Goal: Information Seeking & Learning: Learn about a topic

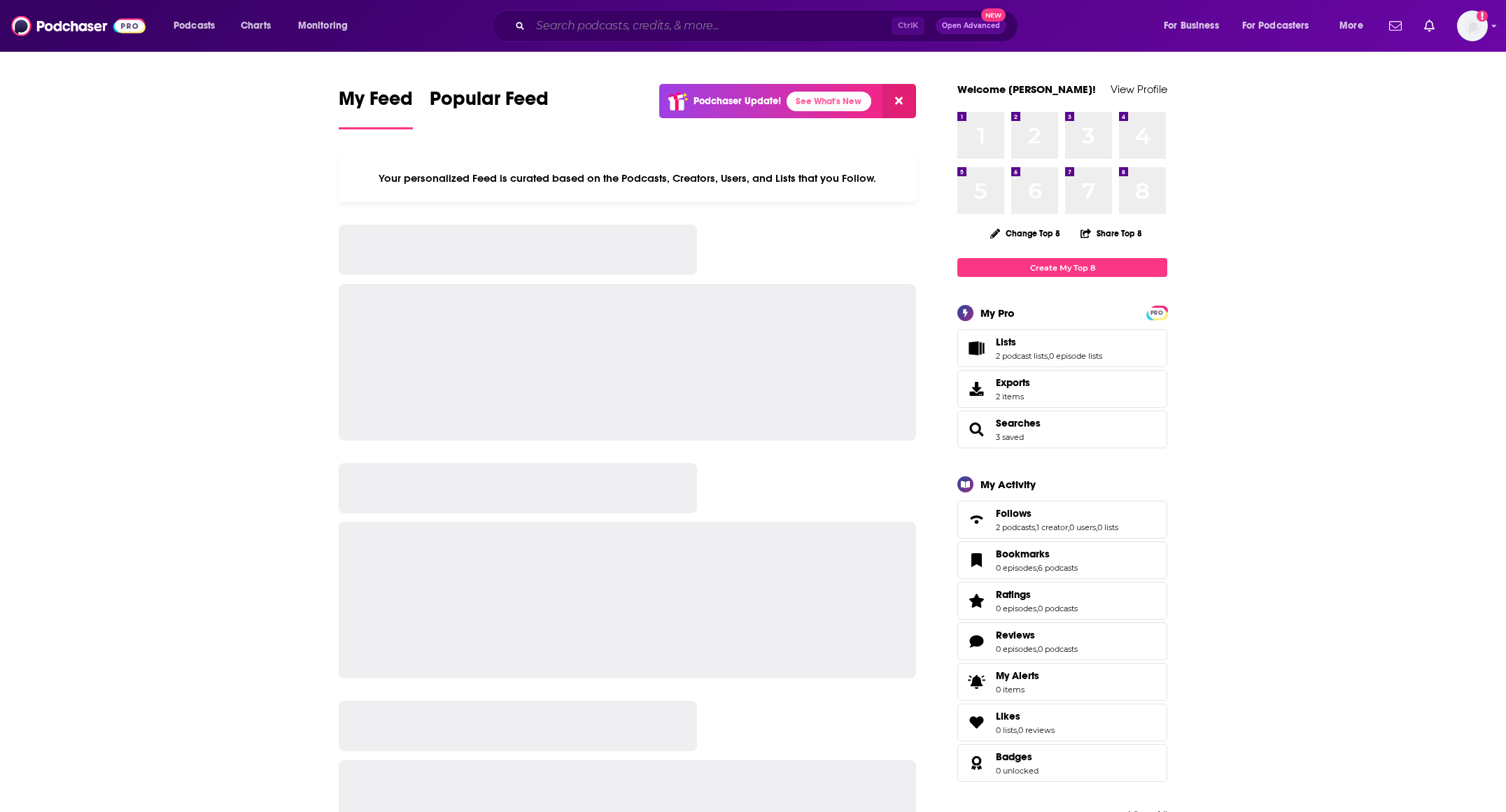
click at [670, 21] on input "Search podcasts, credits, & more..." at bounding box center [711, 25] width 361 height 23
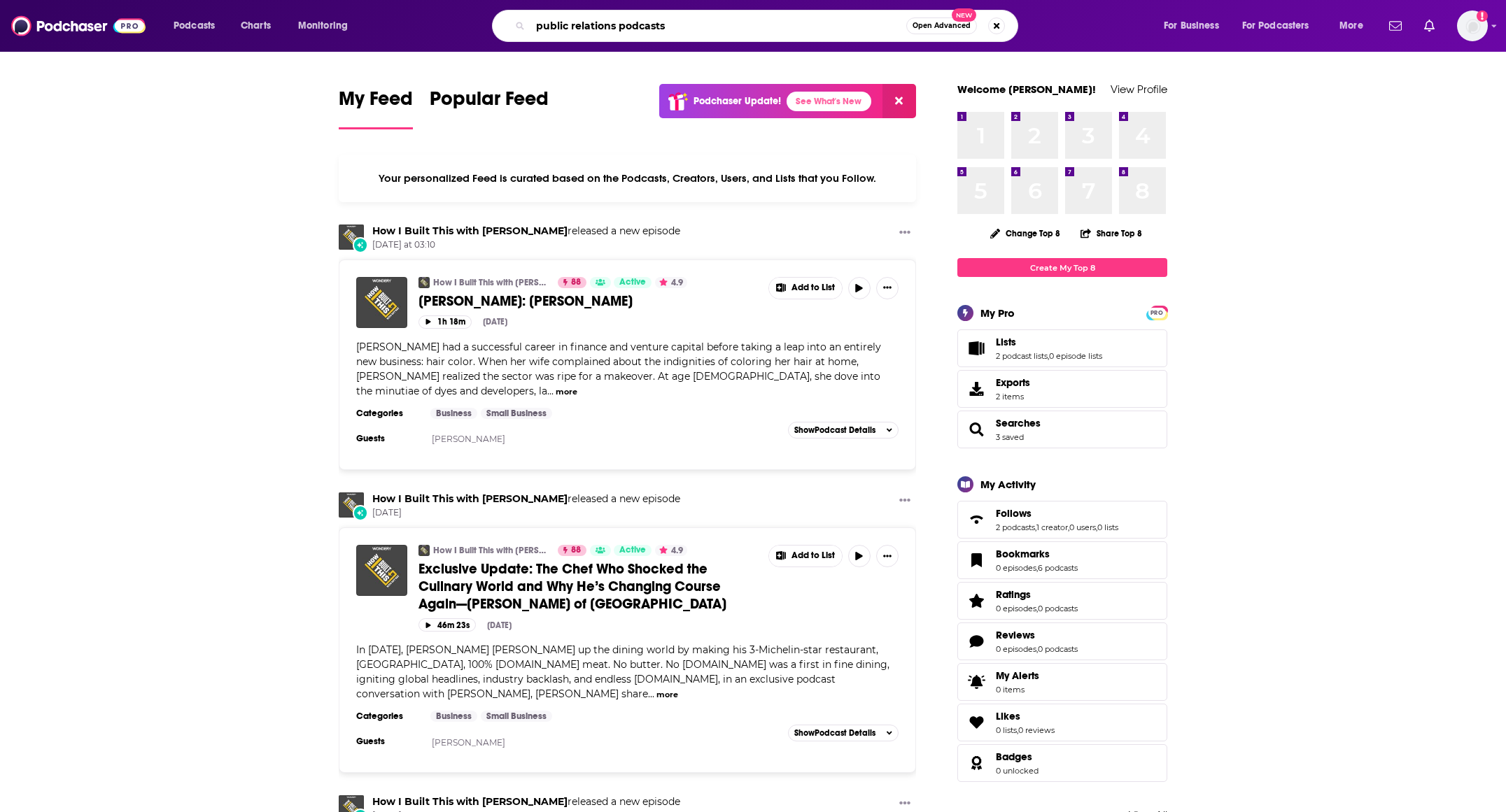
type input "public relations podcasts"
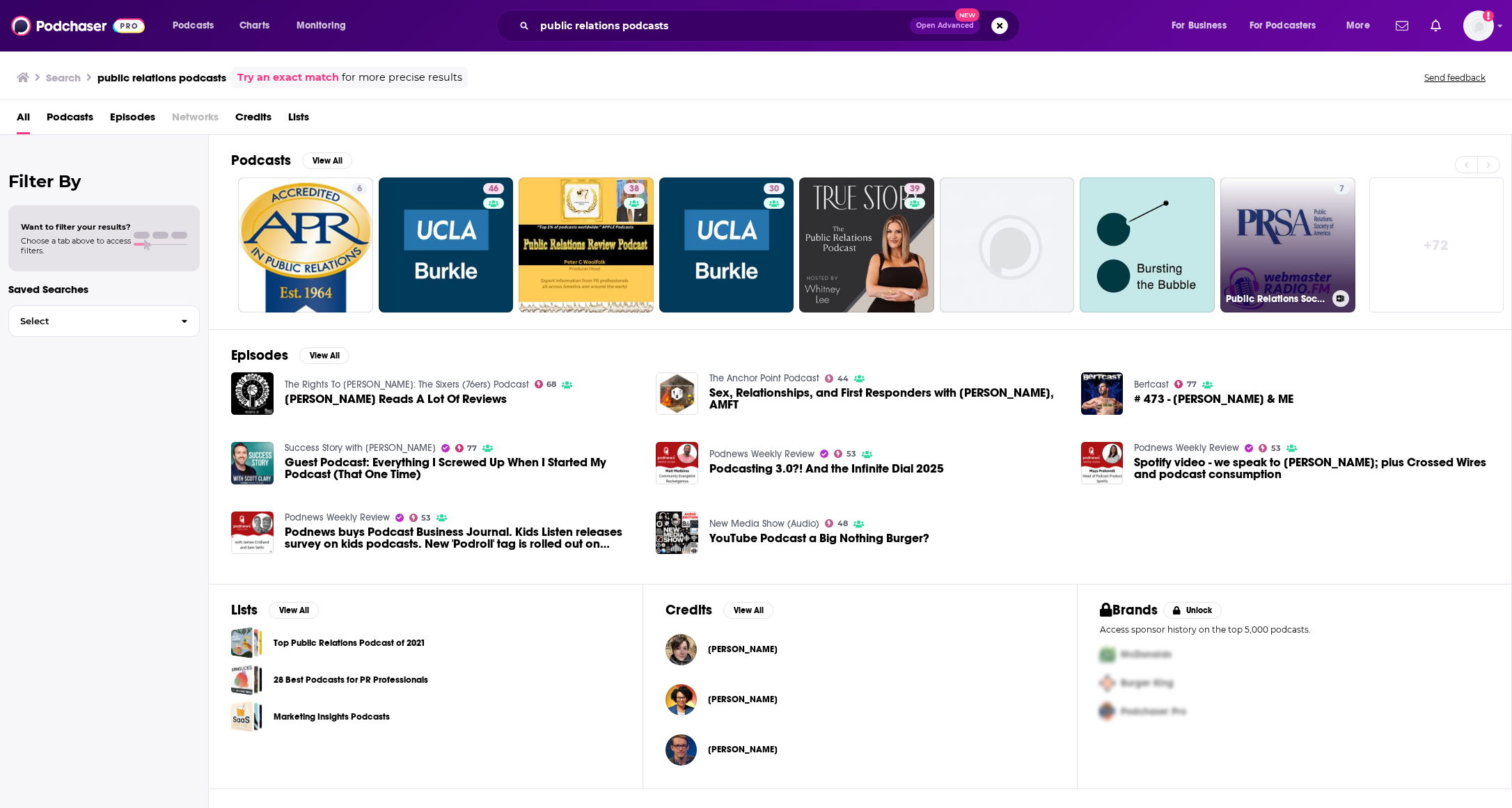
click at [1310, 220] on link "7 Public Relations Society of America on [DOMAIN_NAME]" at bounding box center [1287, 245] width 135 height 135
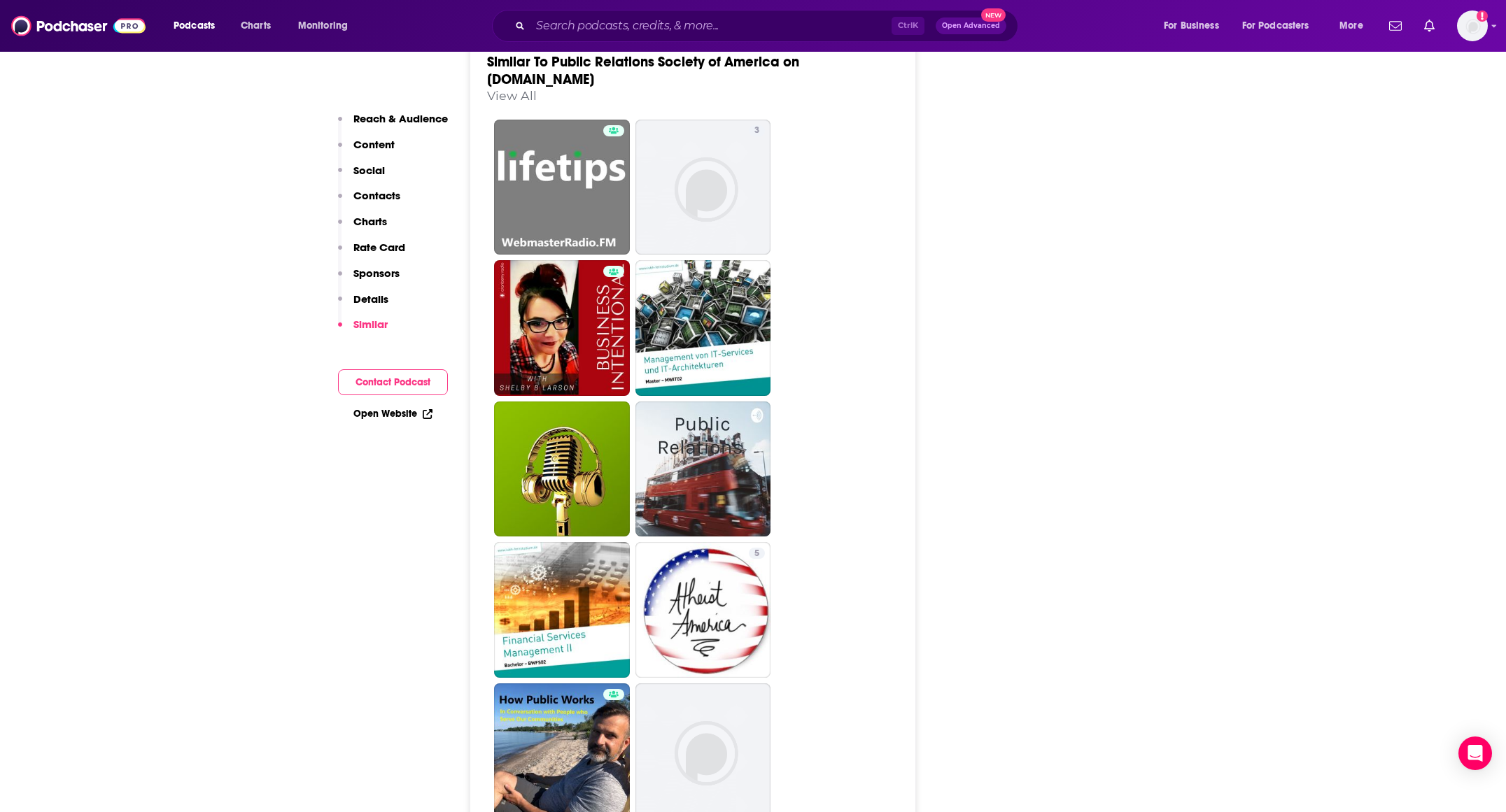
scroll to position [2238, 0]
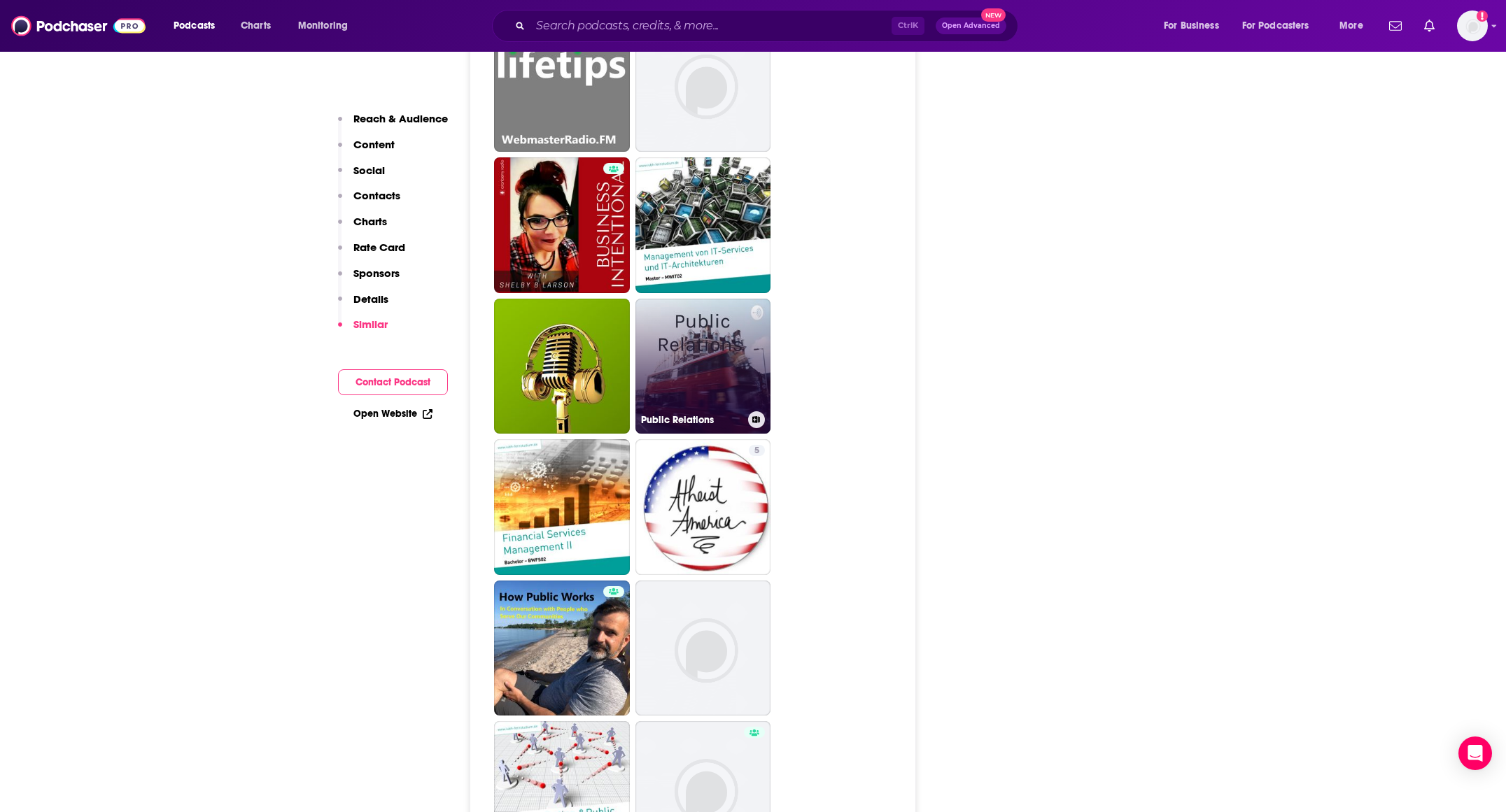
click at [712, 341] on link "Public Relations" at bounding box center [703, 366] width 136 height 136
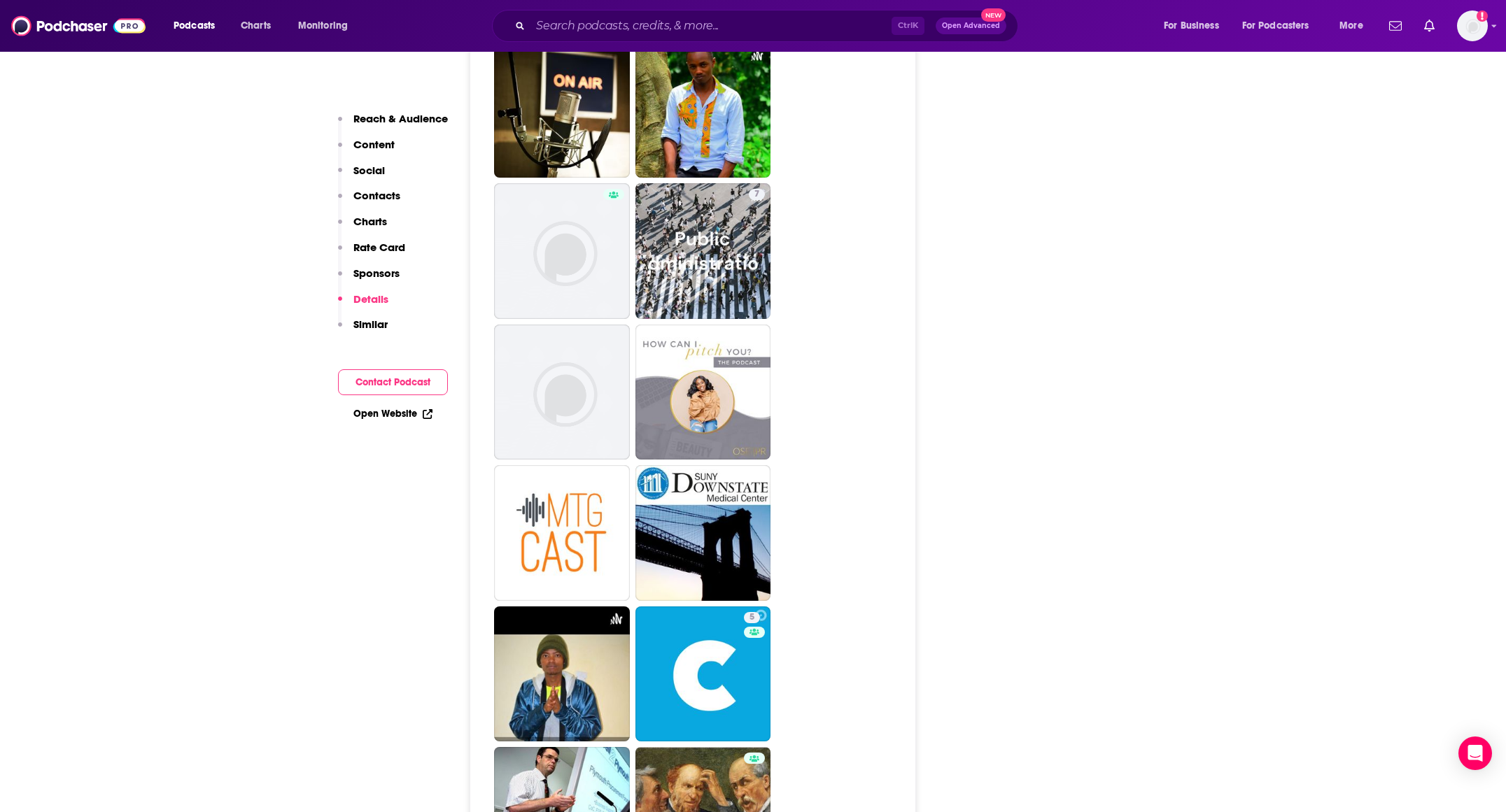
scroll to position [3079, 0]
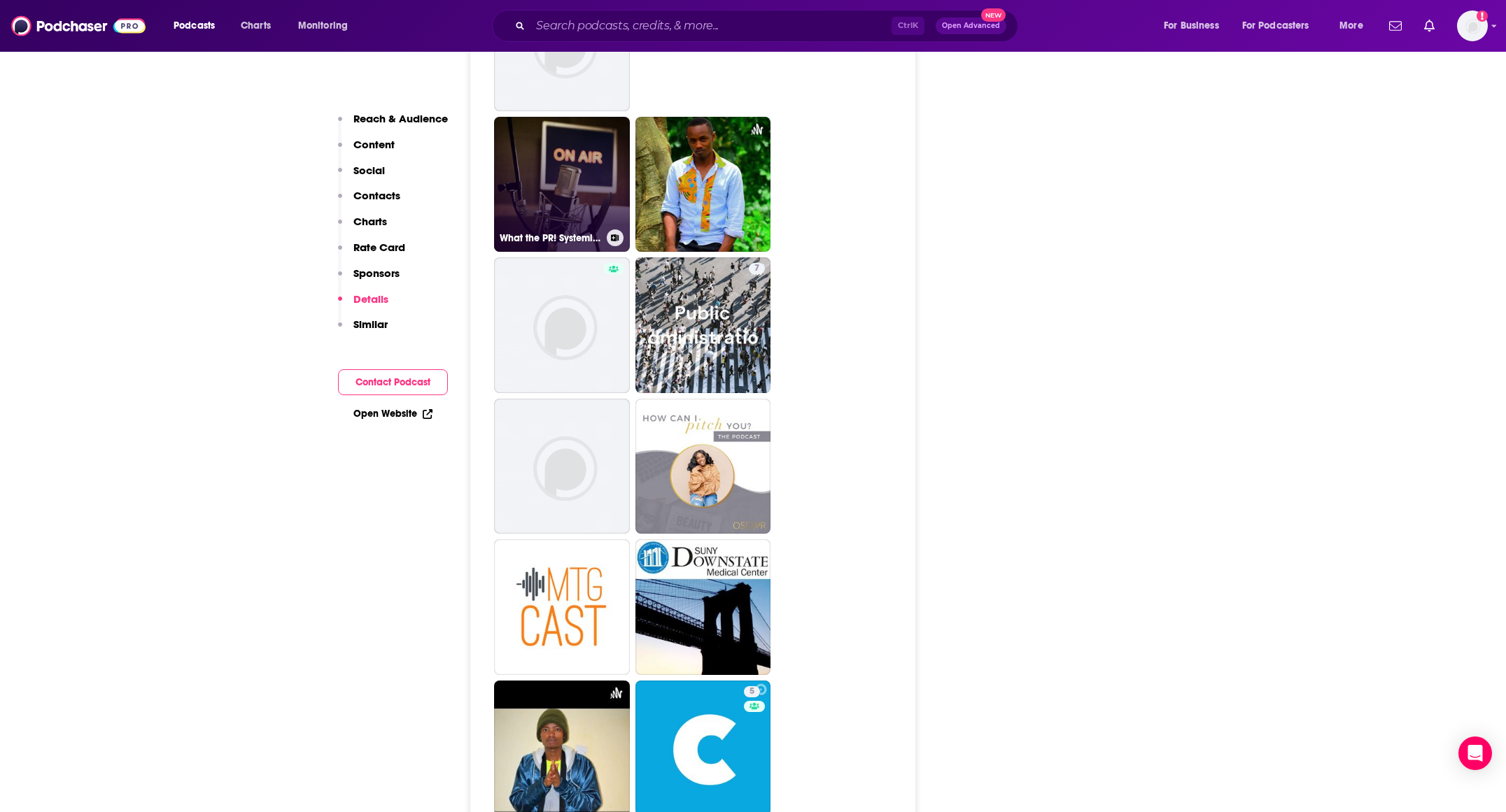
click at [565, 171] on link "What the PR! Systemic racism in a PR context" at bounding box center [562, 184] width 136 height 136
type input "[URL][DOMAIN_NAME]"
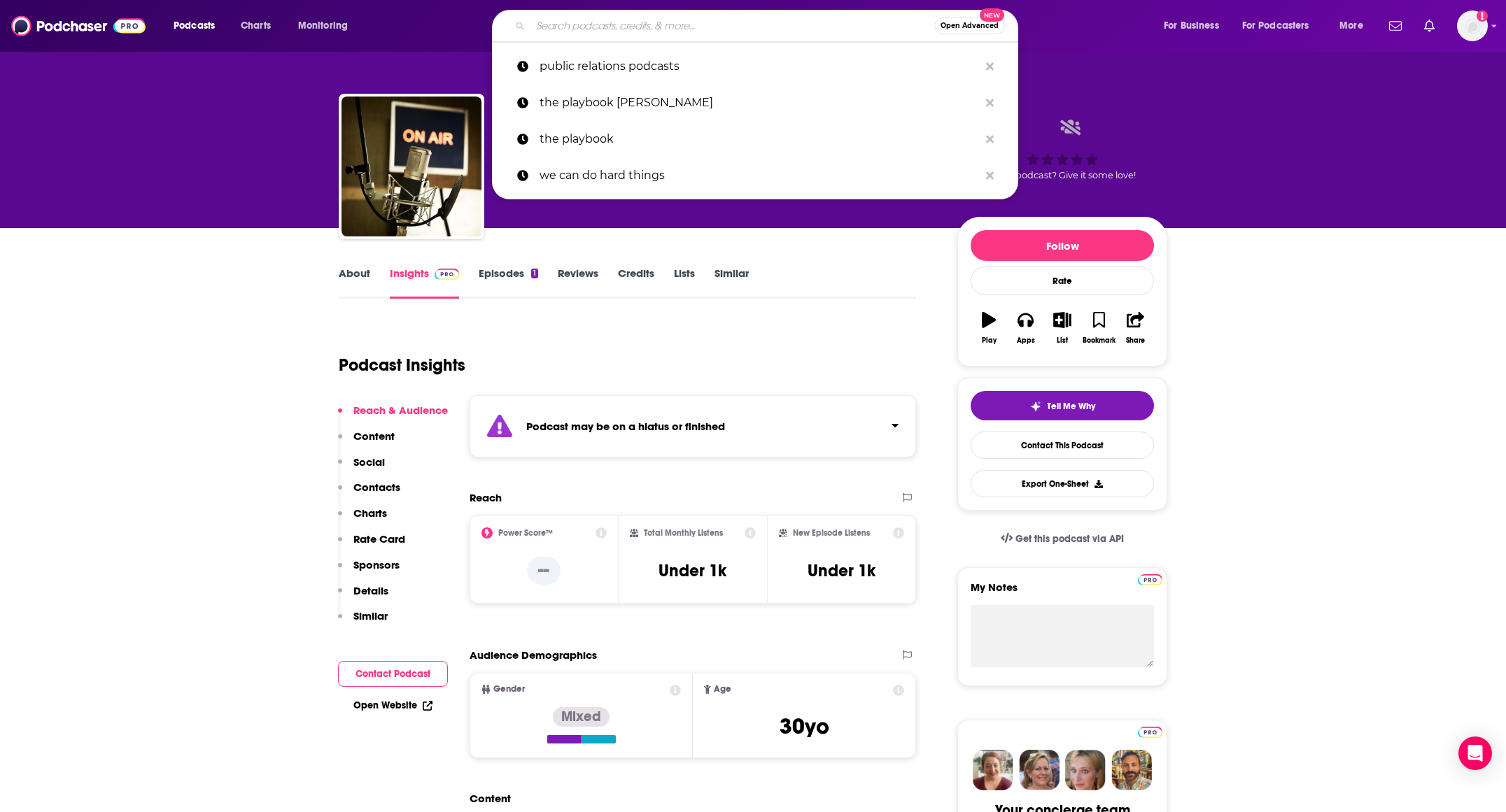
click at [656, 20] on input "Search podcasts, credits, & more..." at bounding box center [732, 25] width 403 height 23
click at [634, 57] on p "public relations podcasts" at bounding box center [759, 66] width 440 height 36
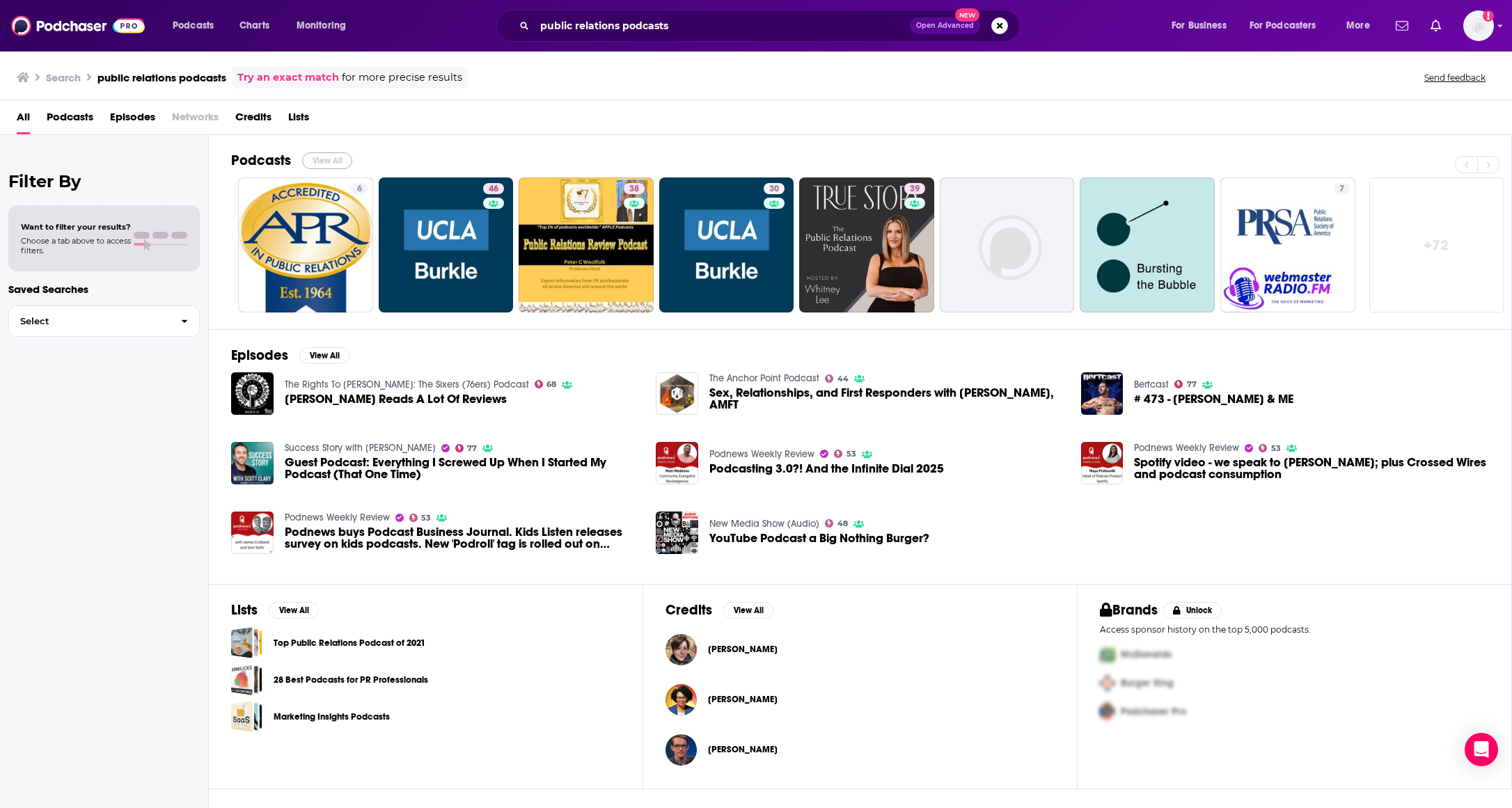
click at [326, 158] on button "View All" at bounding box center [327, 160] width 50 height 16
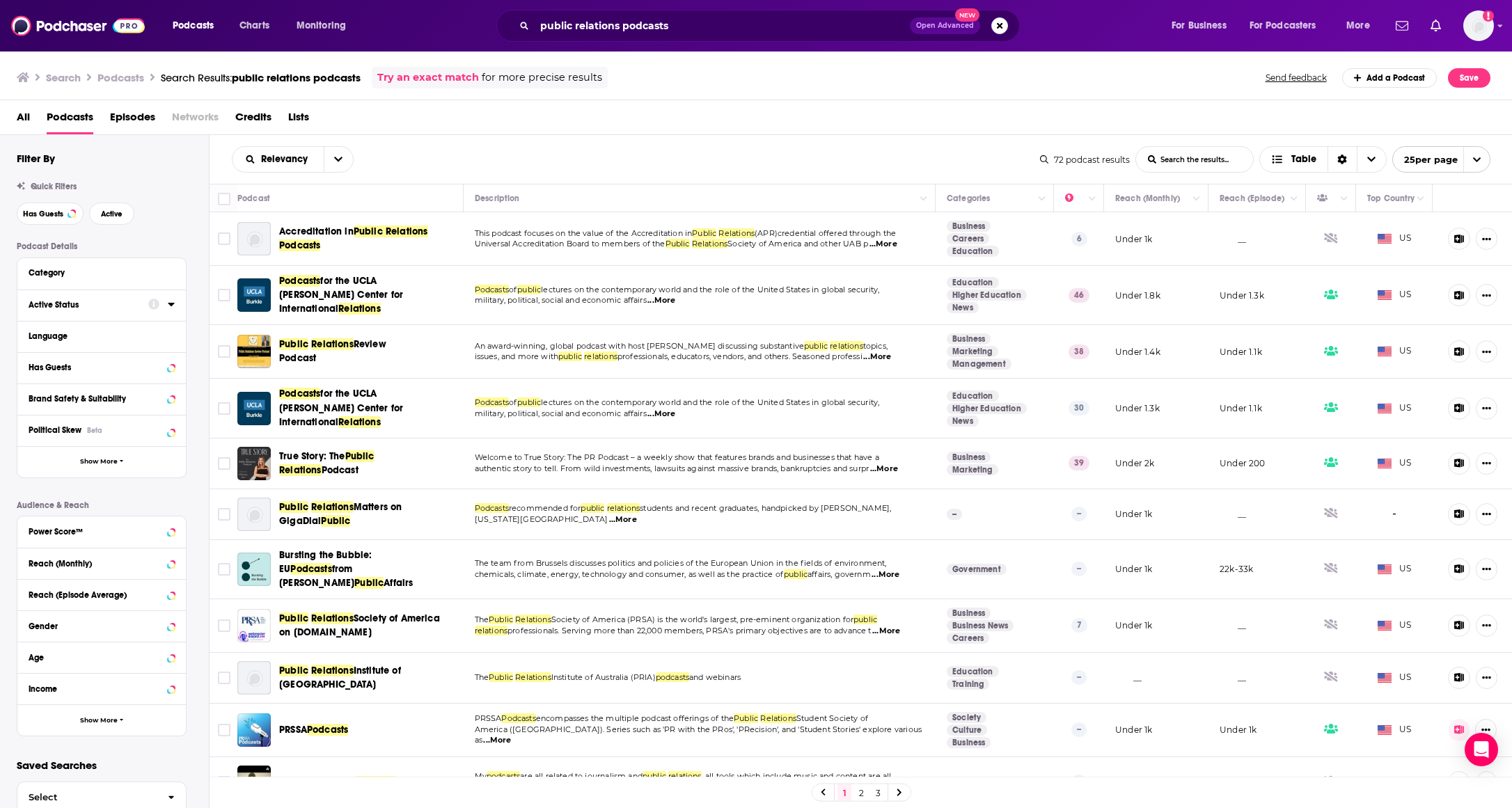
click at [71, 305] on div "Active Status" at bounding box center [84, 304] width 111 height 10
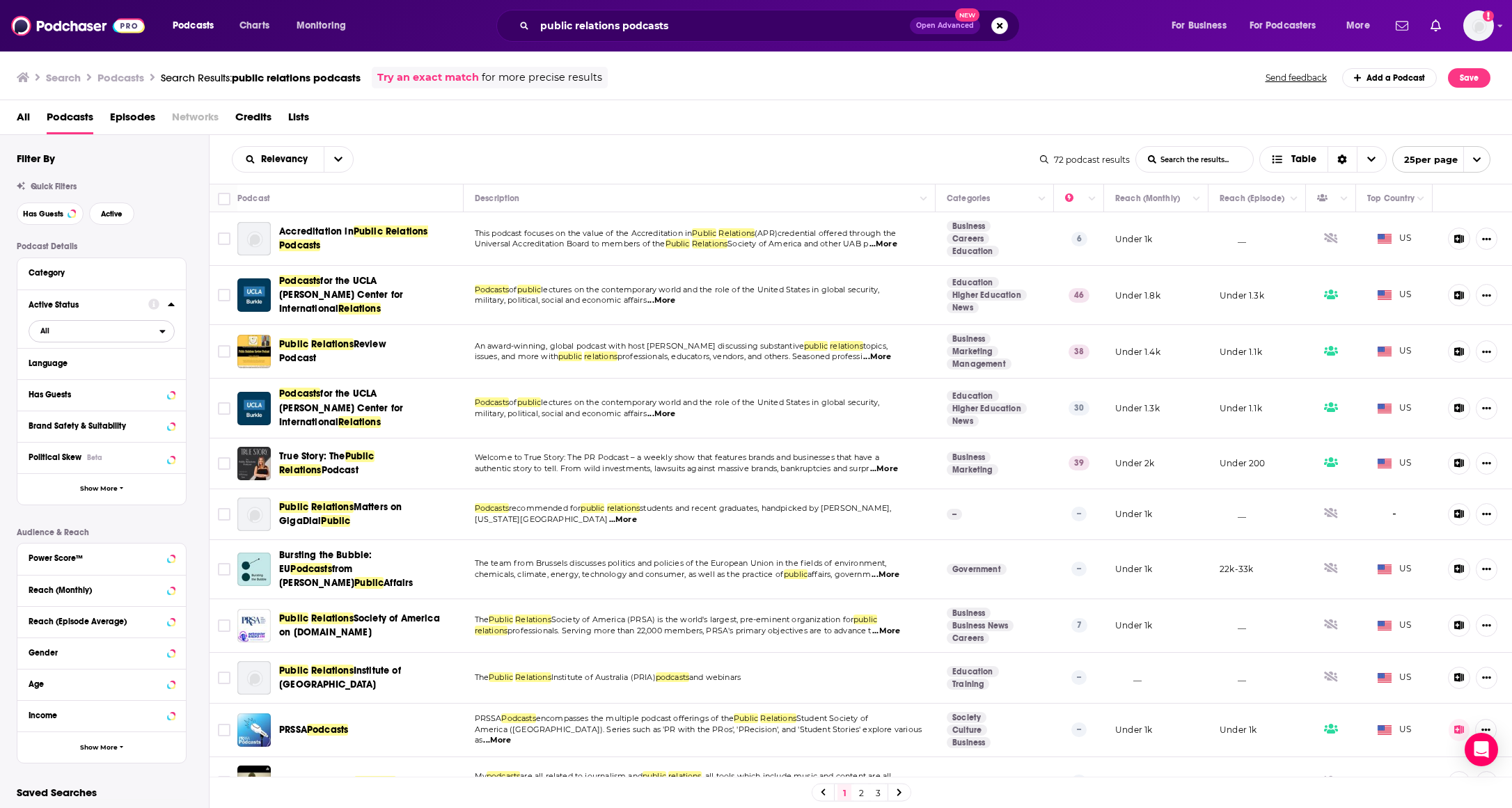
click at [135, 323] on span "All" at bounding box center [94, 331] width 130 height 18
click at [113, 374] on span "14" at bounding box center [141, 377] width 63 height 7
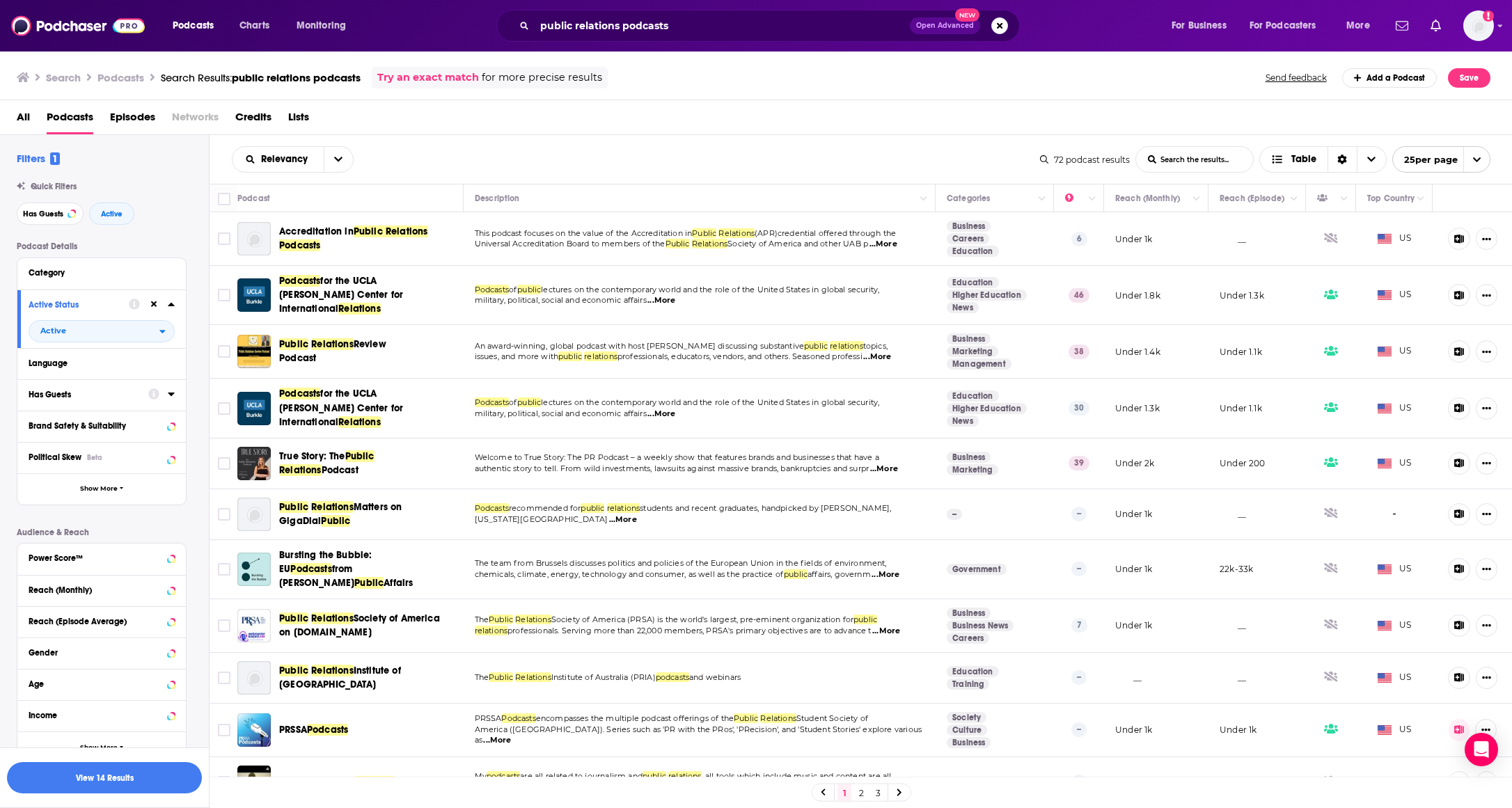
click at [116, 396] on div "Has Guests" at bounding box center [84, 394] width 111 height 10
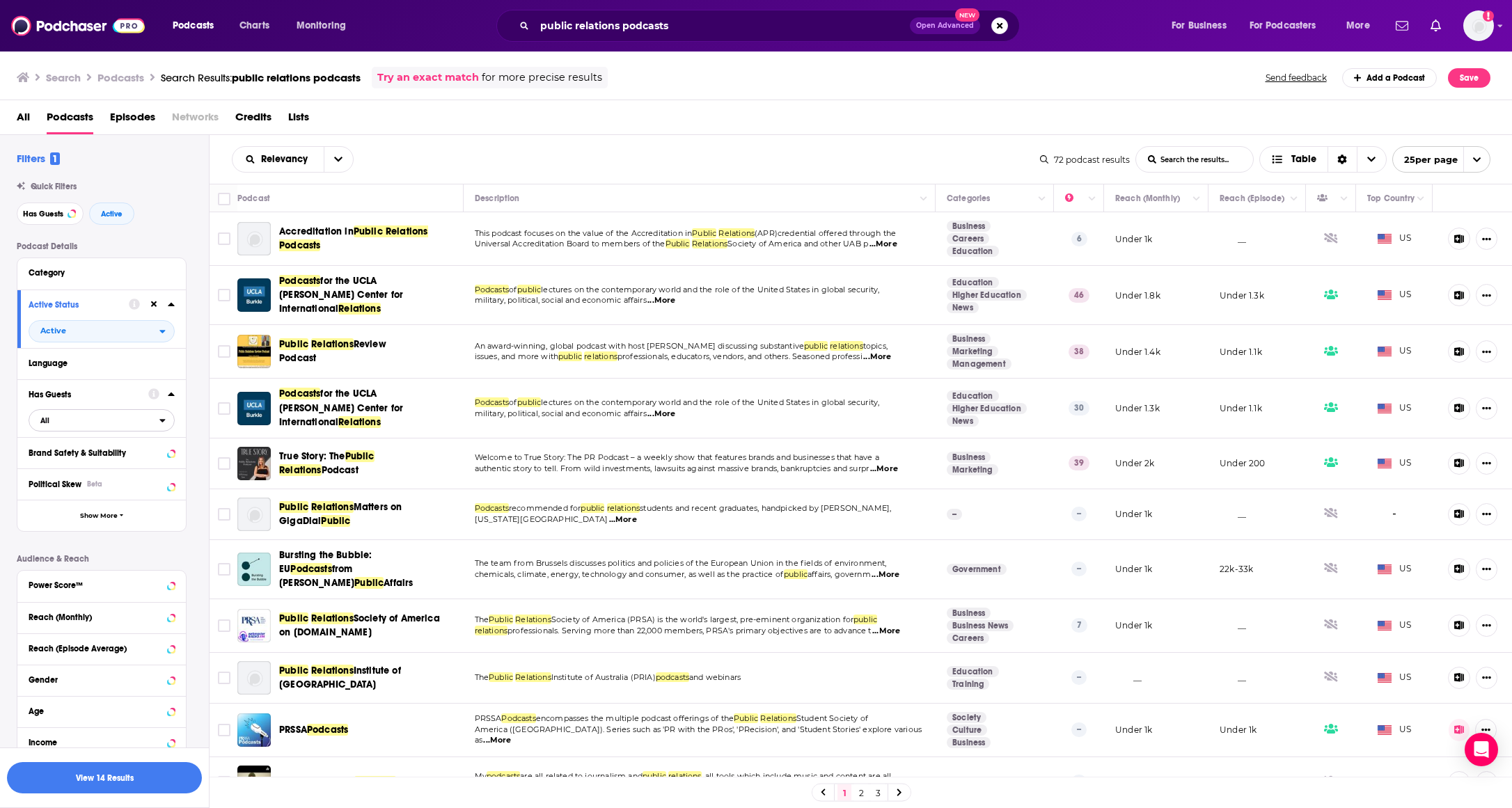
click at [68, 422] on span "All" at bounding box center [94, 420] width 130 height 18
click at [75, 462] on span "Has guests" at bounding box center [77, 466] width 83 height 7
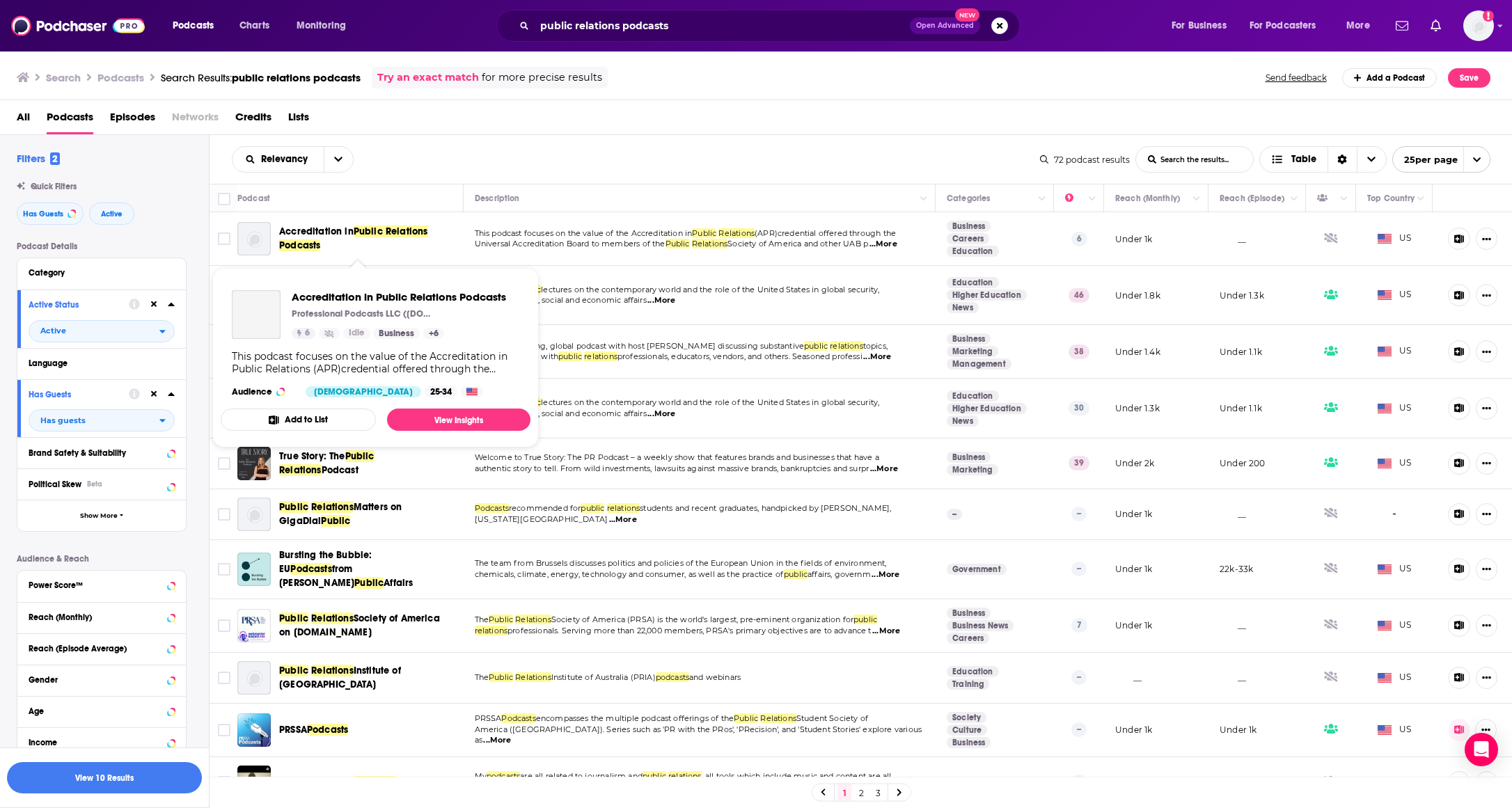
click at [314, 239] on span "Accreditation in Public Relations Podcasts" at bounding box center [361, 238] width 164 height 28
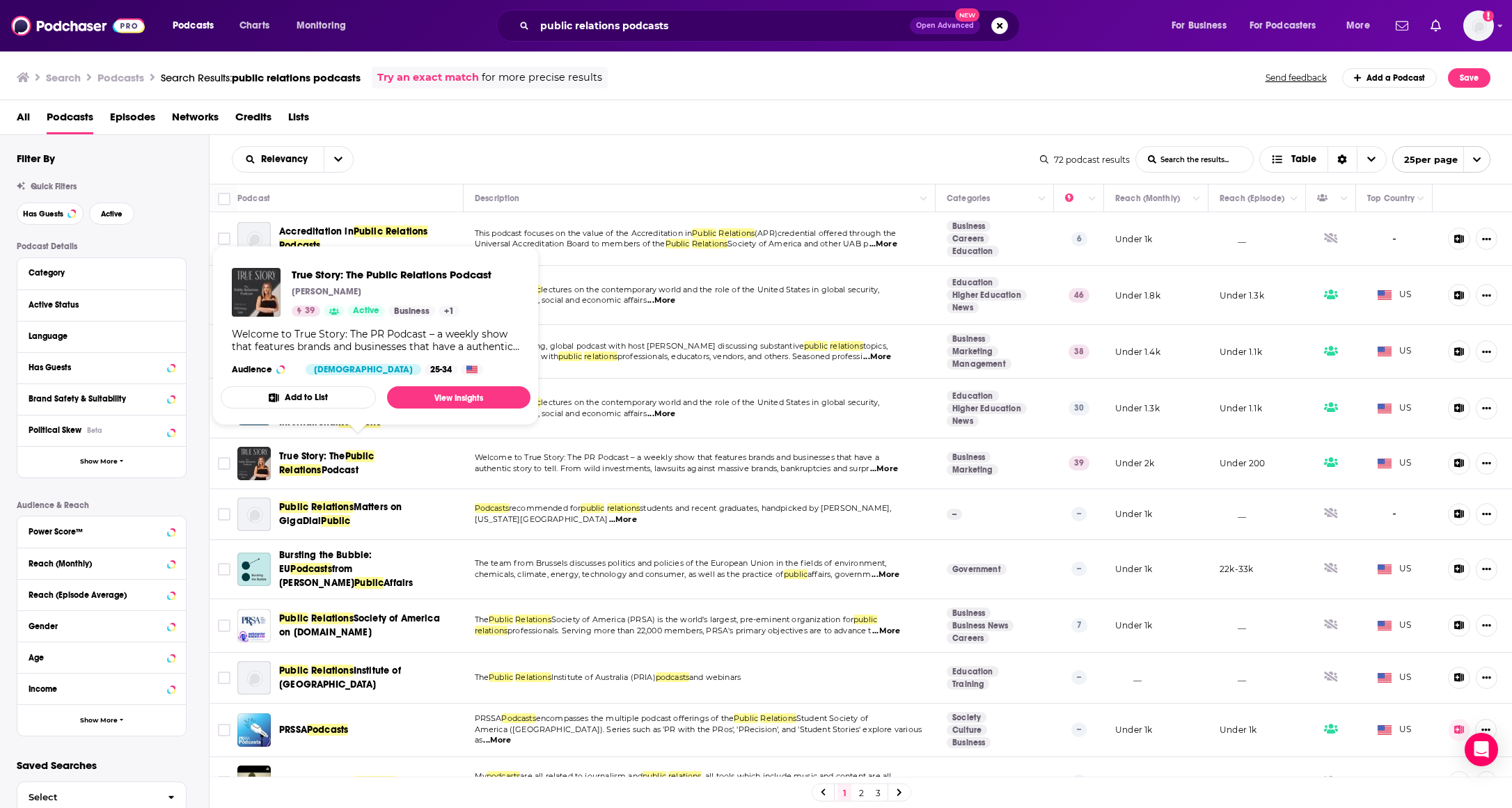
click at [322, 465] on span "Podcast" at bounding box center [340, 470] width 37 height 12
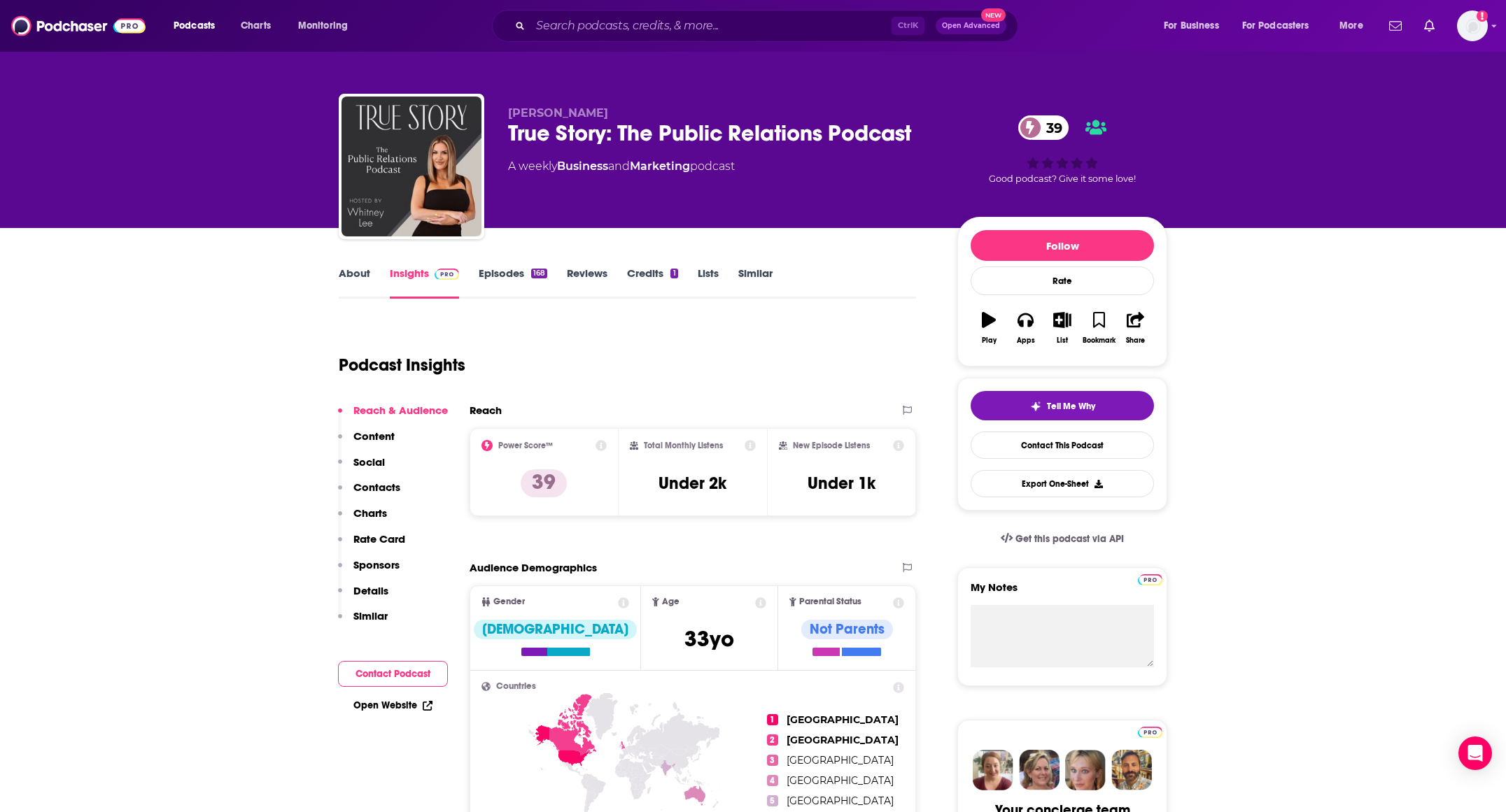
click at [513, 279] on link "Episodes 168" at bounding box center [513, 282] width 68 height 32
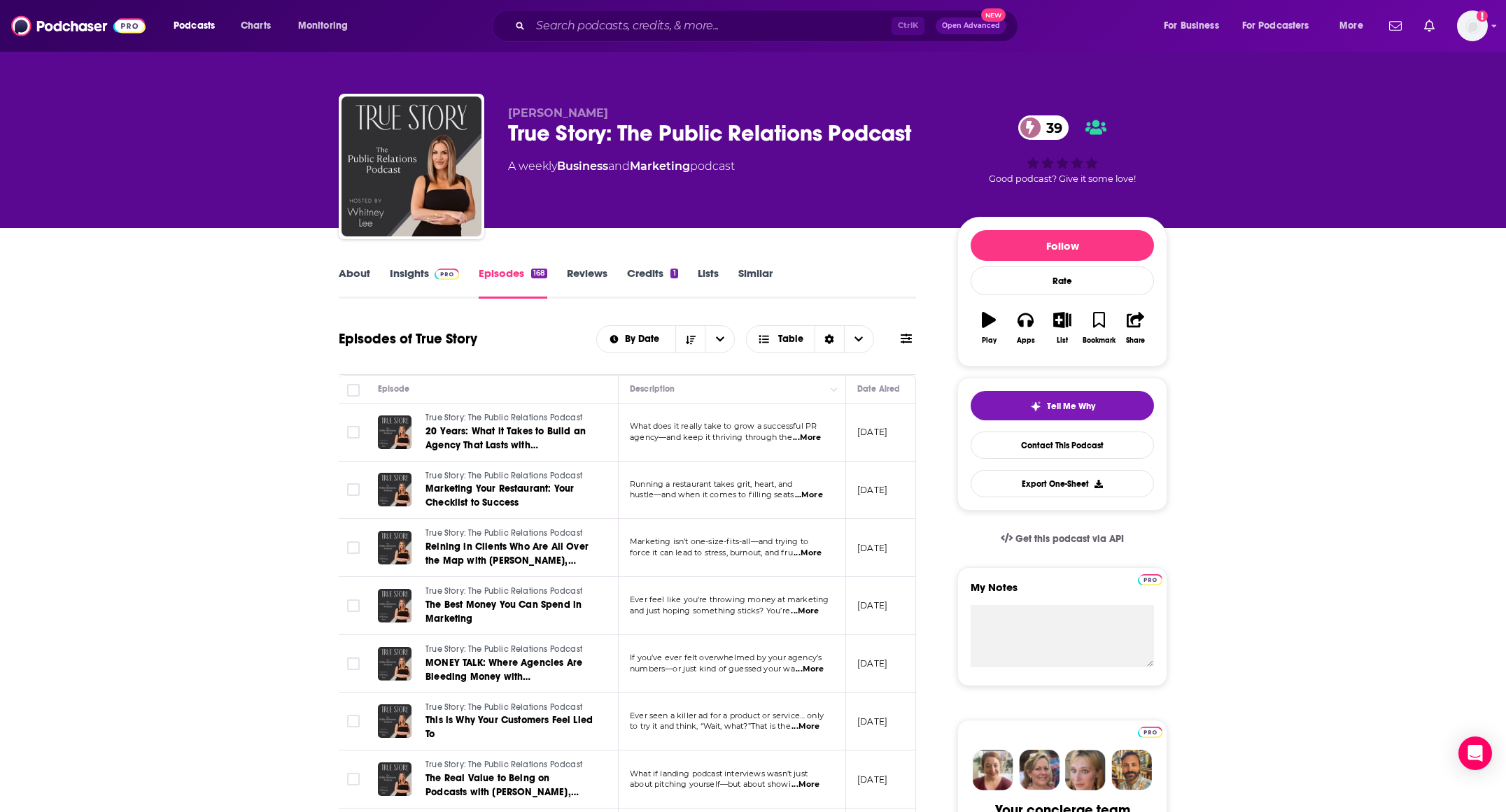
click at [808, 495] on span "...More" at bounding box center [809, 495] width 28 height 11
click at [821, 554] on span "...More" at bounding box center [808, 553] width 28 height 11
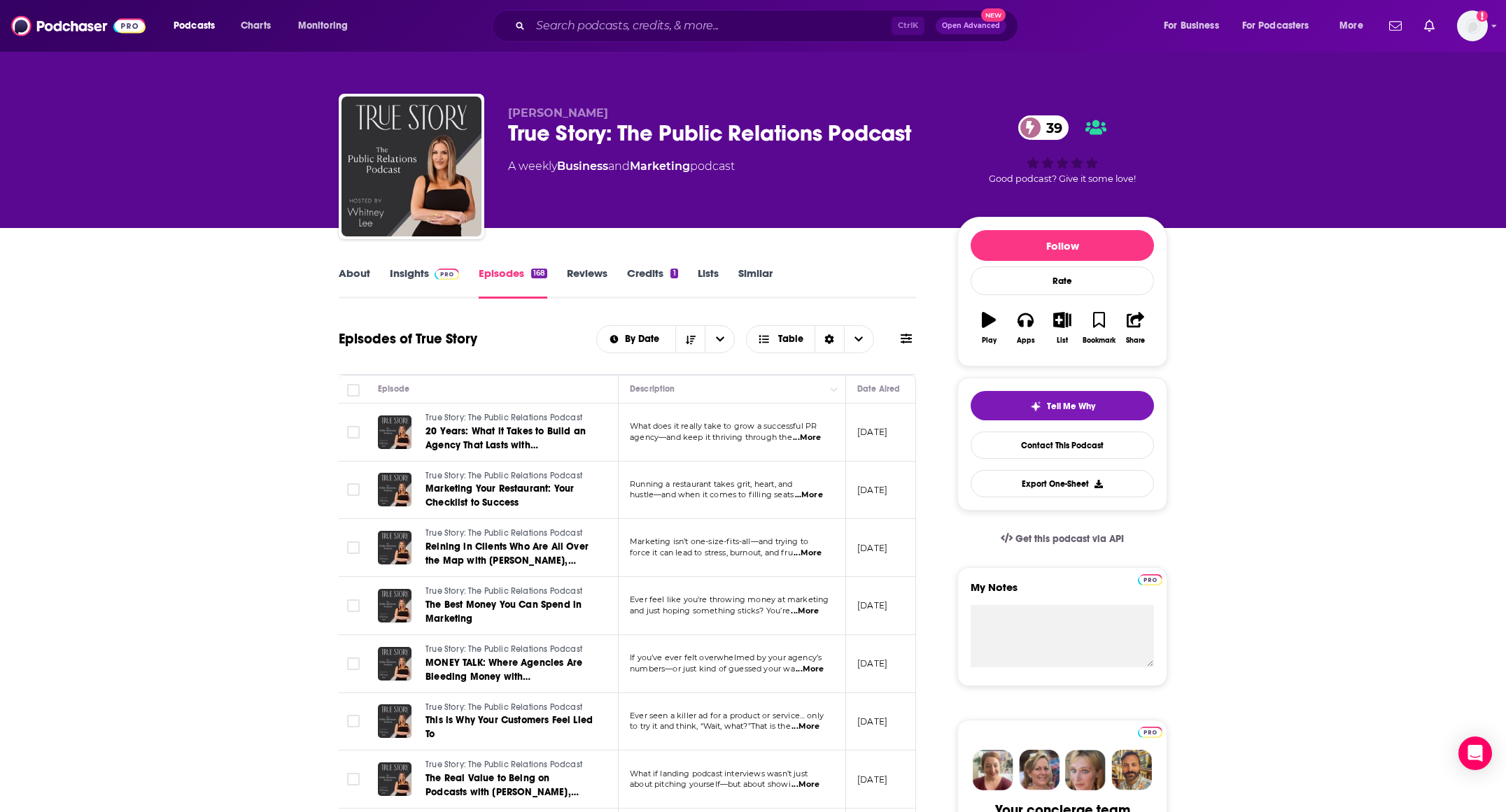
click at [812, 437] on span "...More" at bounding box center [807, 438] width 28 height 11
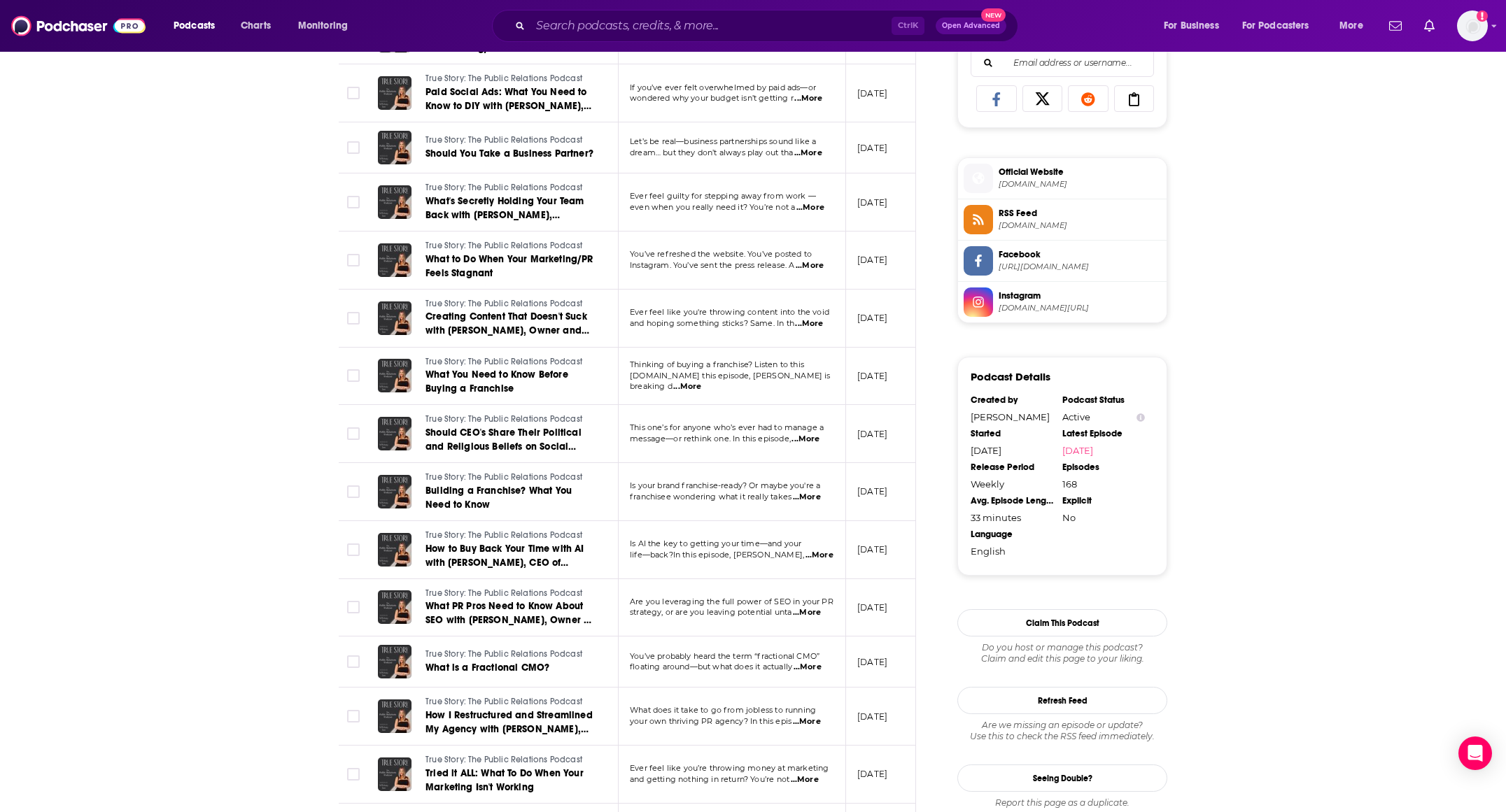
scroll to position [933, 0]
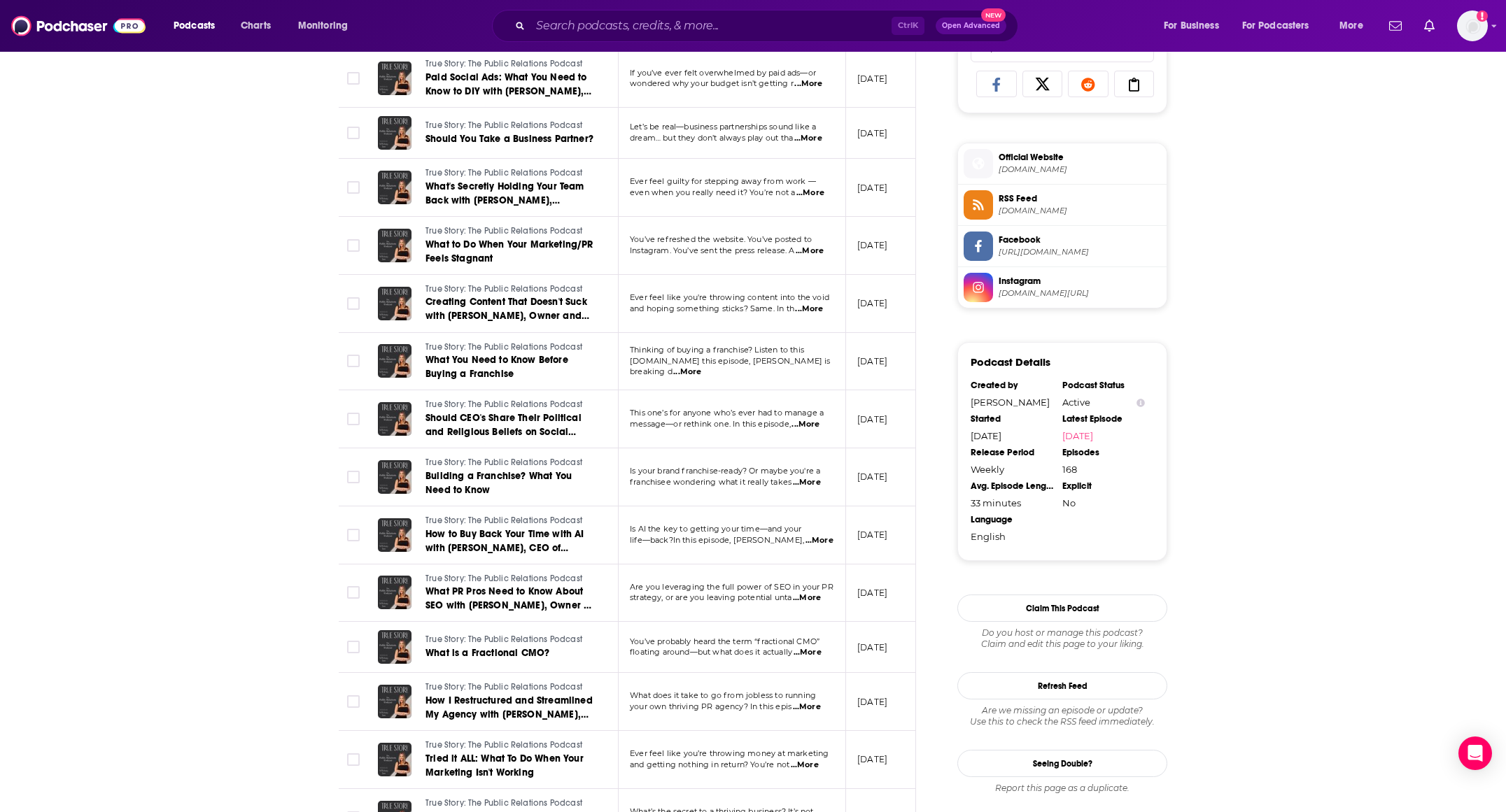
click at [1053, 291] on span "[DOMAIN_NAME][URL]" at bounding box center [1080, 294] width 162 height 11
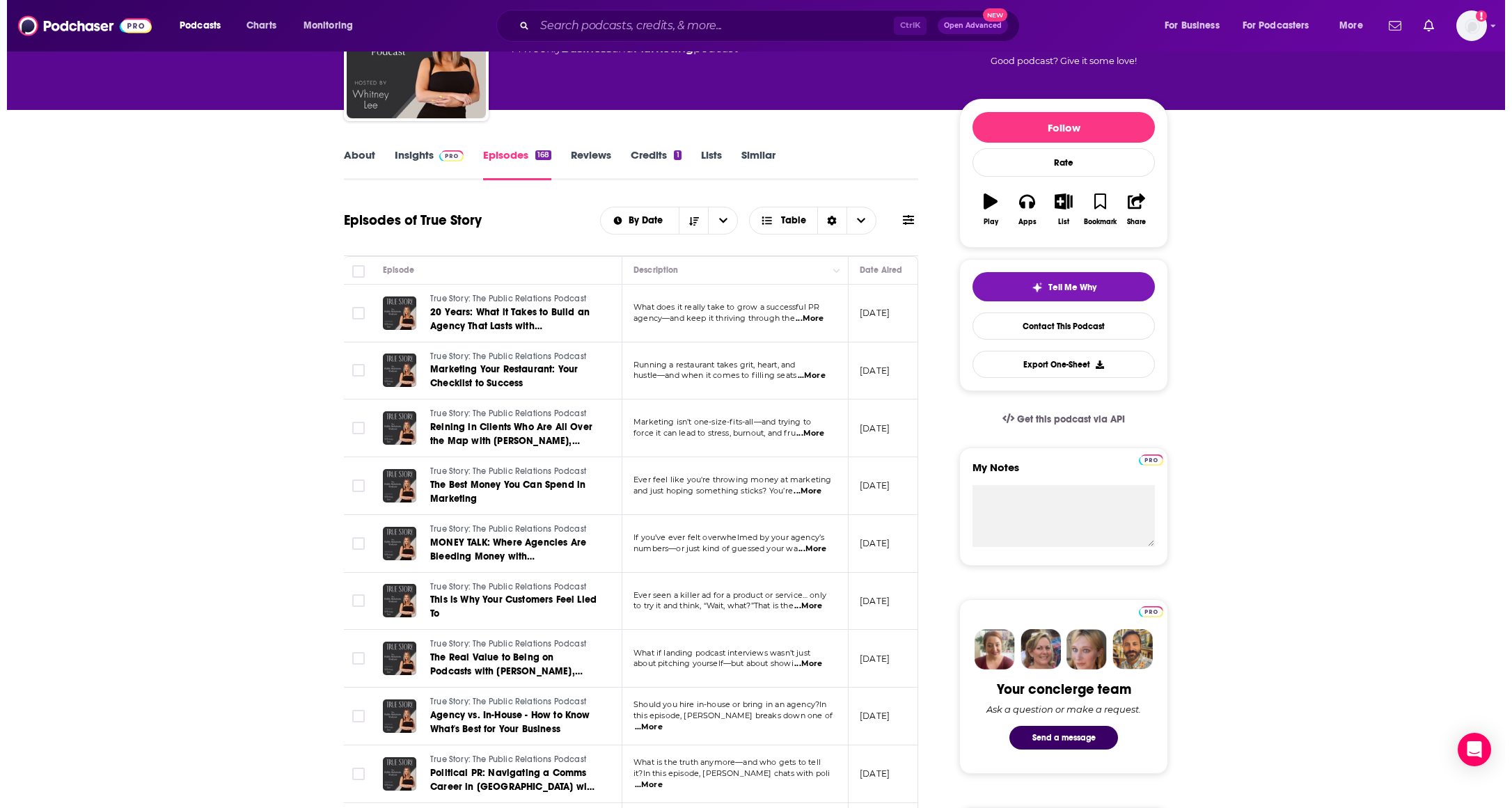
scroll to position [0, 0]
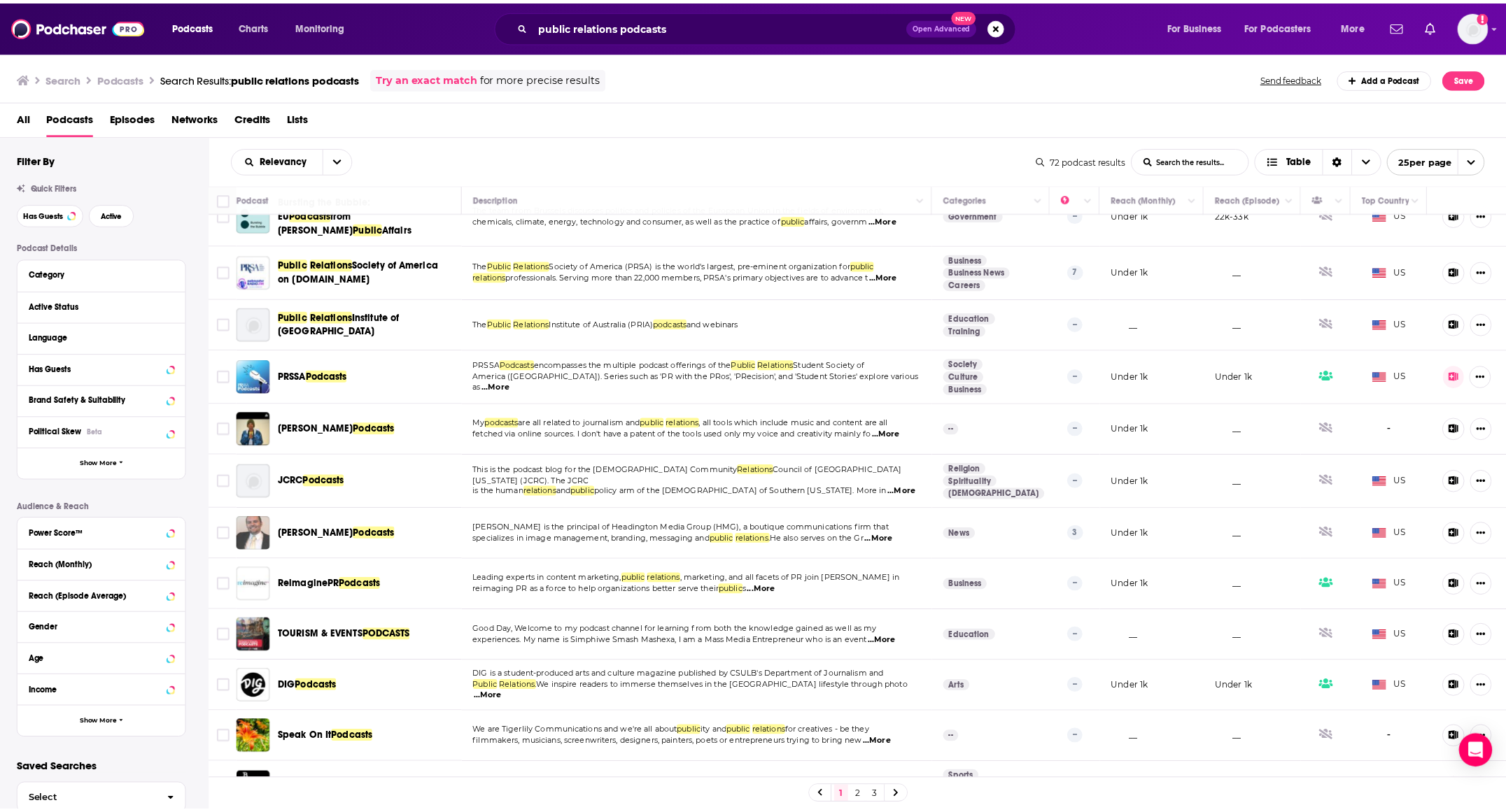
scroll to position [177, 0]
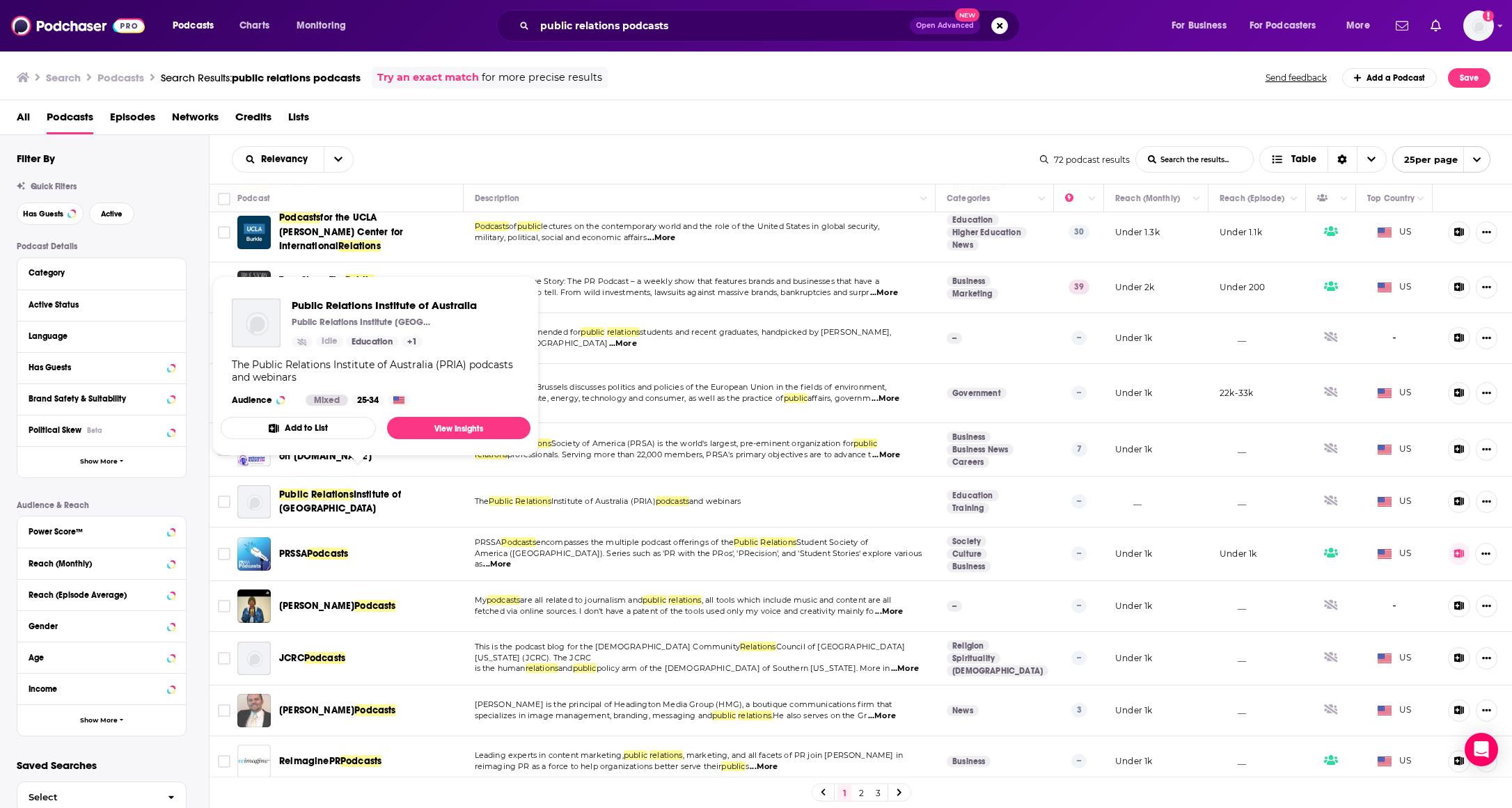
click at [347, 489] on span "Relations" at bounding box center [332, 495] width 43 height 12
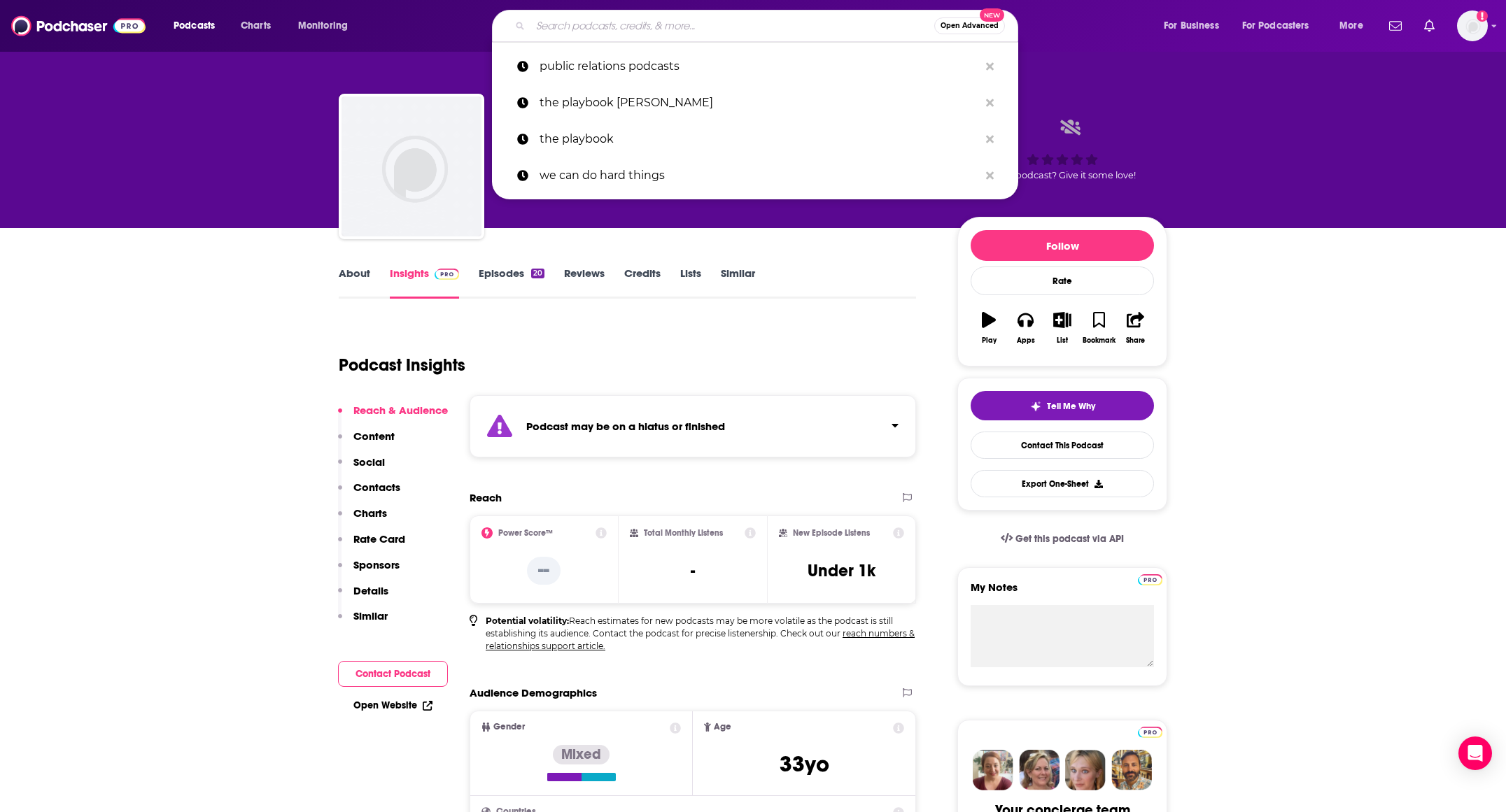
click at [585, 29] on input "Search podcasts, credits, & more..." at bounding box center [732, 25] width 403 height 23
paste input "The ChatGPT Experiment"
type input "The ChatGPT Experiment"
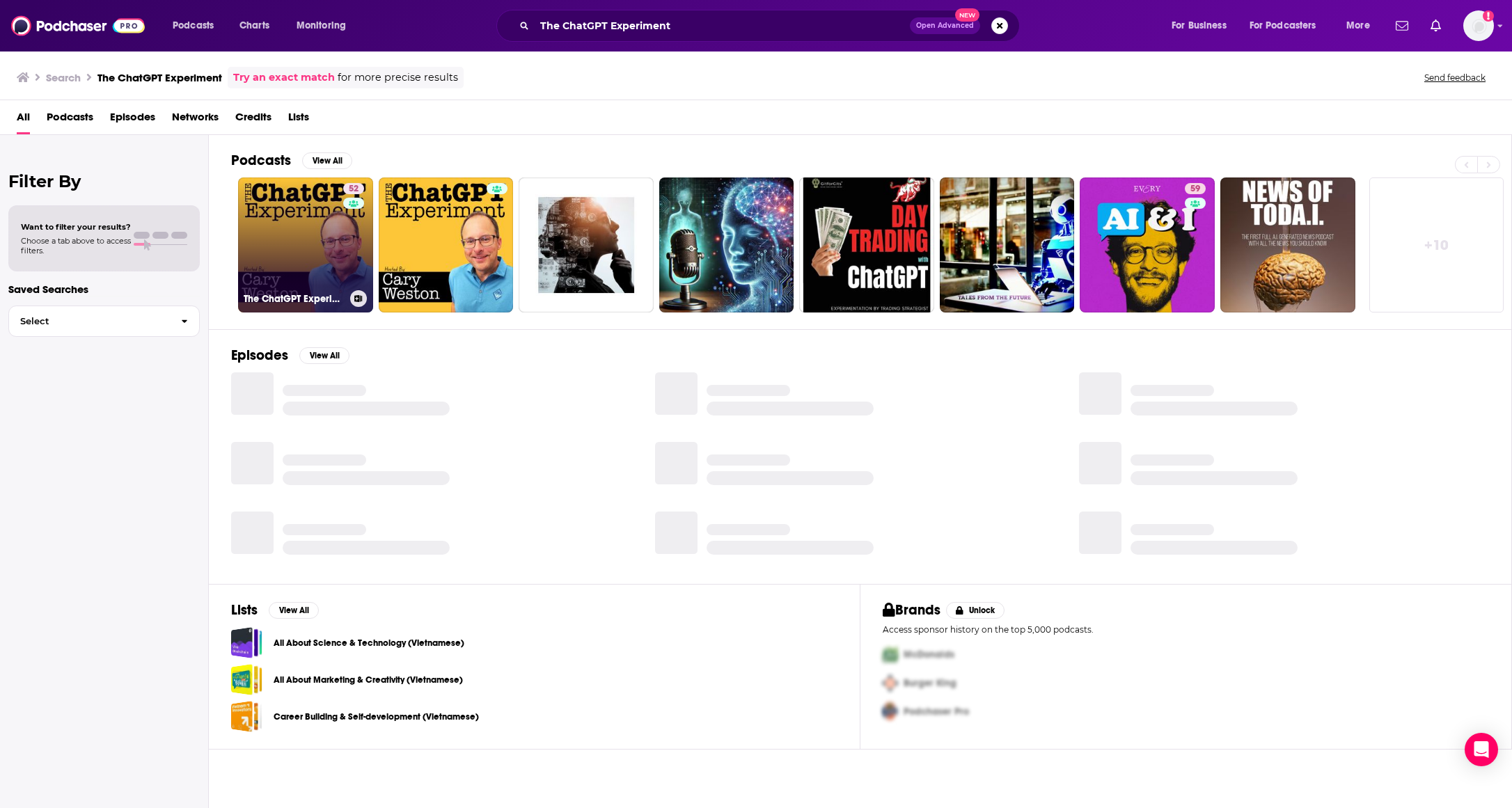
click at [303, 201] on link "52 The ChatGPT Experiment - Simplifying Chat GPT For Curious Beginners" at bounding box center [305, 245] width 135 height 135
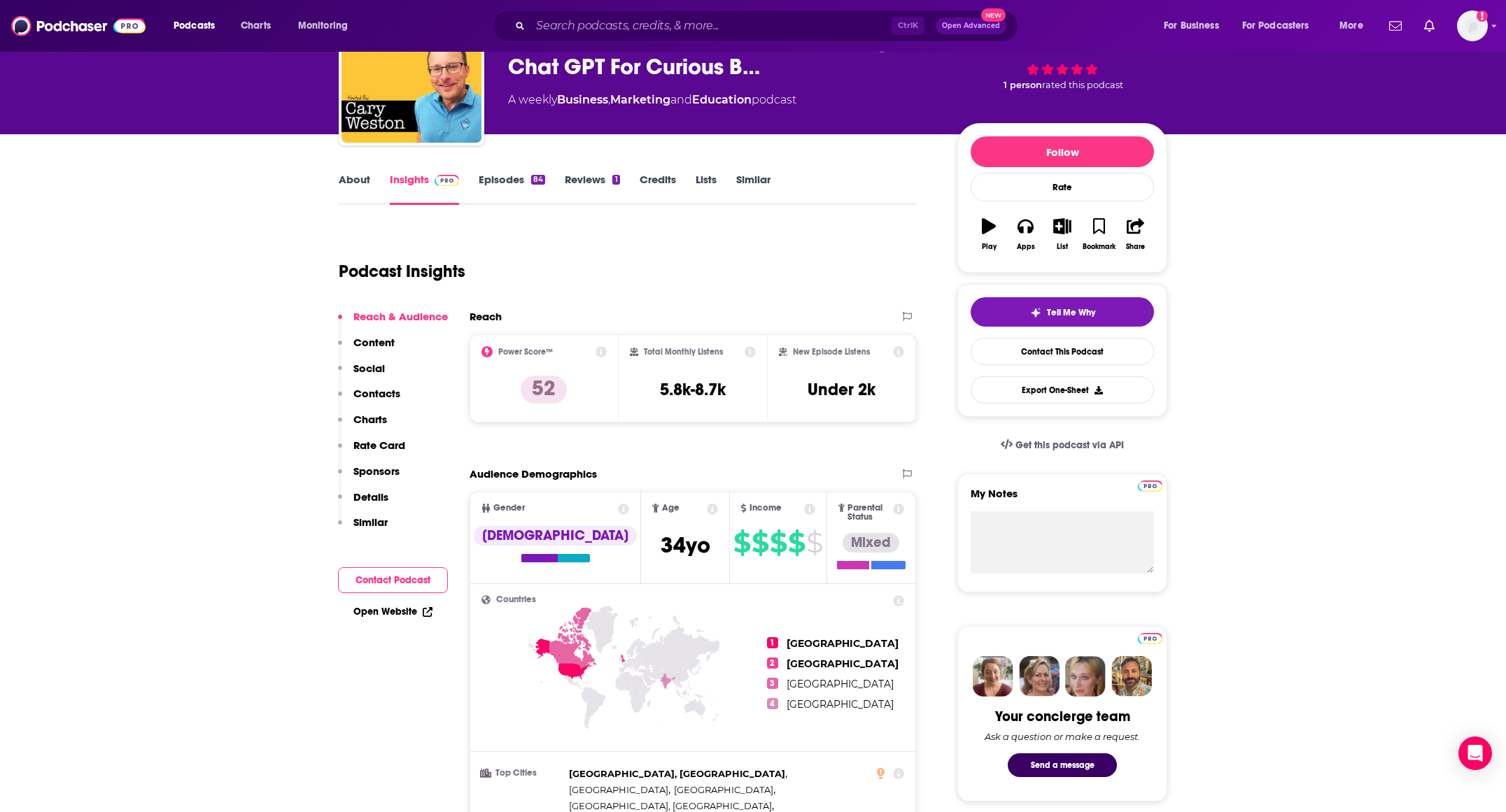
scroll to position [93, 0]
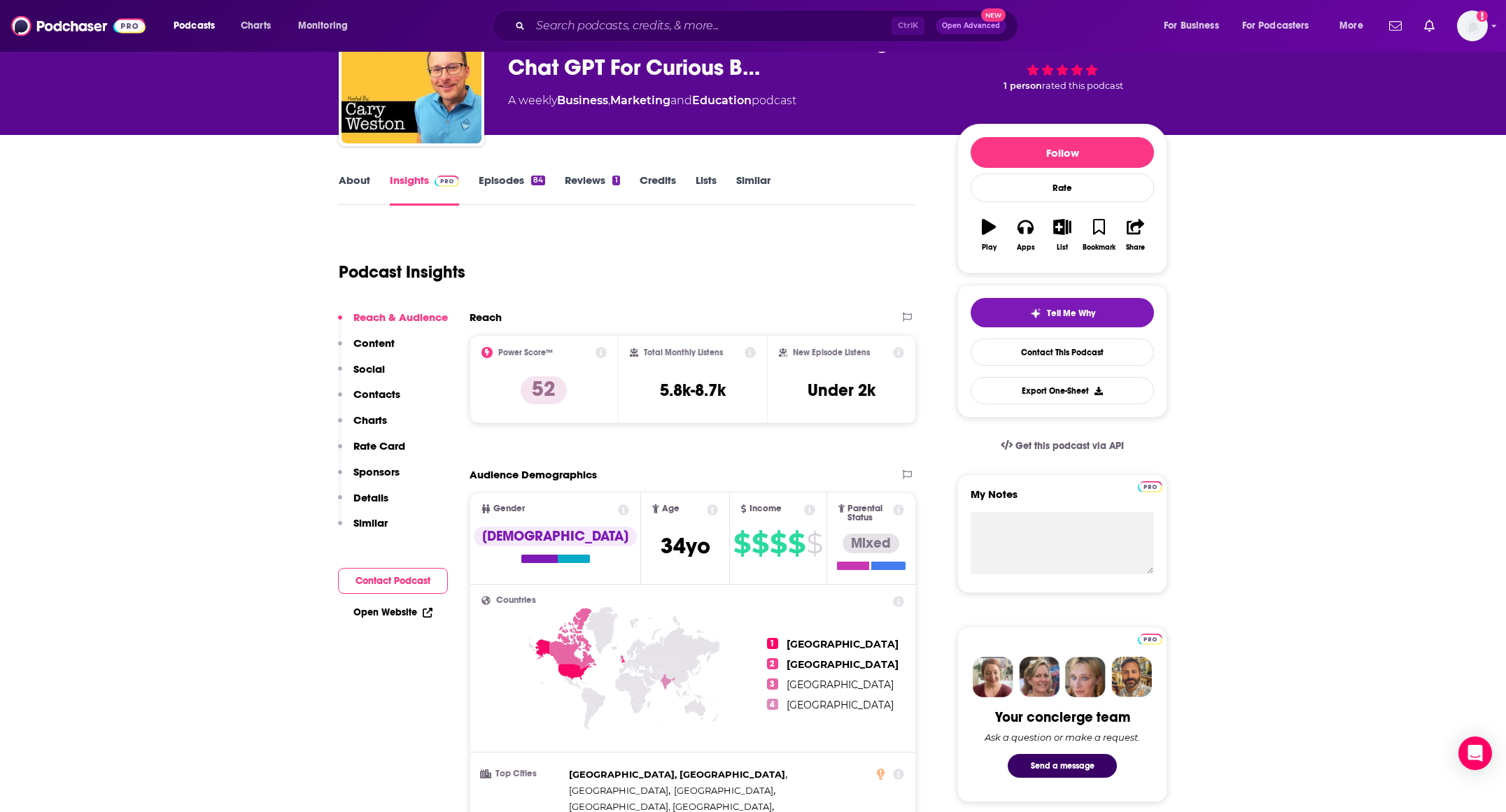
click at [365, 394] on p "Contacts" at bounding box center [376, 394] width 46 height 14
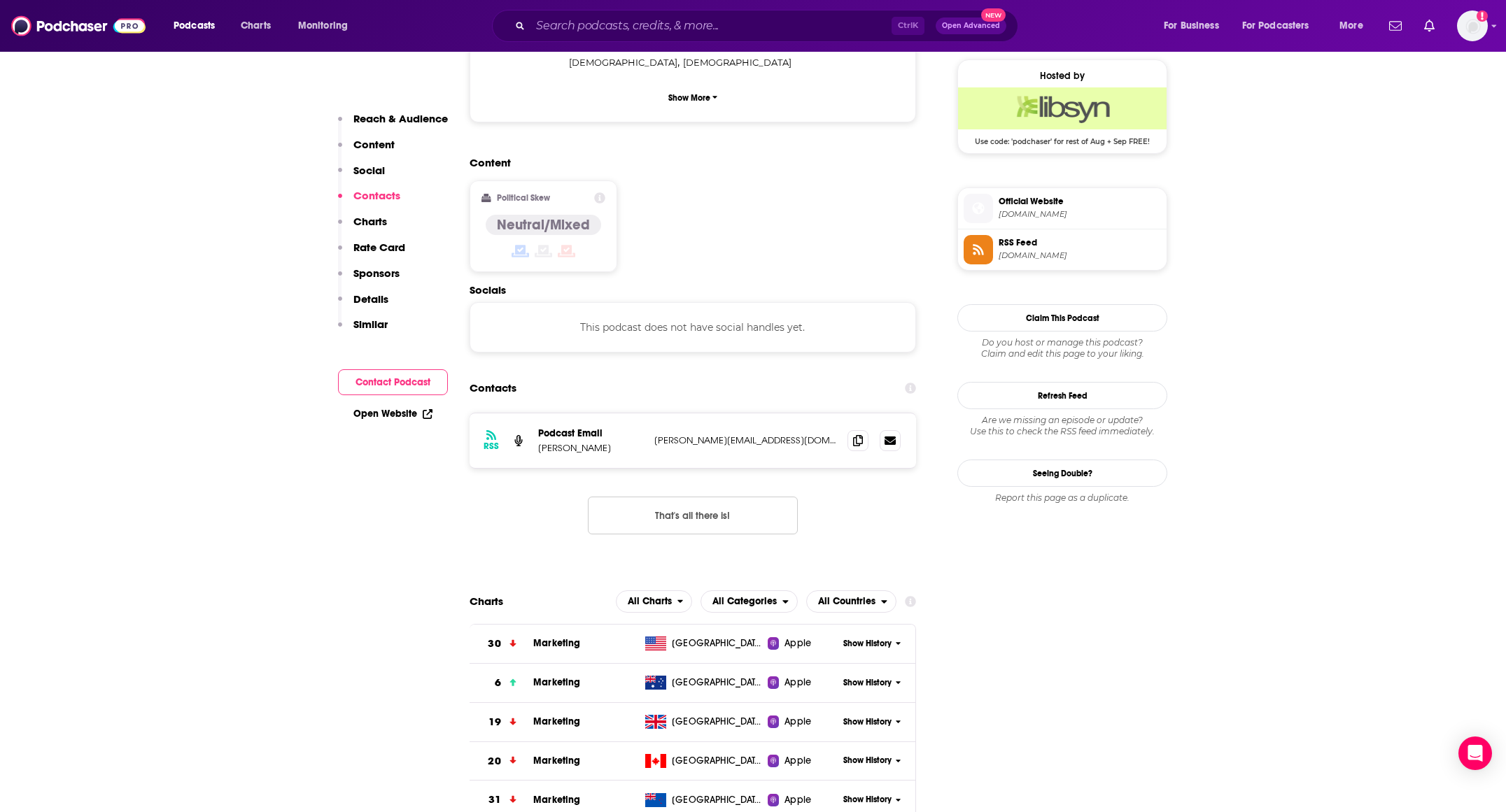
scroll to position [1109, 0]
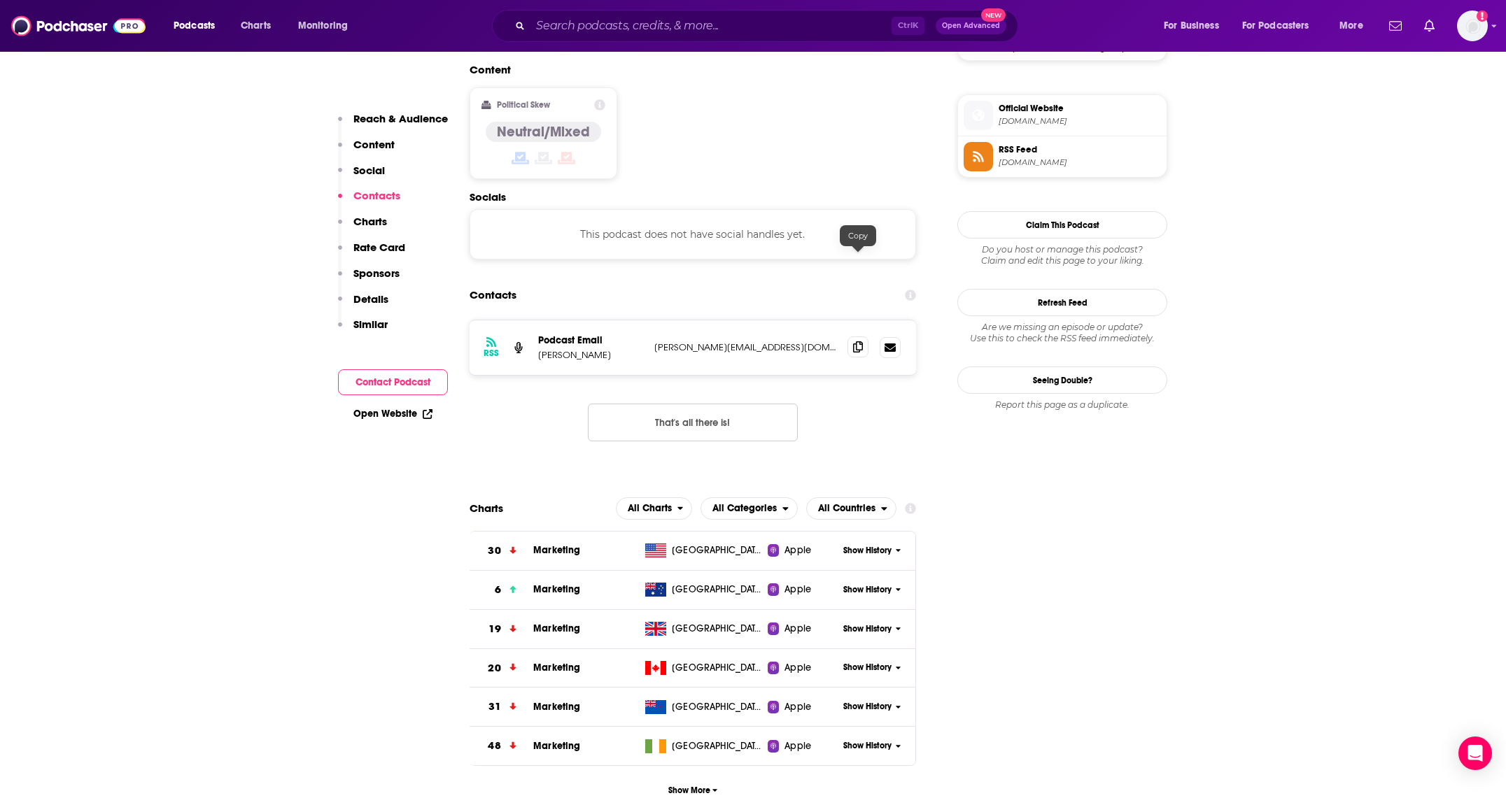
click at [854, 341] on icon at bounding box center [858, 347] width 10 height 11
drag, startPoint x: 46, startPoint y: 195, endPoint x: 119, endPoint y: 164, distance: 79.3
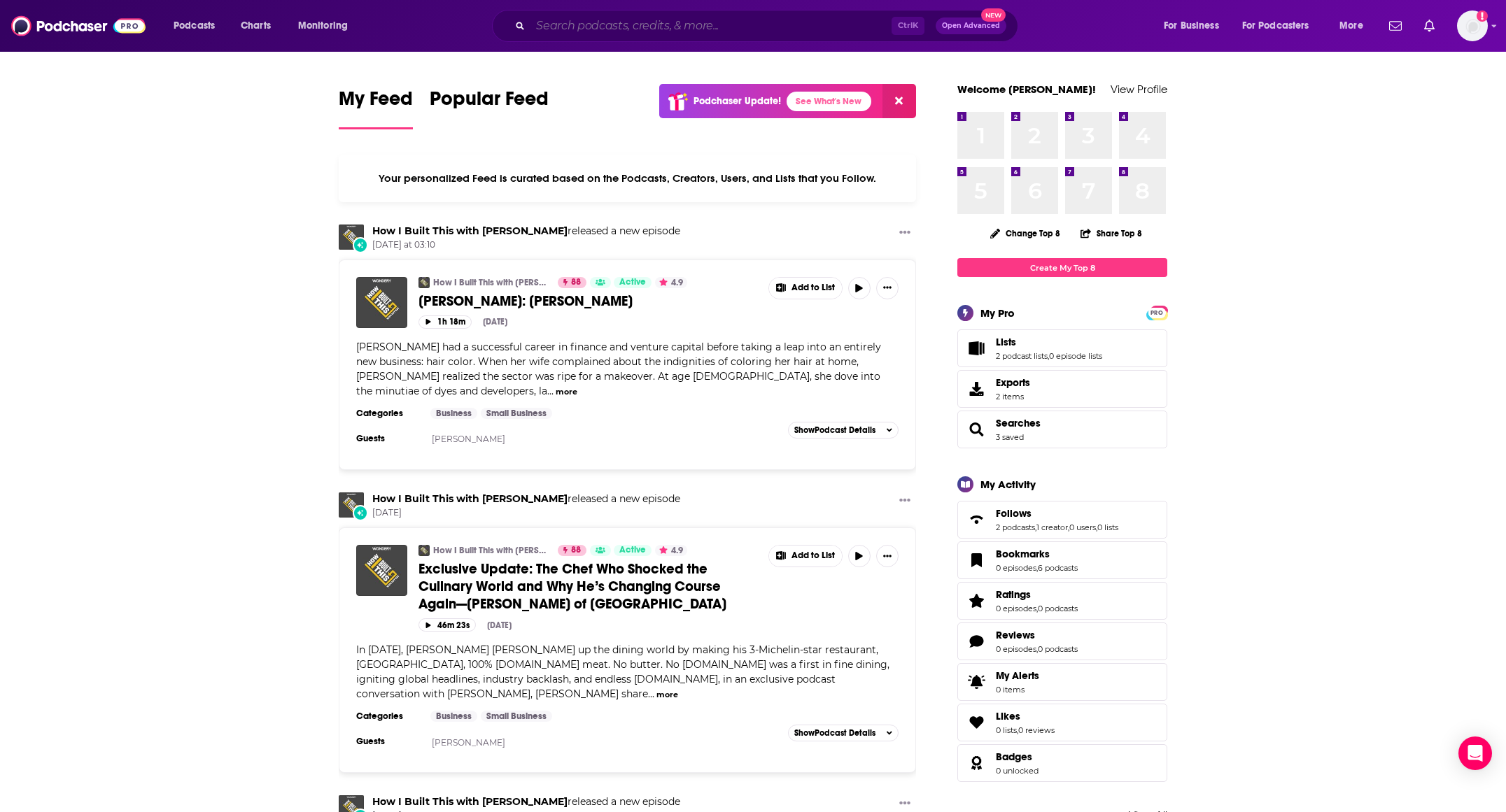
click at [661, 15] on input "Search podcasts, credits, & more..." at bounding box center [711, 25] width 361 height 23
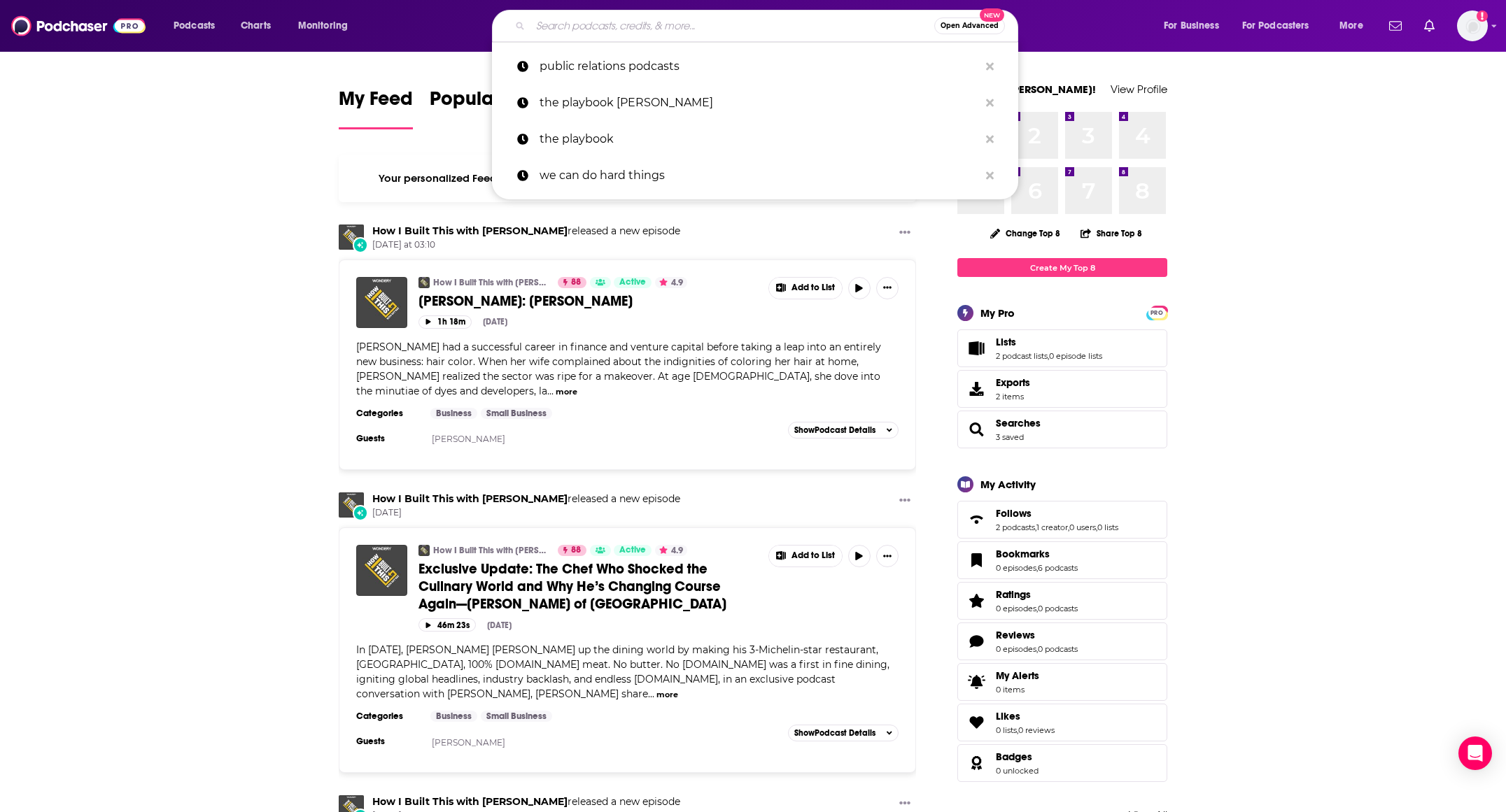
paste input "Stop Talking: Crisis Management in the Digital Age"
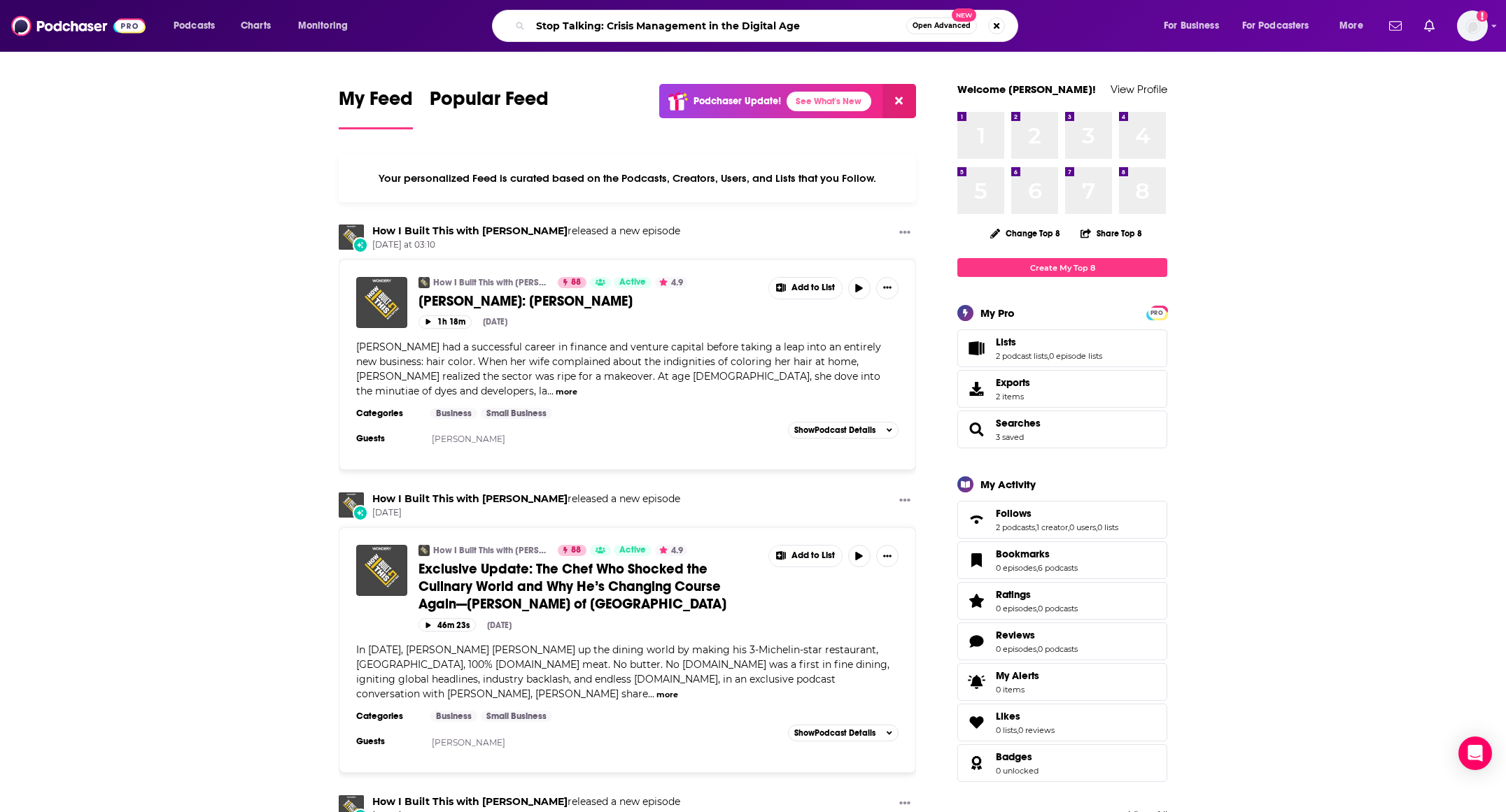
type input "Stop Talking: Crisis Management in the Digital Age"
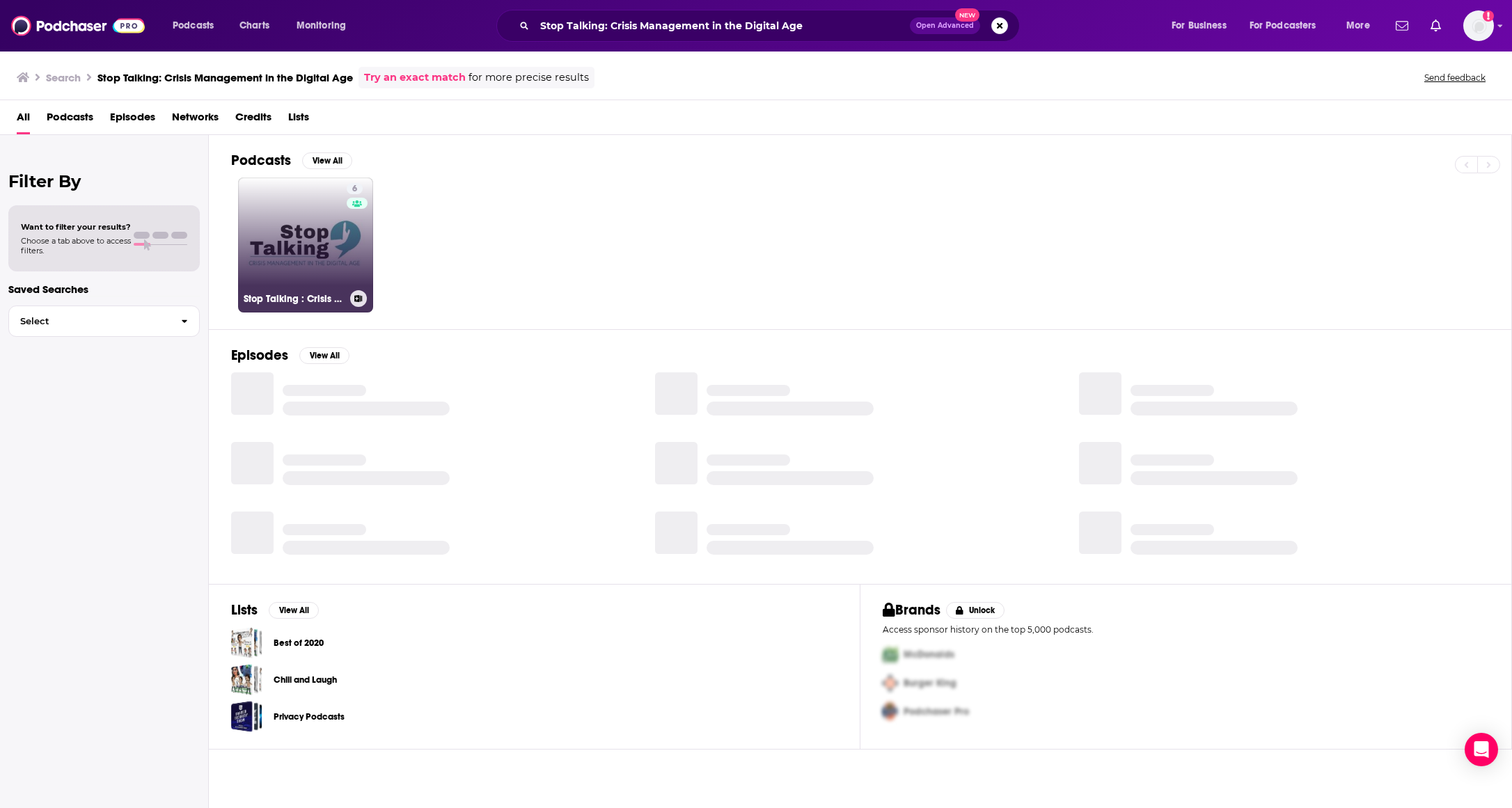
click at [274, 209] on link "6 Stop Talking : Crisis Management in the Digital Age" at bounding box center [305, 245] width 135 height 135
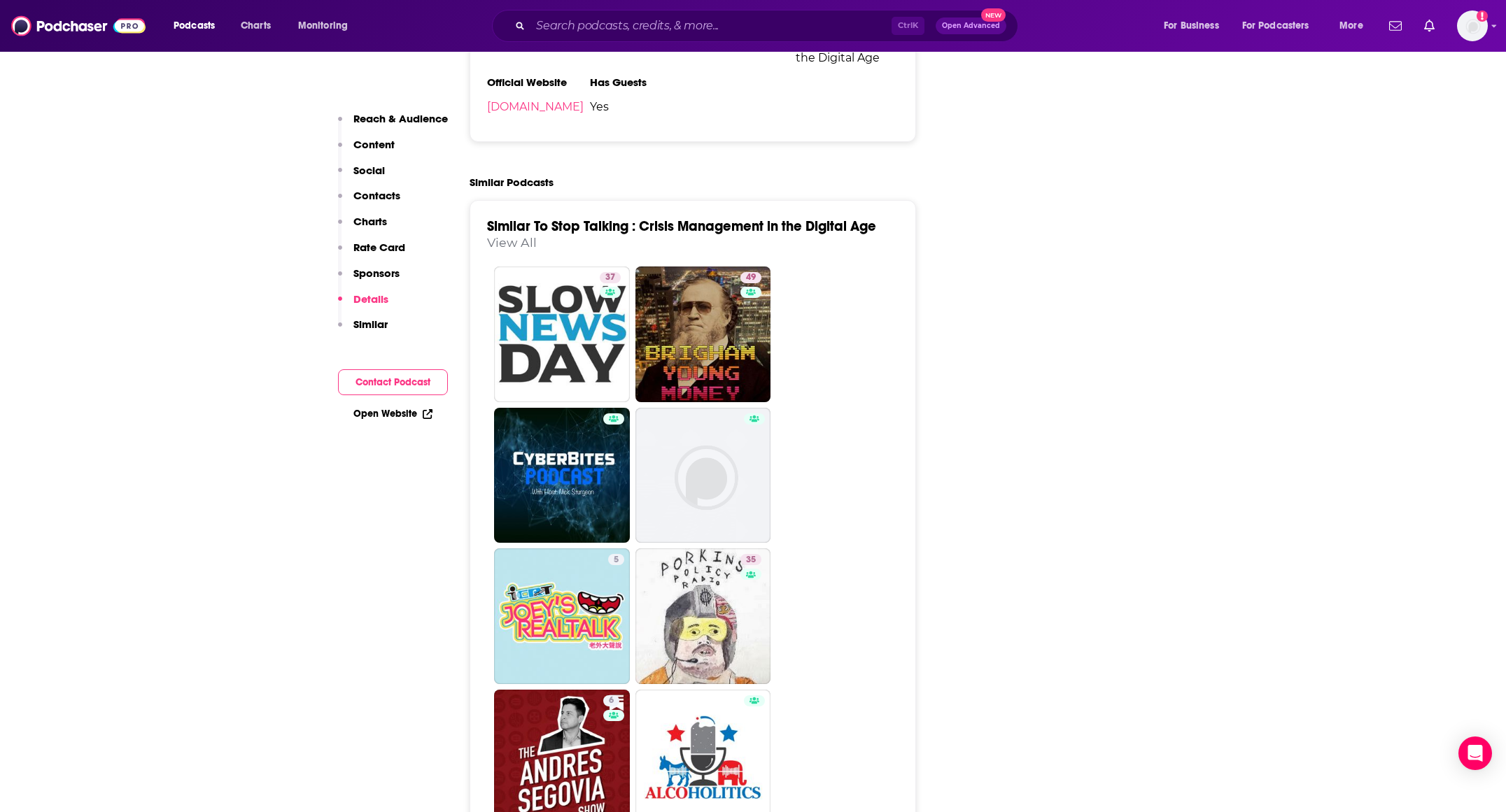
scroll to position [2238, 0]
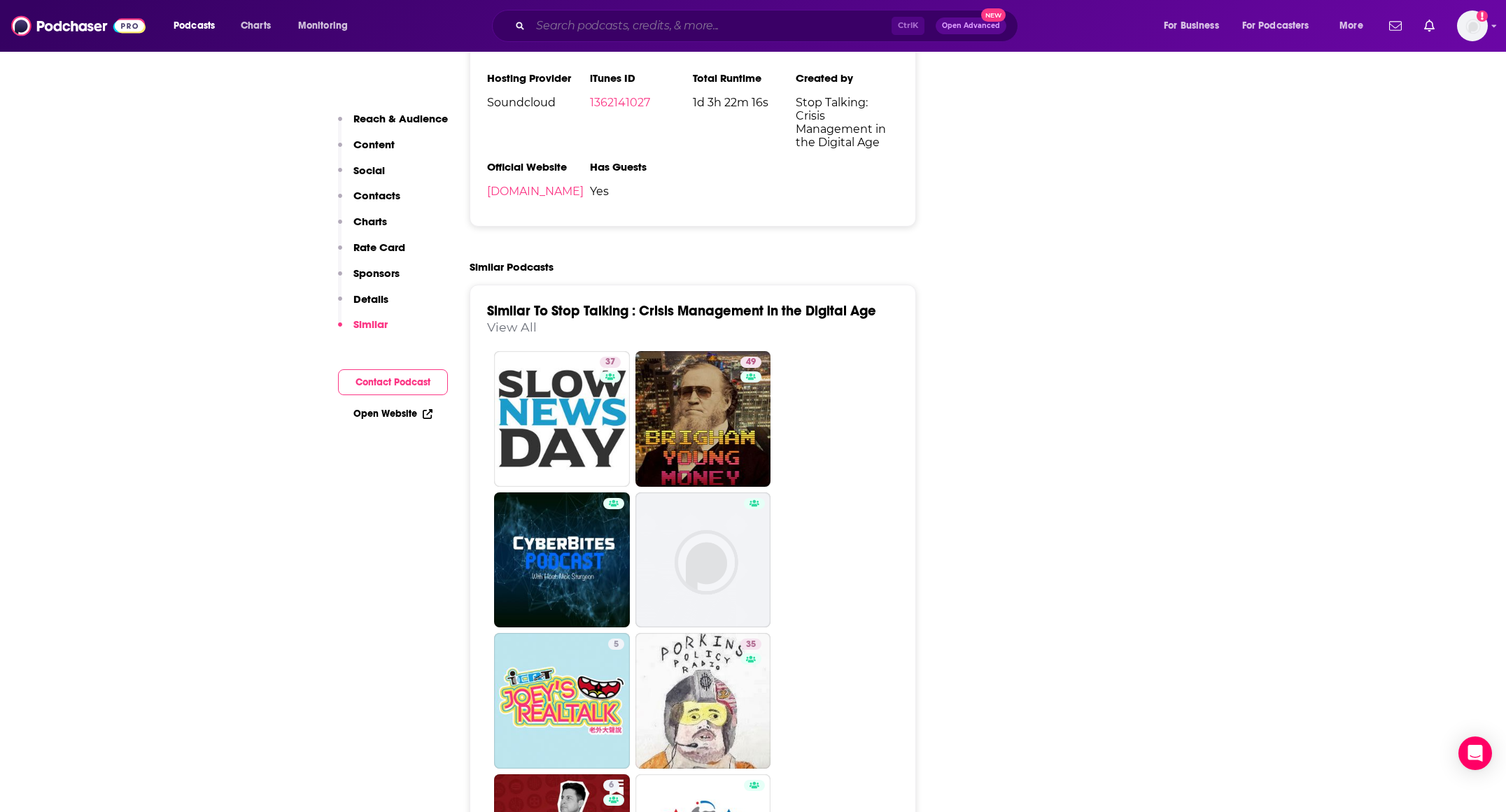
click at [595, 16] on input "Search podcasts, credits, & more..." at bounding box center [711, 25] width 361 height 23
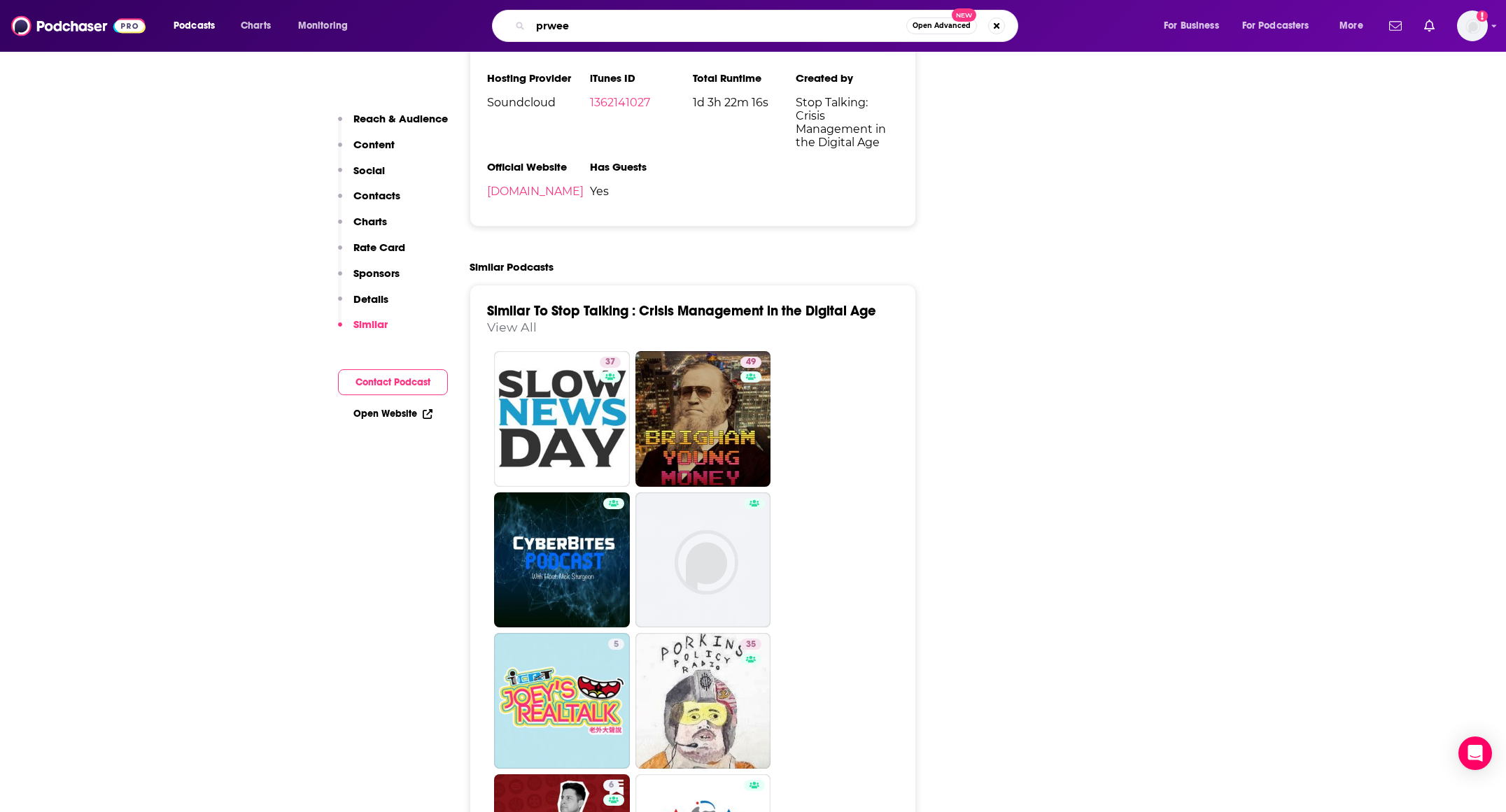
type input "prweek"
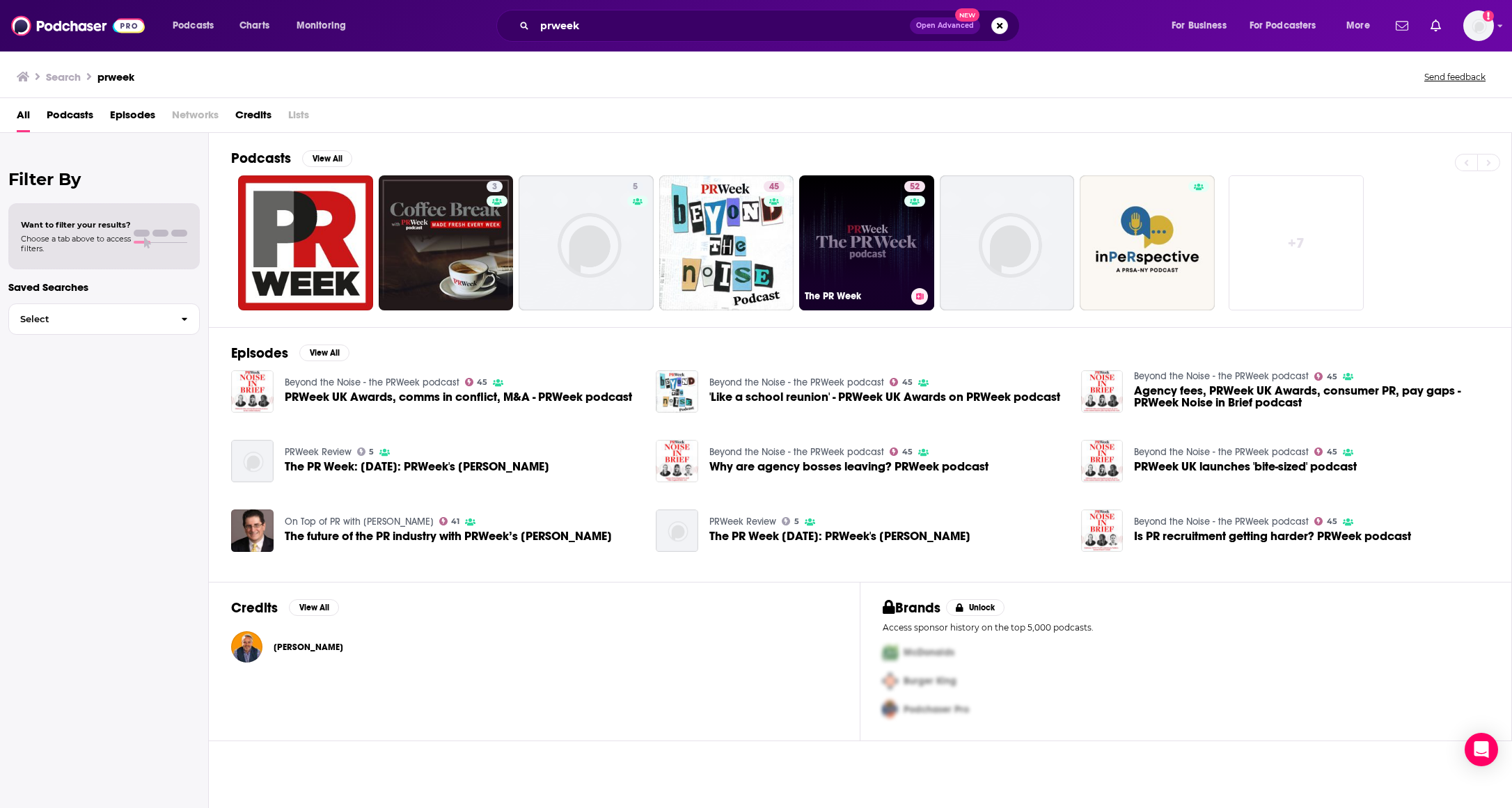
click at [856, 223] on link "52 The PR Week" at bounding box center [866, 243] width 135 height 135
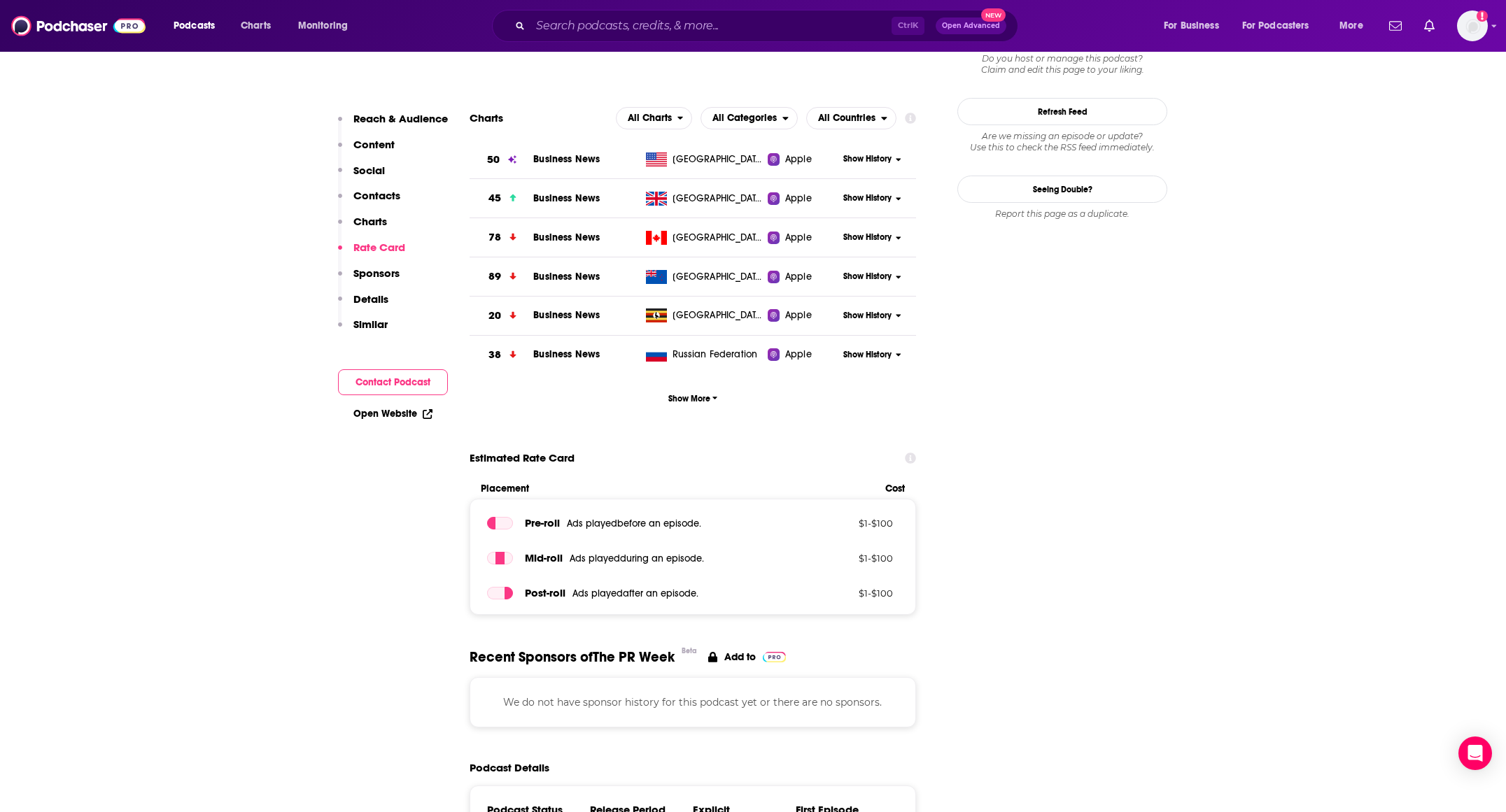
scroll to position [2425, 0]
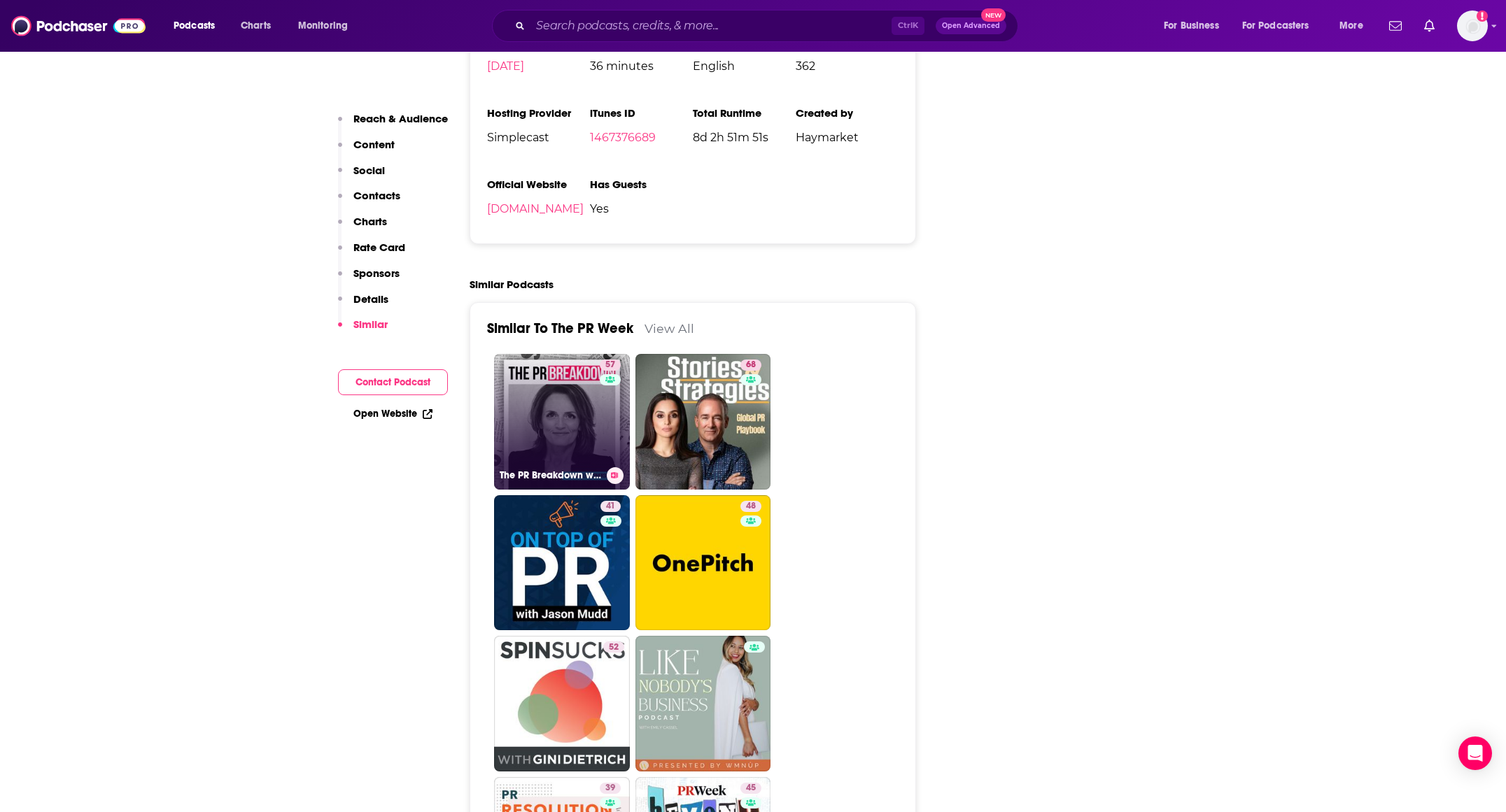
click at [566, 354] on link "57 The PR Breakdown with [PERSON_NAME]" at bounding box center [562, 421] width 136 height 136
type input "[URL][DOMAIN_NAME][PERSON_NAME]"
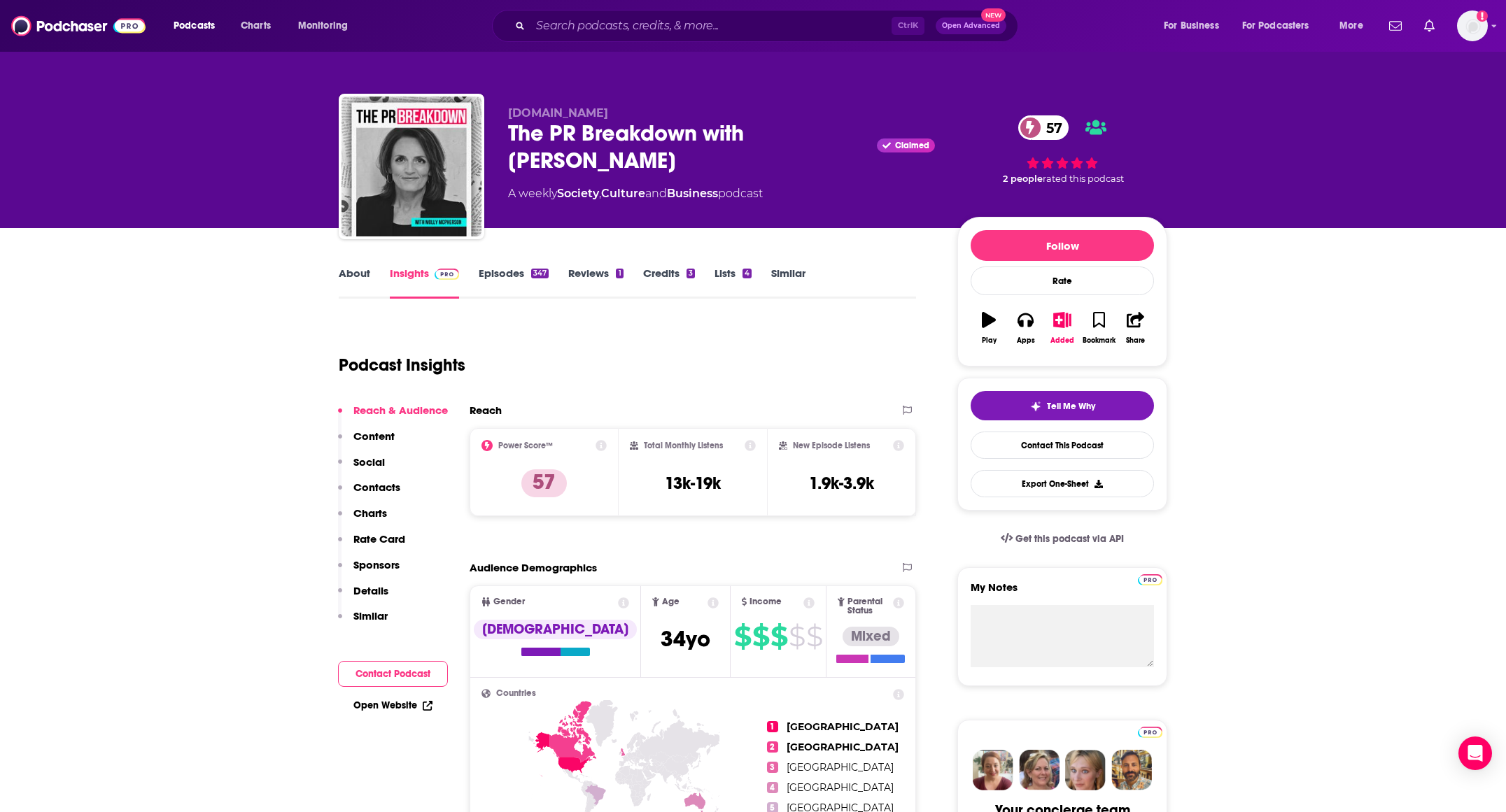
click at [498, 276] on link "Episodes 347" at bounding box center [514, 282] width 70 height 32
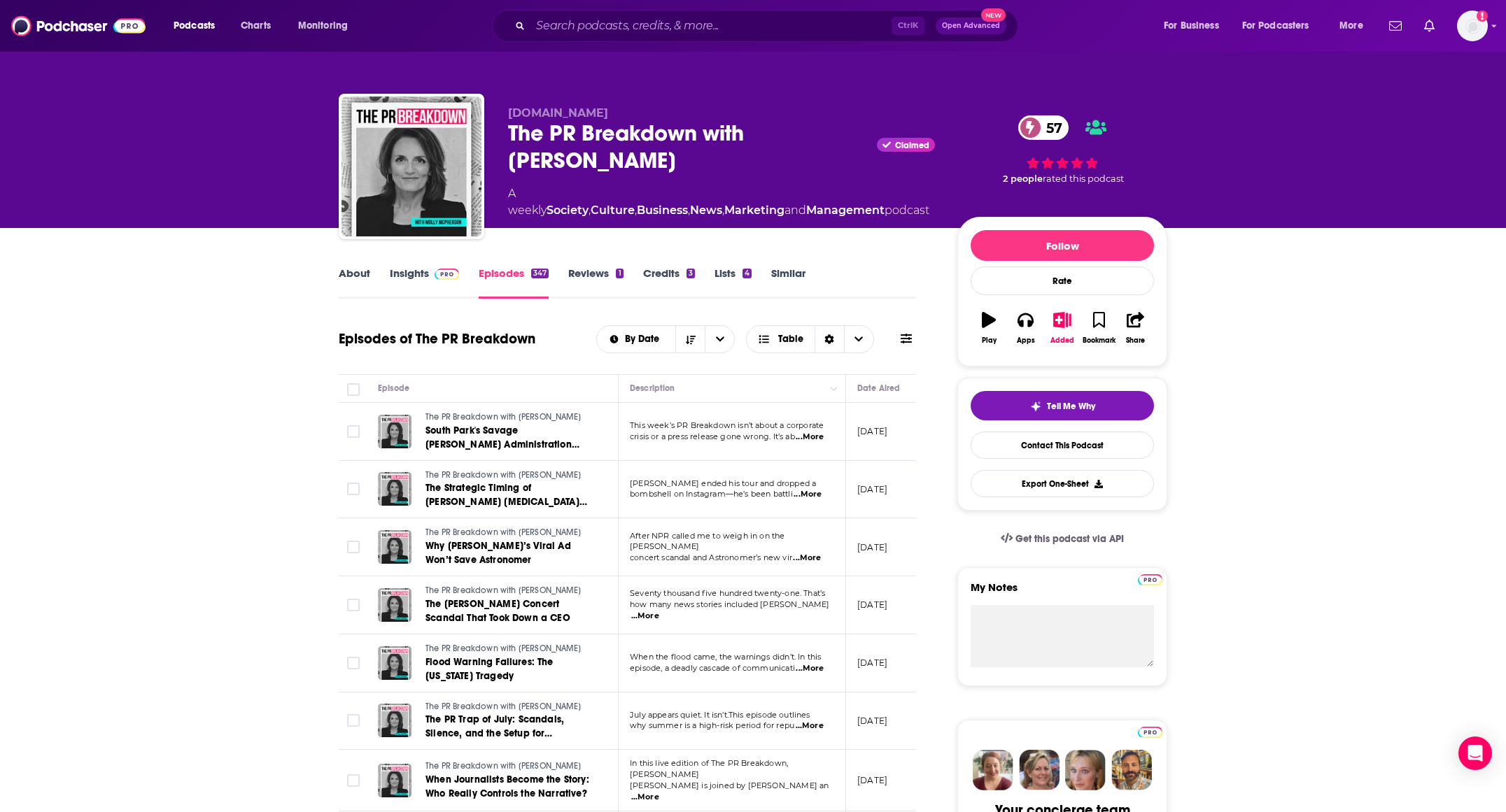
click at [421, 270] on link "Insights" at bounding box center [424, 282] width 69 height 32
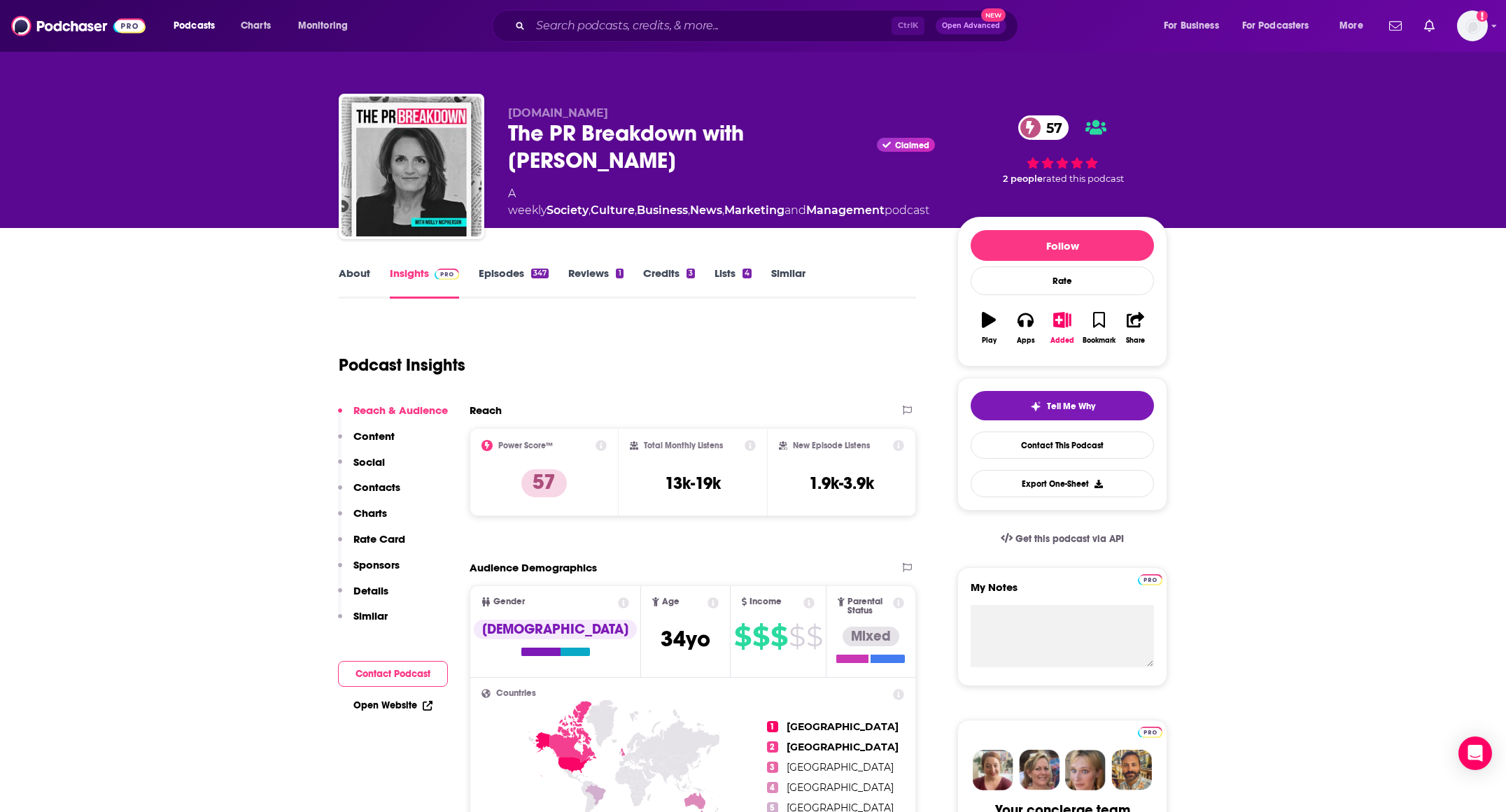
type input "https://www.podchaser.com/podcasts/the-pr-week-1426271"
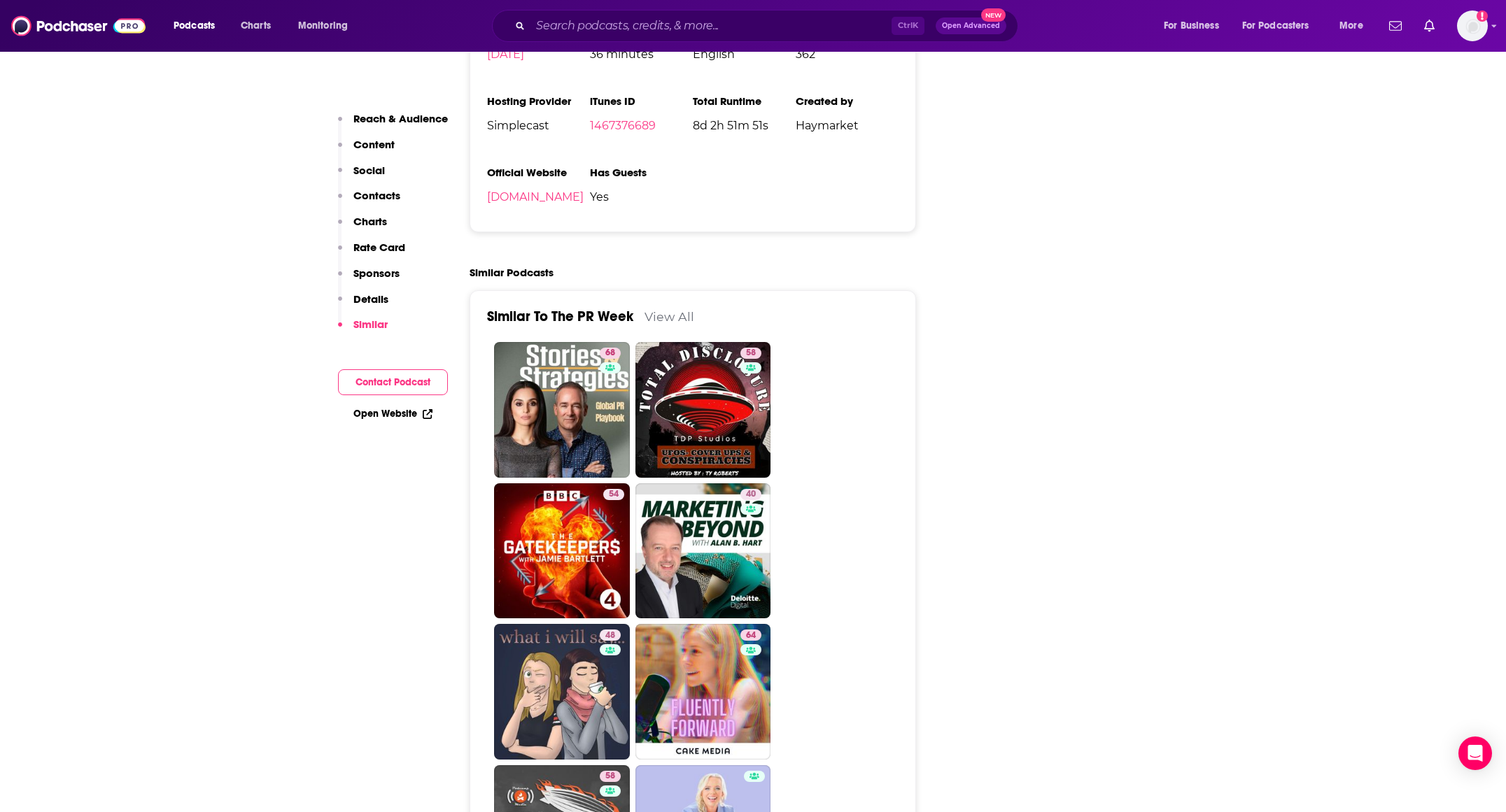
scroll to position [2238, 0]
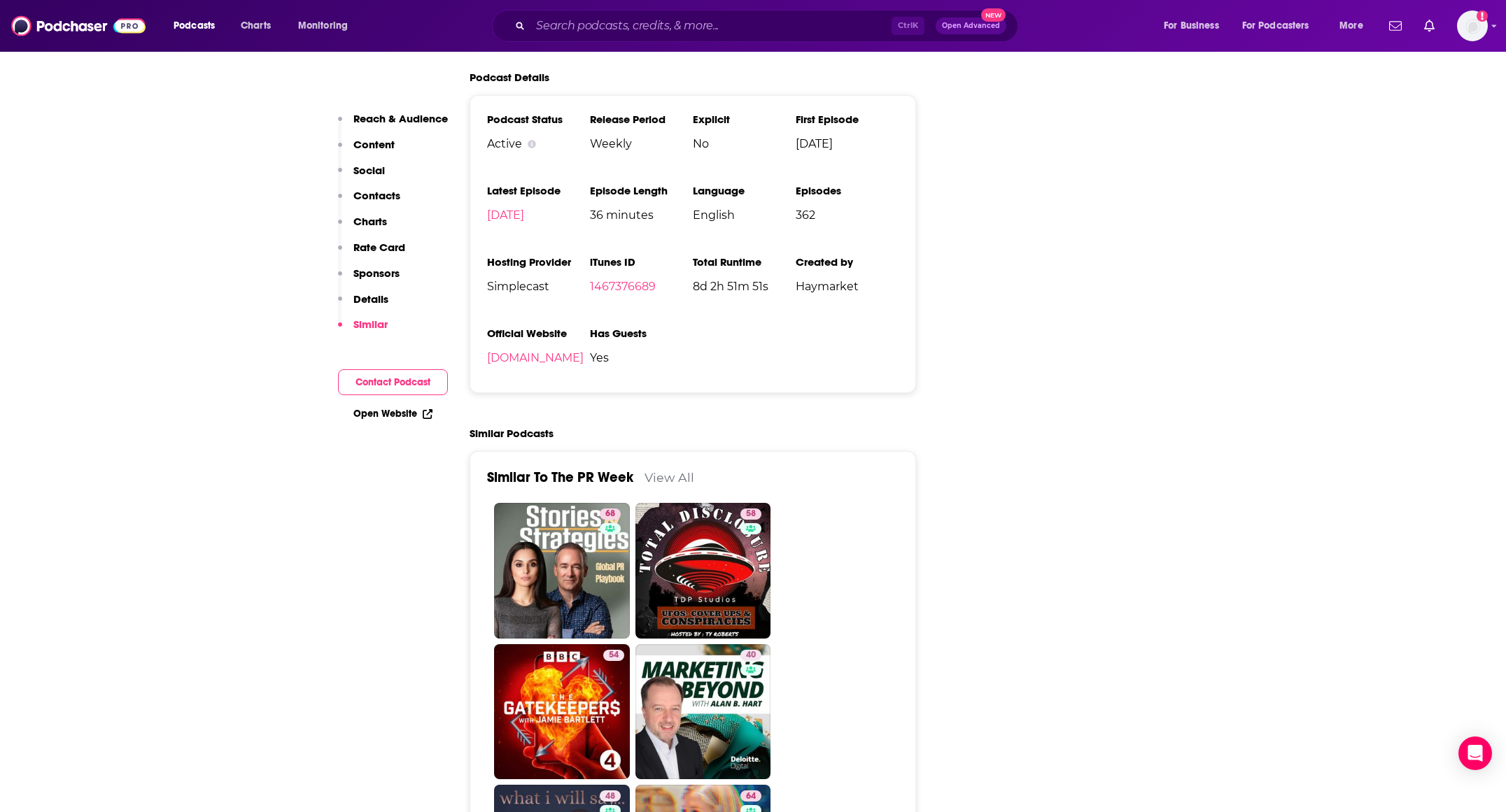
click at [667, 470] on link "View All" at bounding box center [669, 477] width 50 height 15
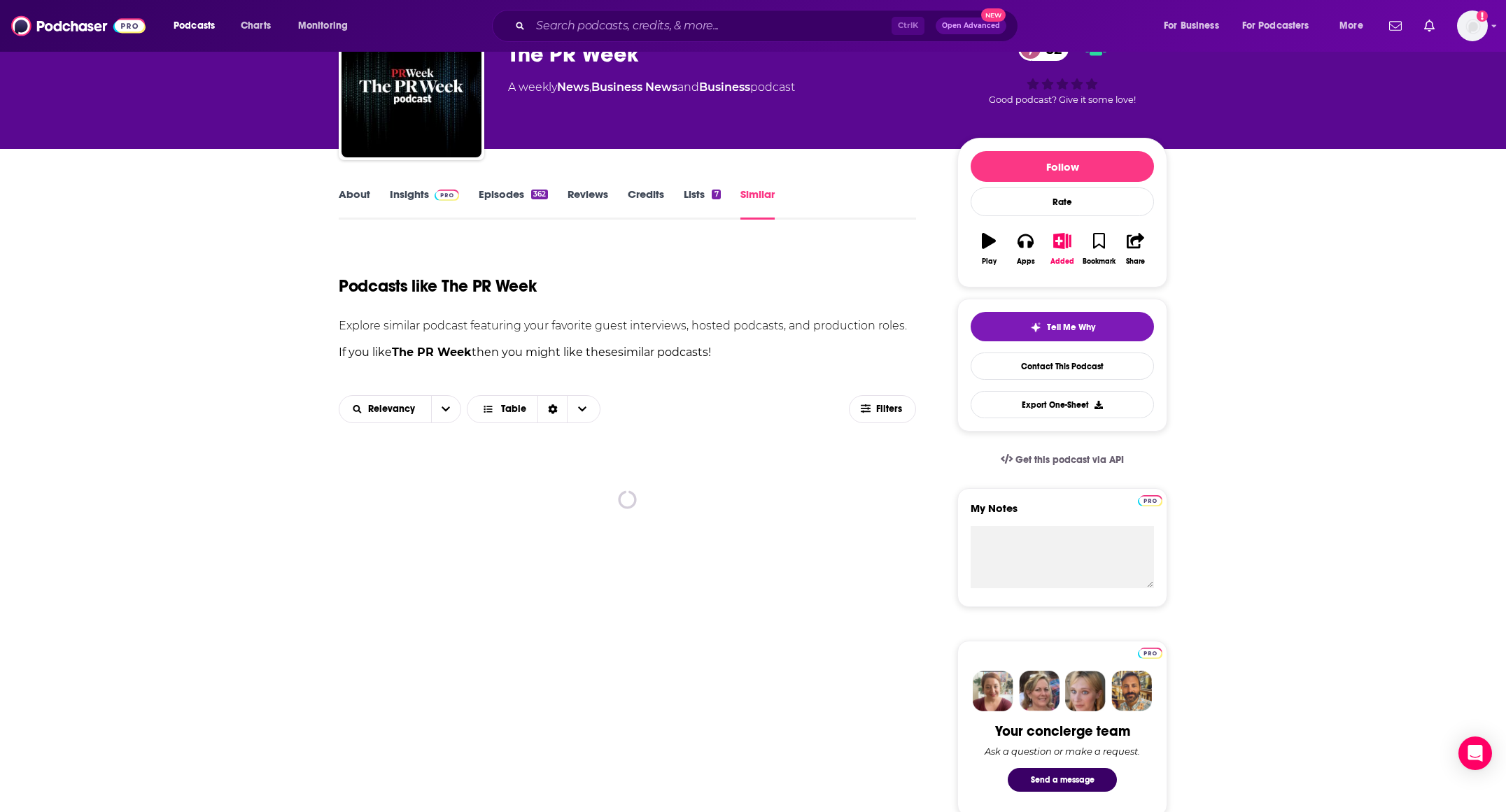
scroll to position [279, 0]
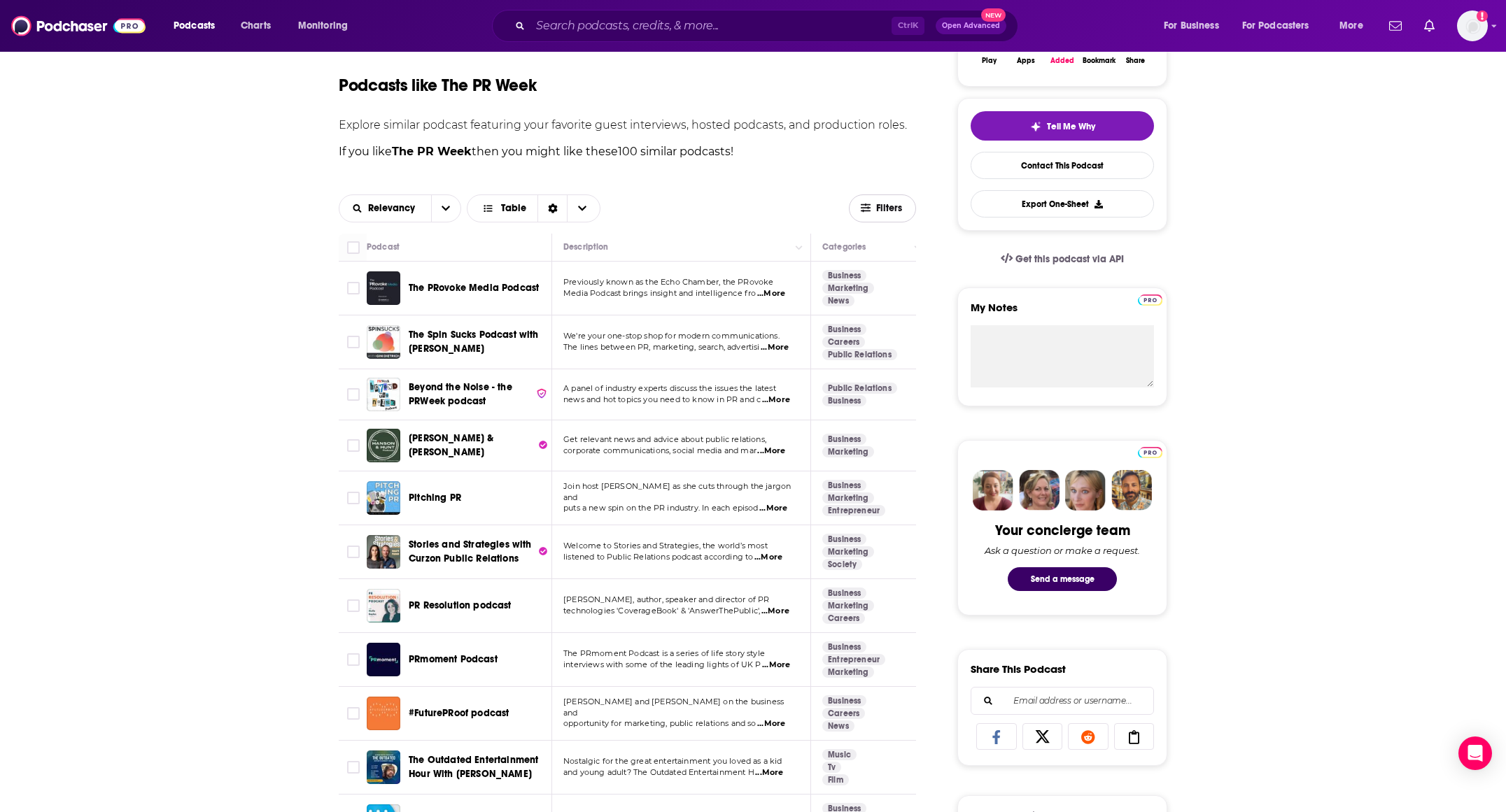
click at [883, 205] on span "Filters" at bounding box center [890, 208] width 28 height 10
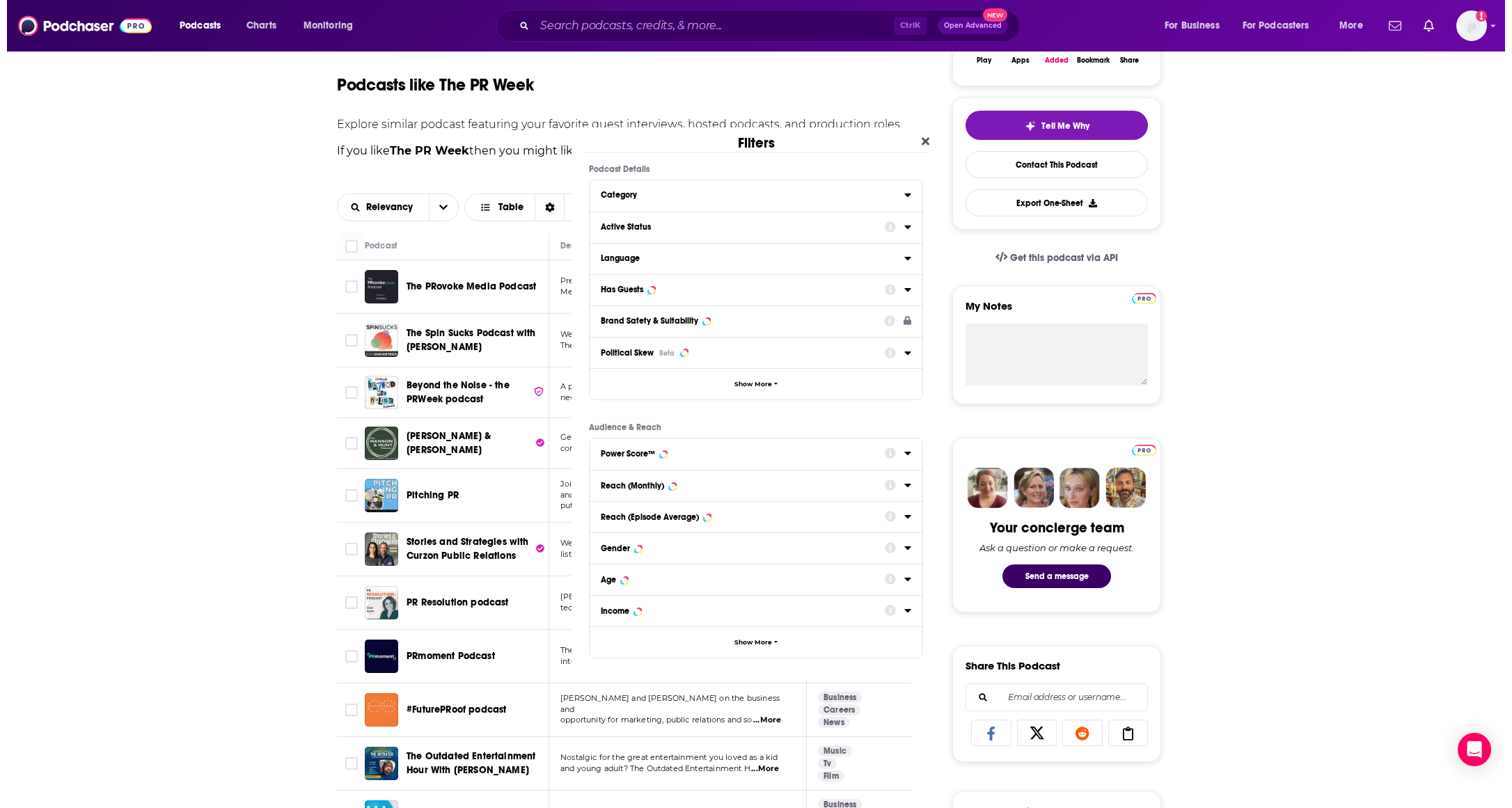
scroll to position [0, 0]
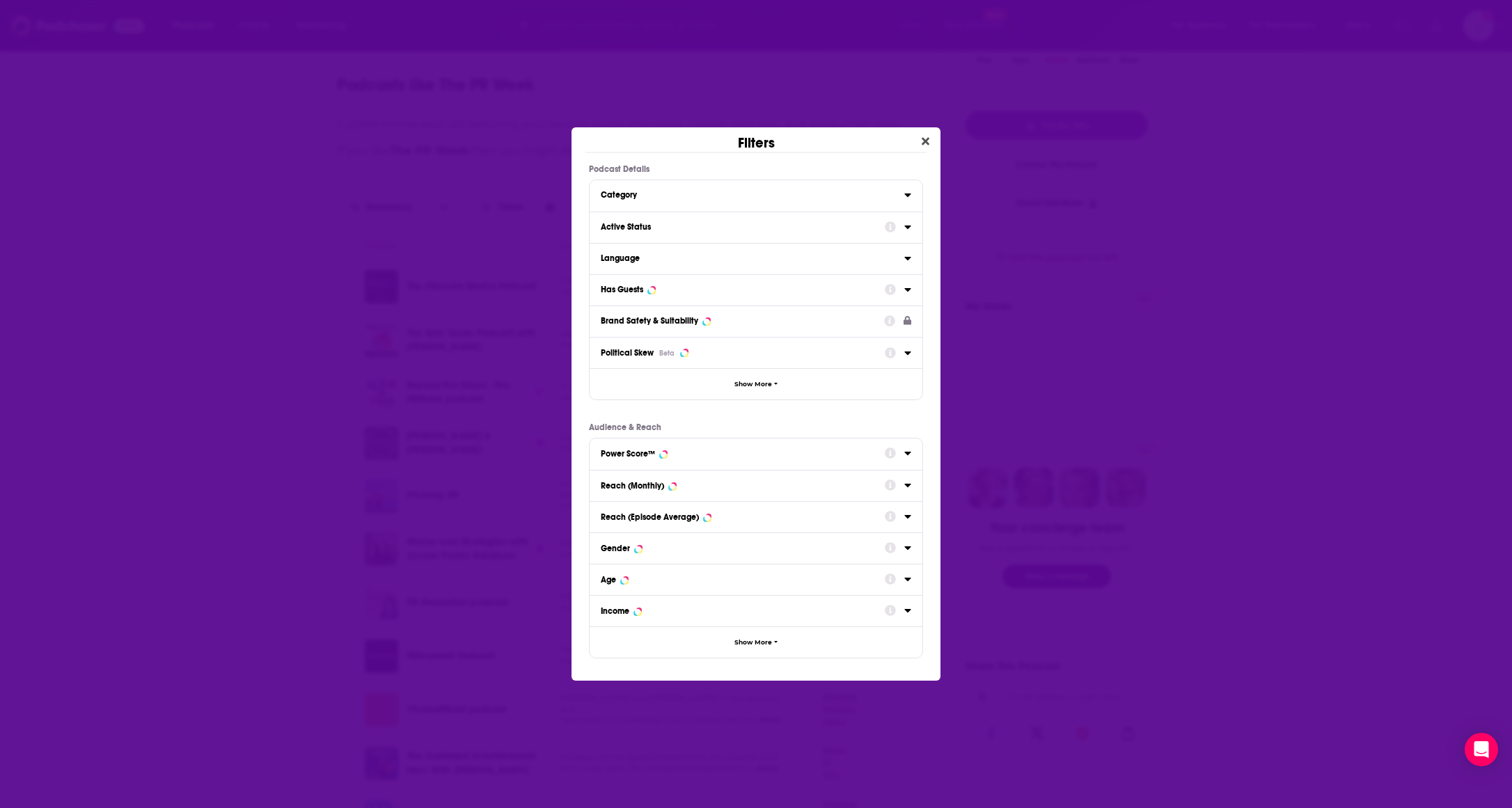
click at [671, 197] on div "Category" at bounding box center [747, 195] width 294 height 10
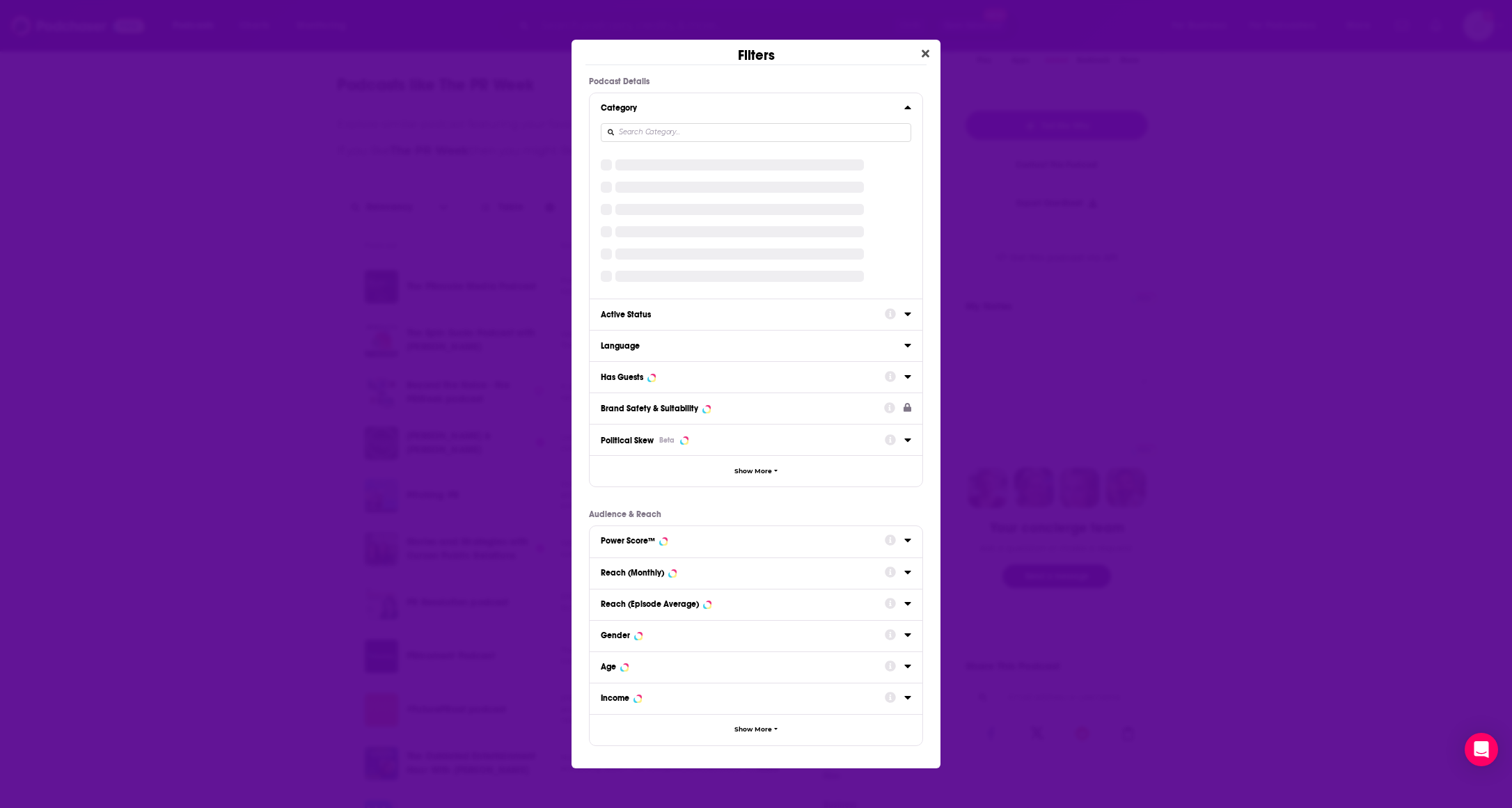
click at [676, 231] on div "Dialog" at bounding box center [739, 232] width 248 height 11
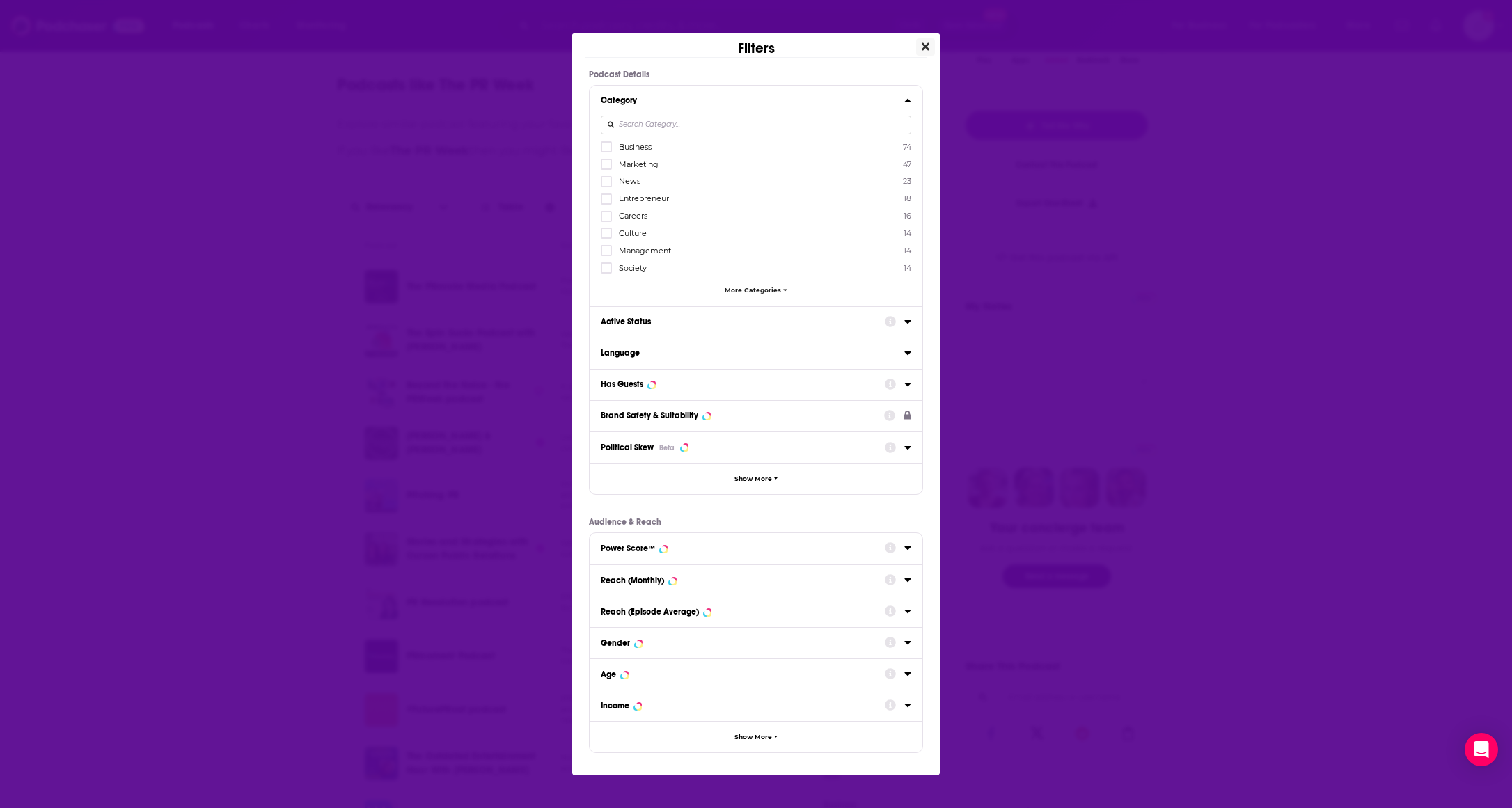
click at [926, 43] on icon "Close" at bounding box center [926, 46] width 7 height 11
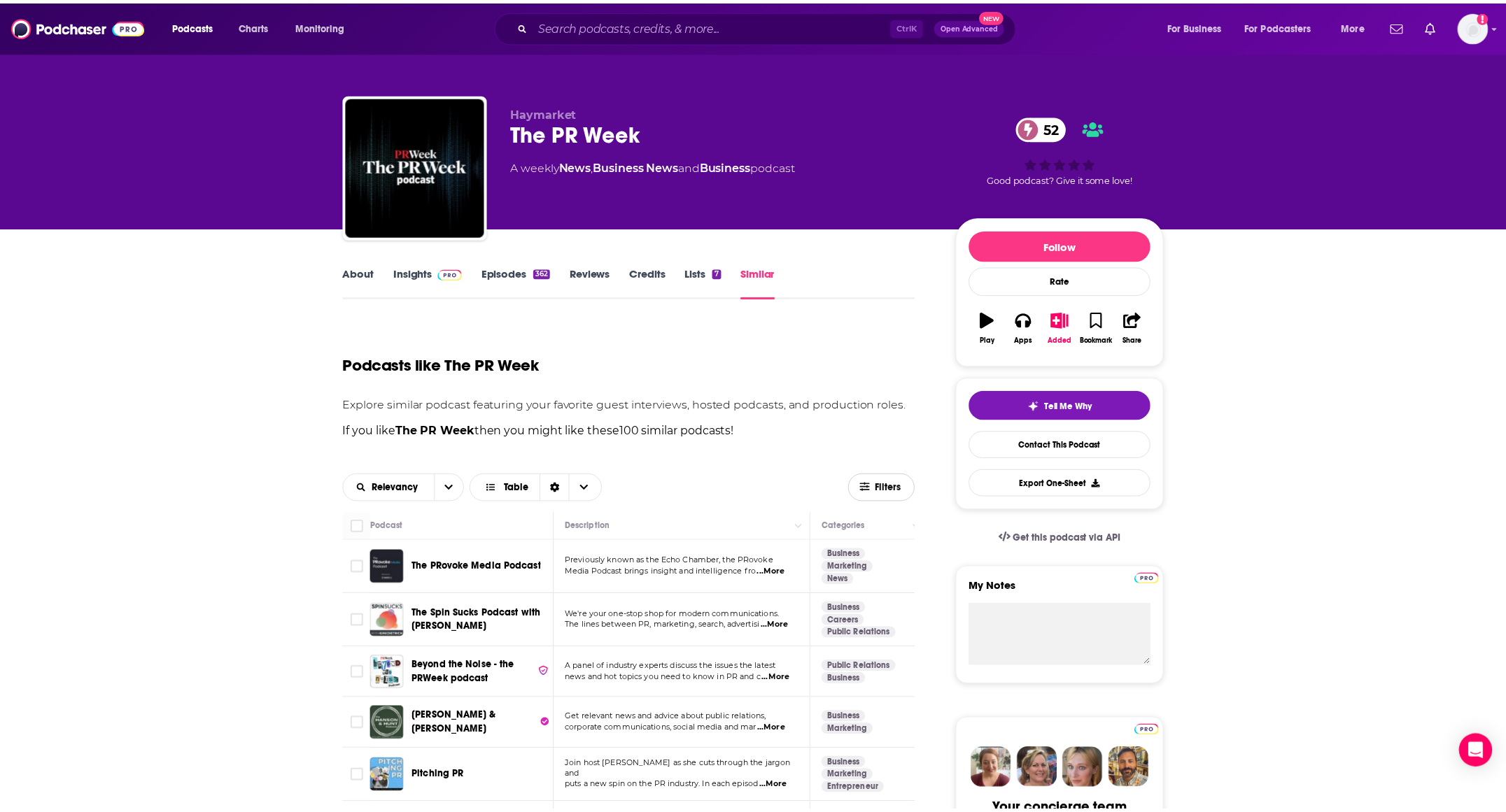
scroll to position [279, 0]
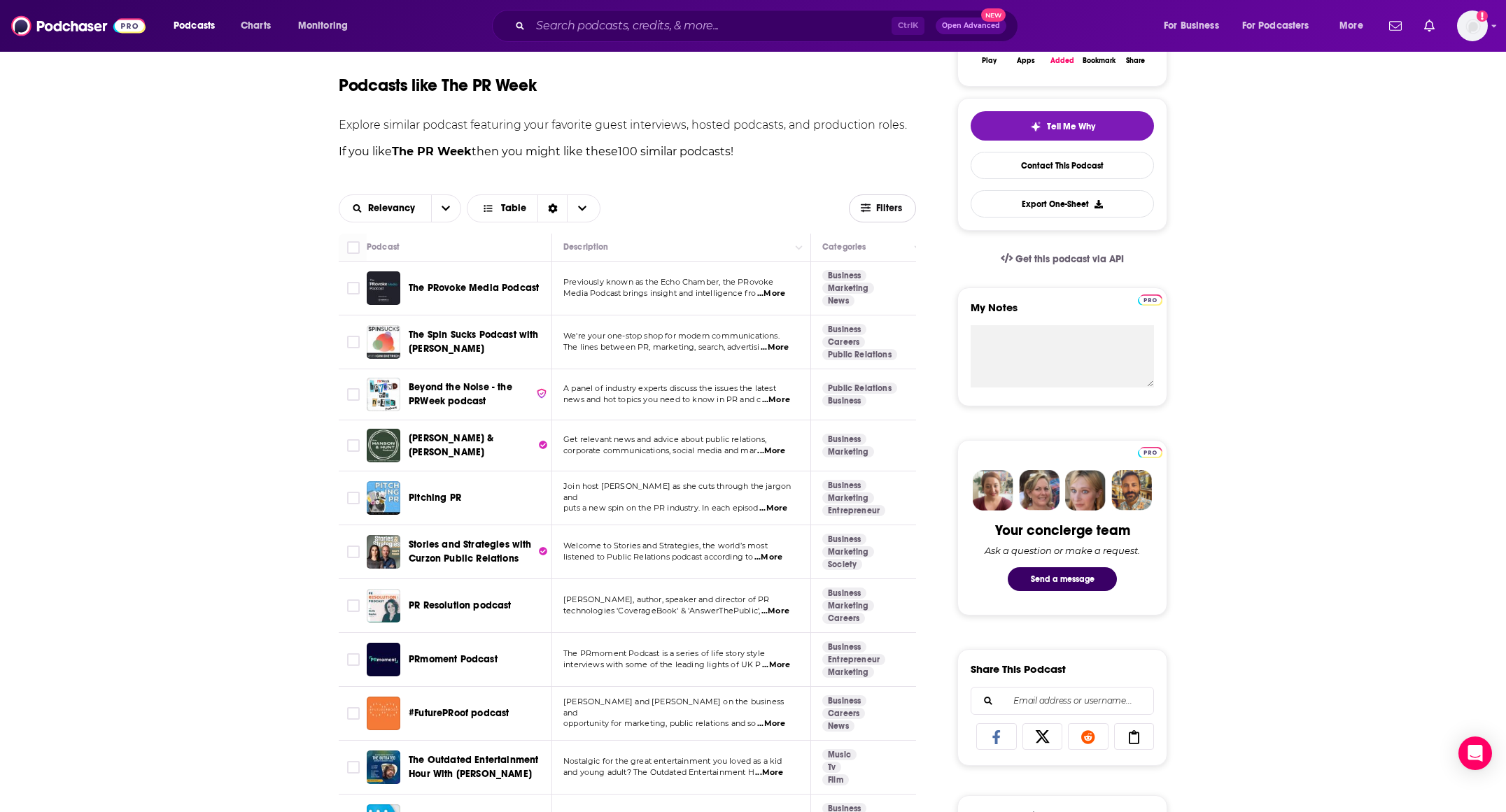
click at [891, 204] on span "Filters" at bounding box center [890, 208] width 28 height 10
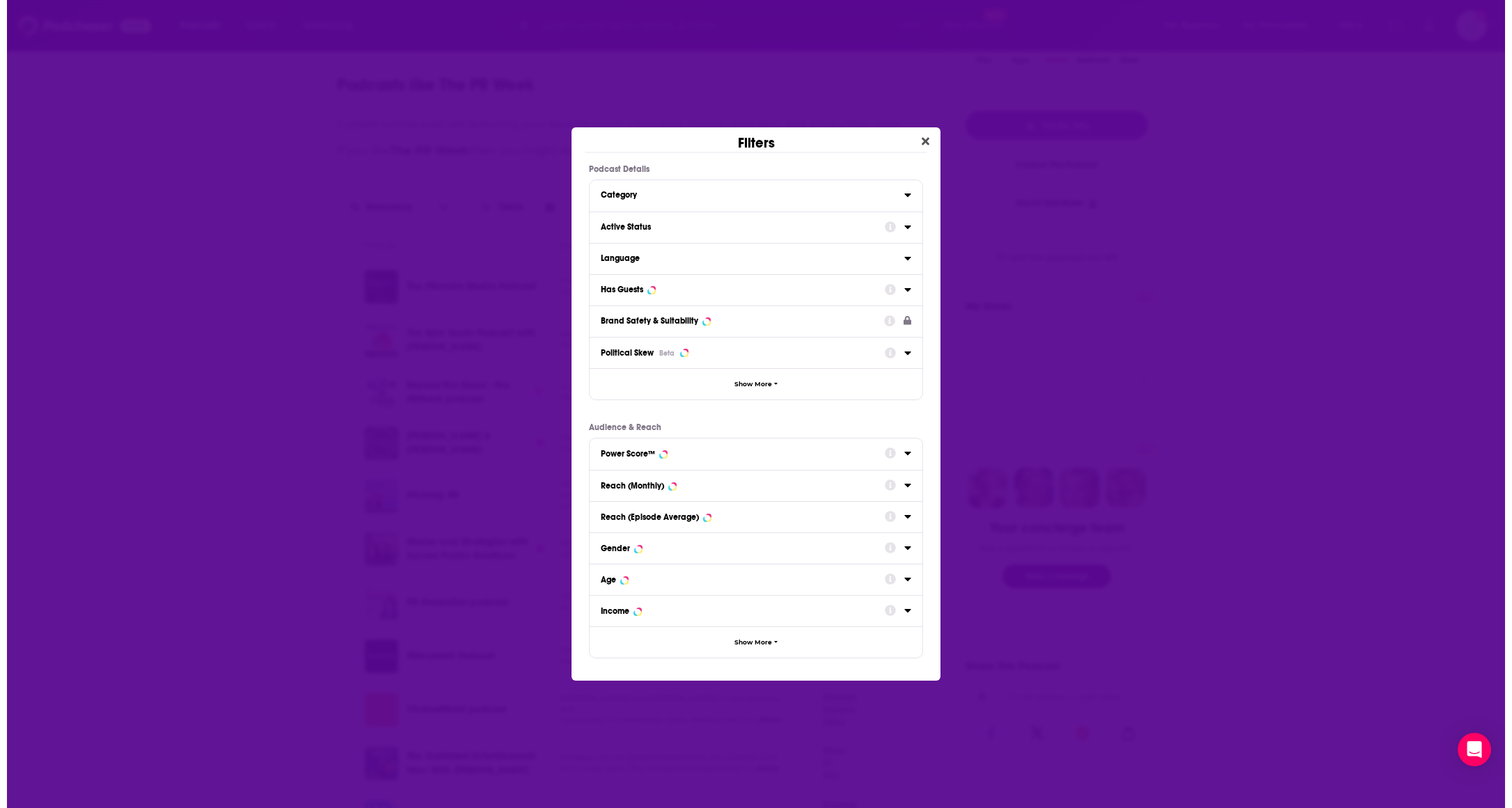
scroll to position [0, 0]
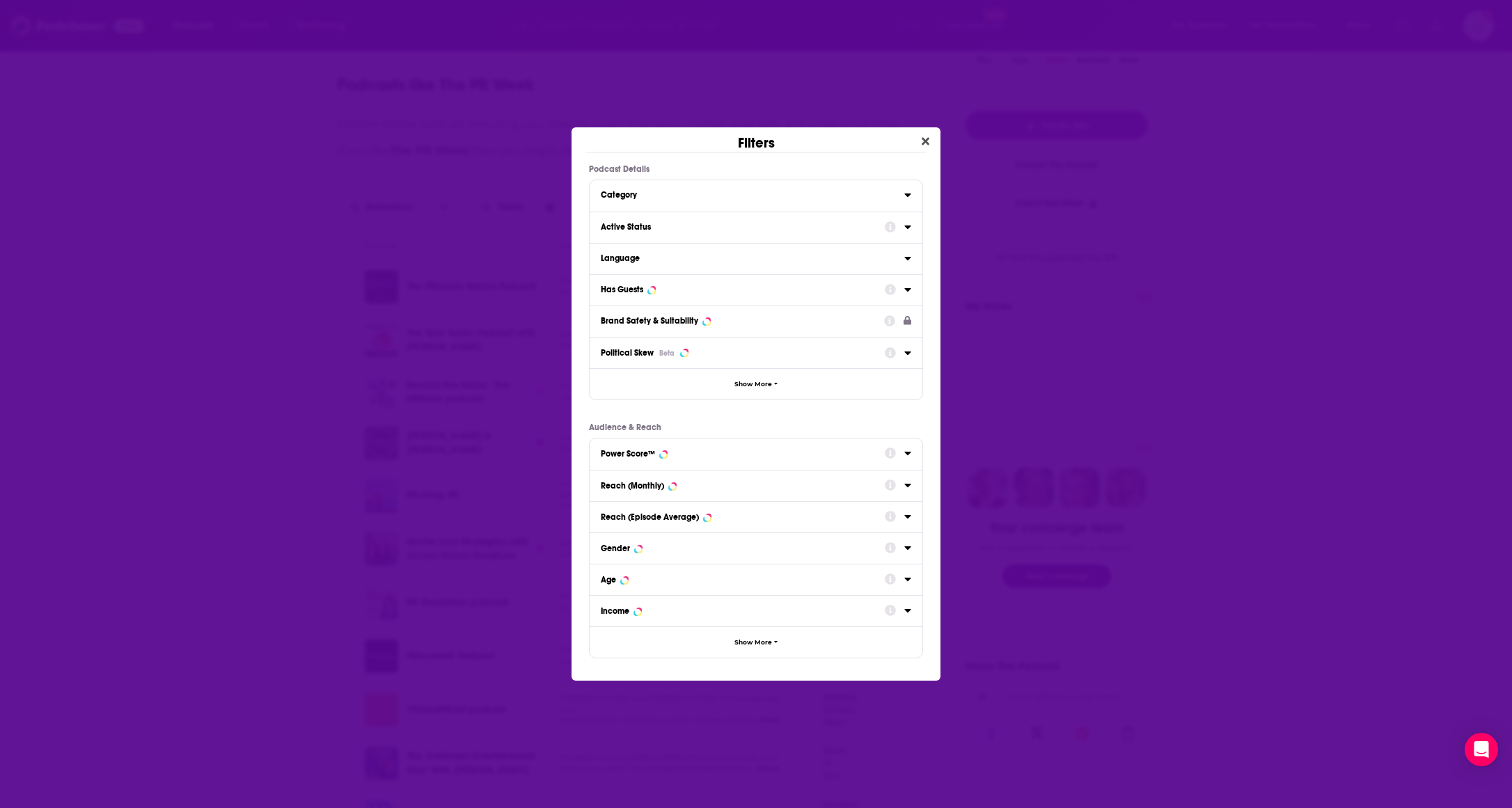
click at [906, 288] on icon "Dialog" at bounding box center [907, 290] width 6 height 4
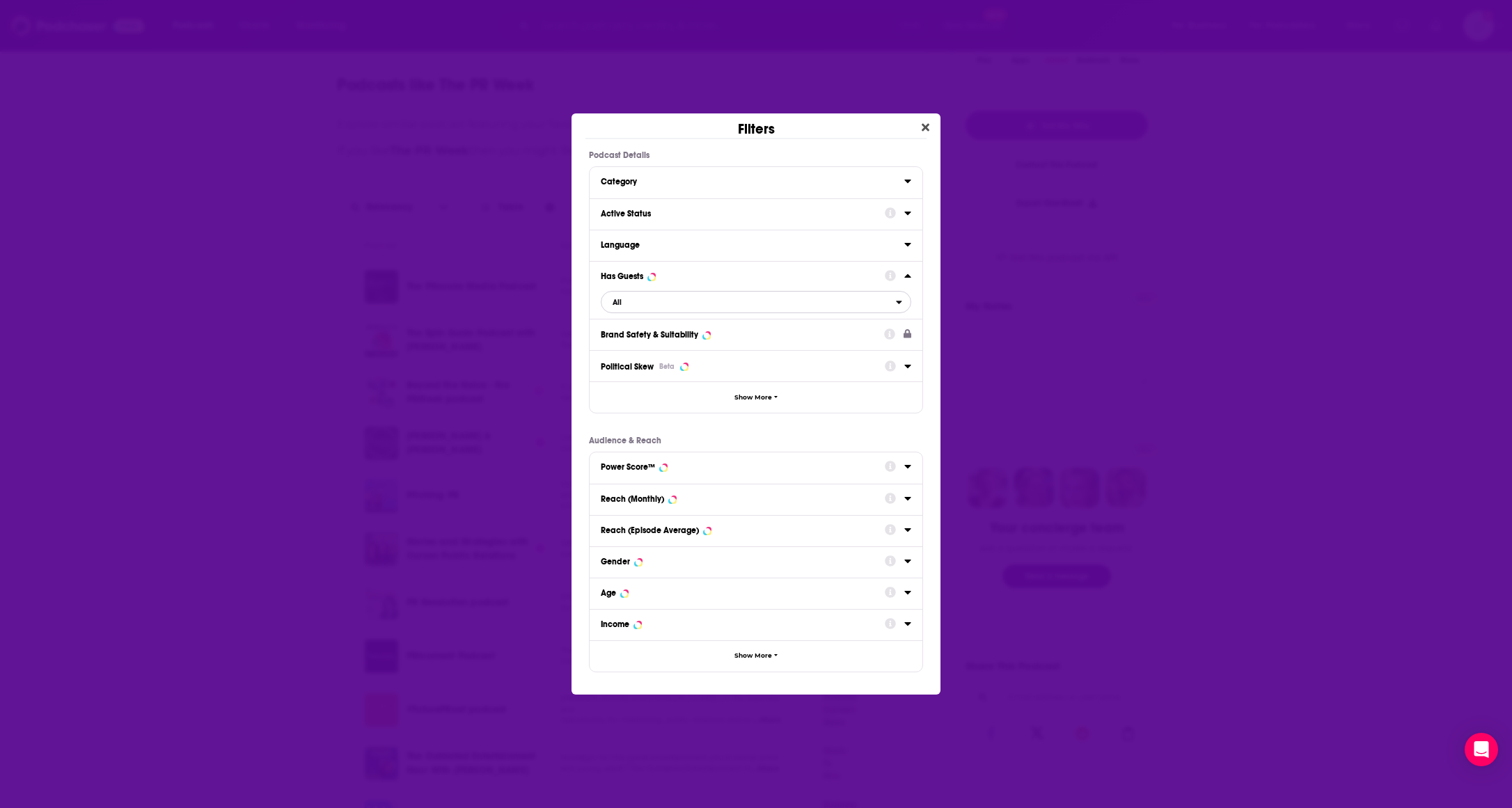
click at [630, 304] on span "All" at bounding box center [748, 303] width 294 height 18
click at [638, 371] on span "Has guests" at bounding box center [689, 370] width 161 height 7
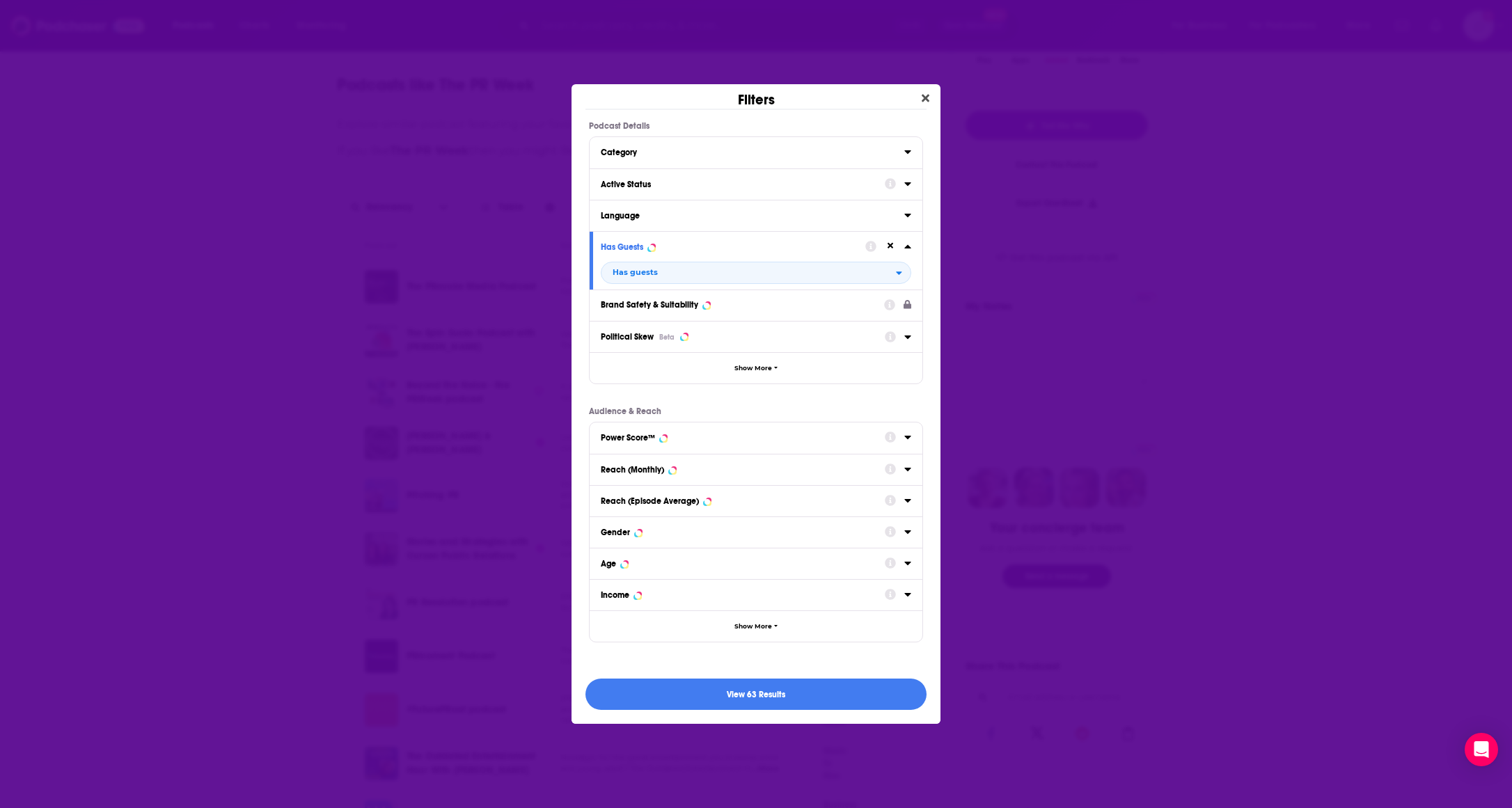
click at [667, 179] on div "Active Status" at bounding box center [738, 184] width 275 height 10
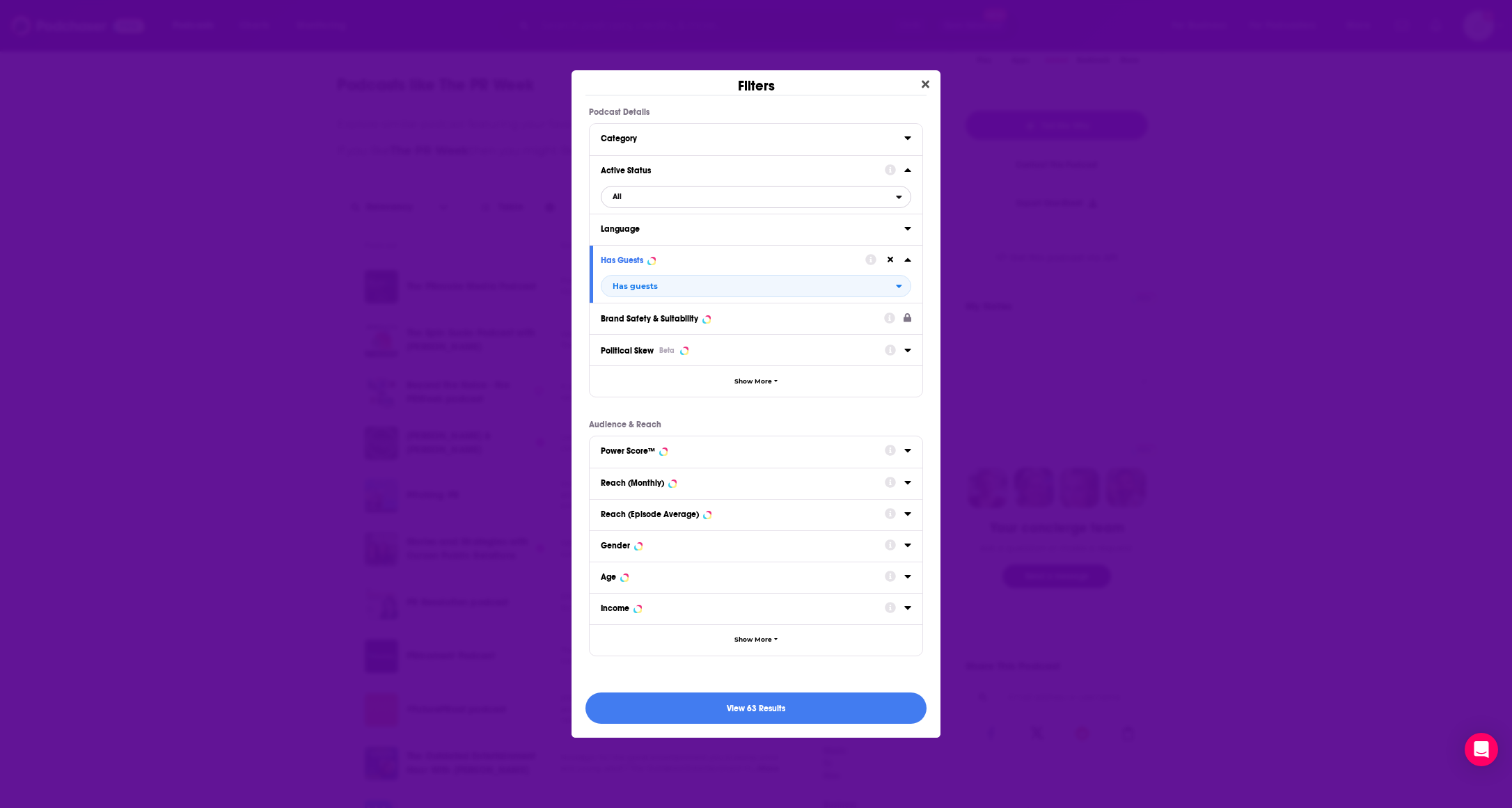
click at [639, 197] on span "All" at bounding box center [748, 197] width 294 height 18
click at [640, 242] on span "Active" at bounding box center [684, 243] width 152 height 7
click at [828, 706] on button "View 34 Results" at bounding box center [756, 708] width 342 height 32
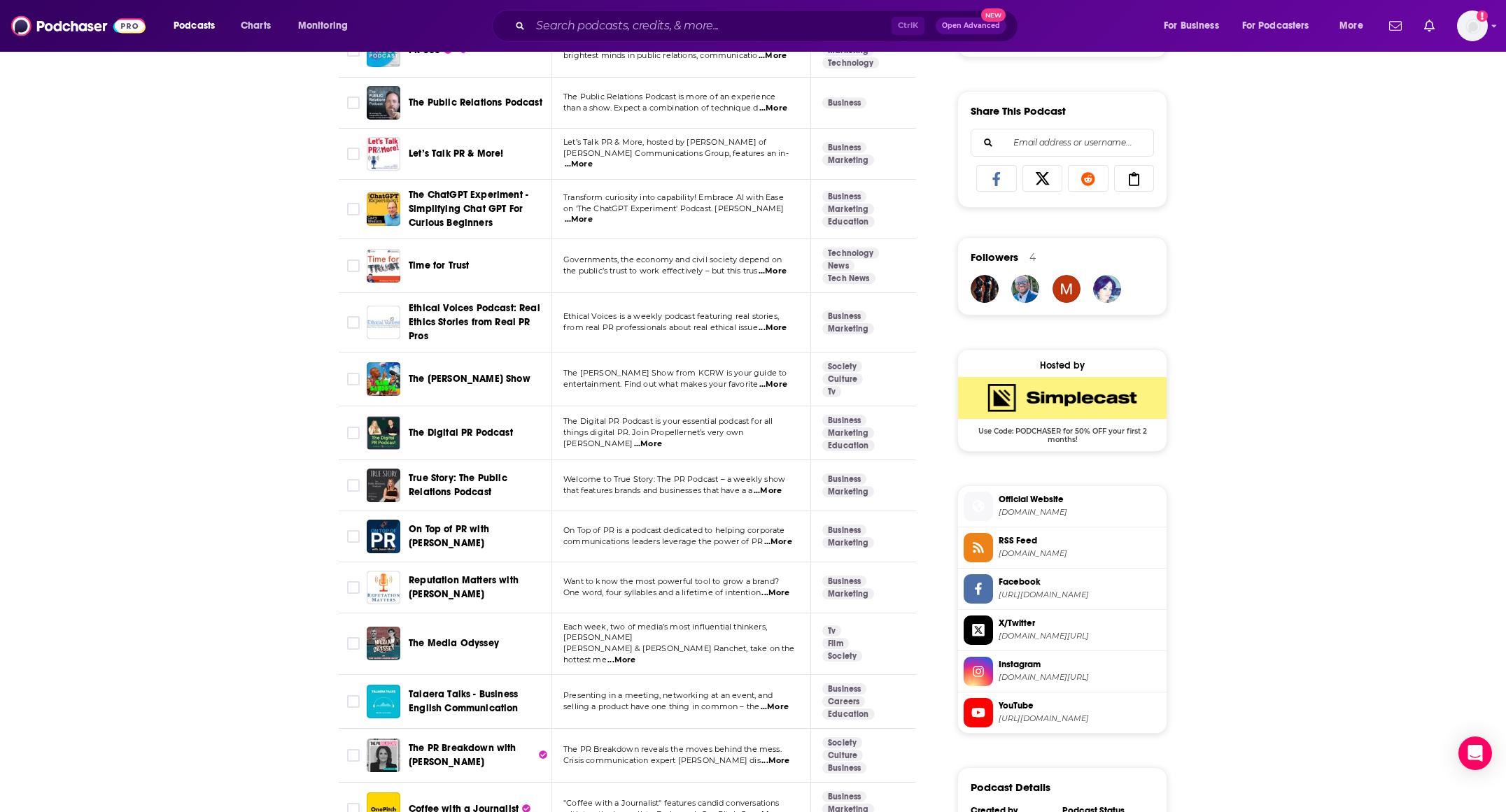
scroll to position [839, 0]
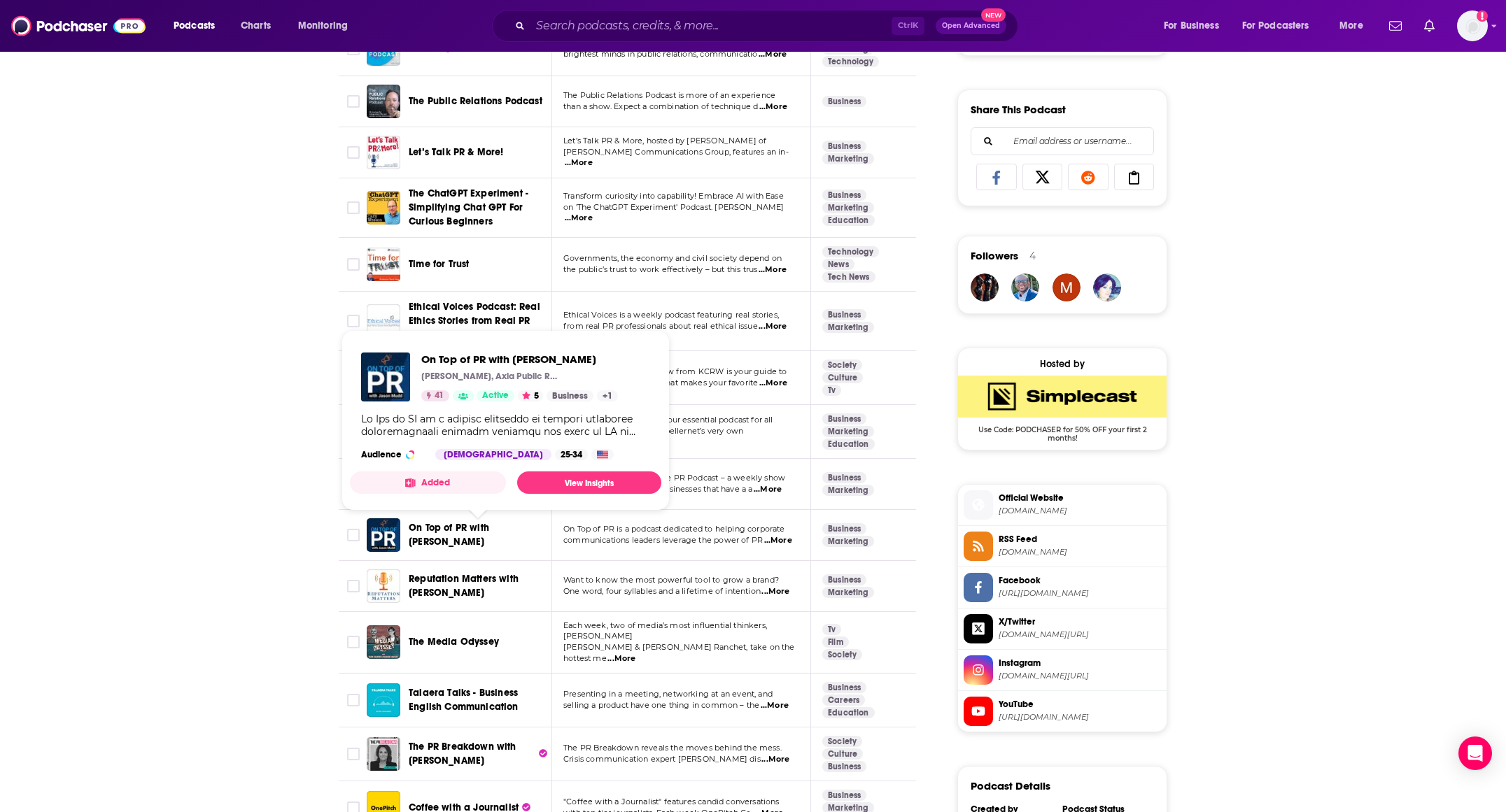
click at [438, 538] on span "On Top of PR with Jason Mudd" at bounding box center [478, 535] width 138 height 28
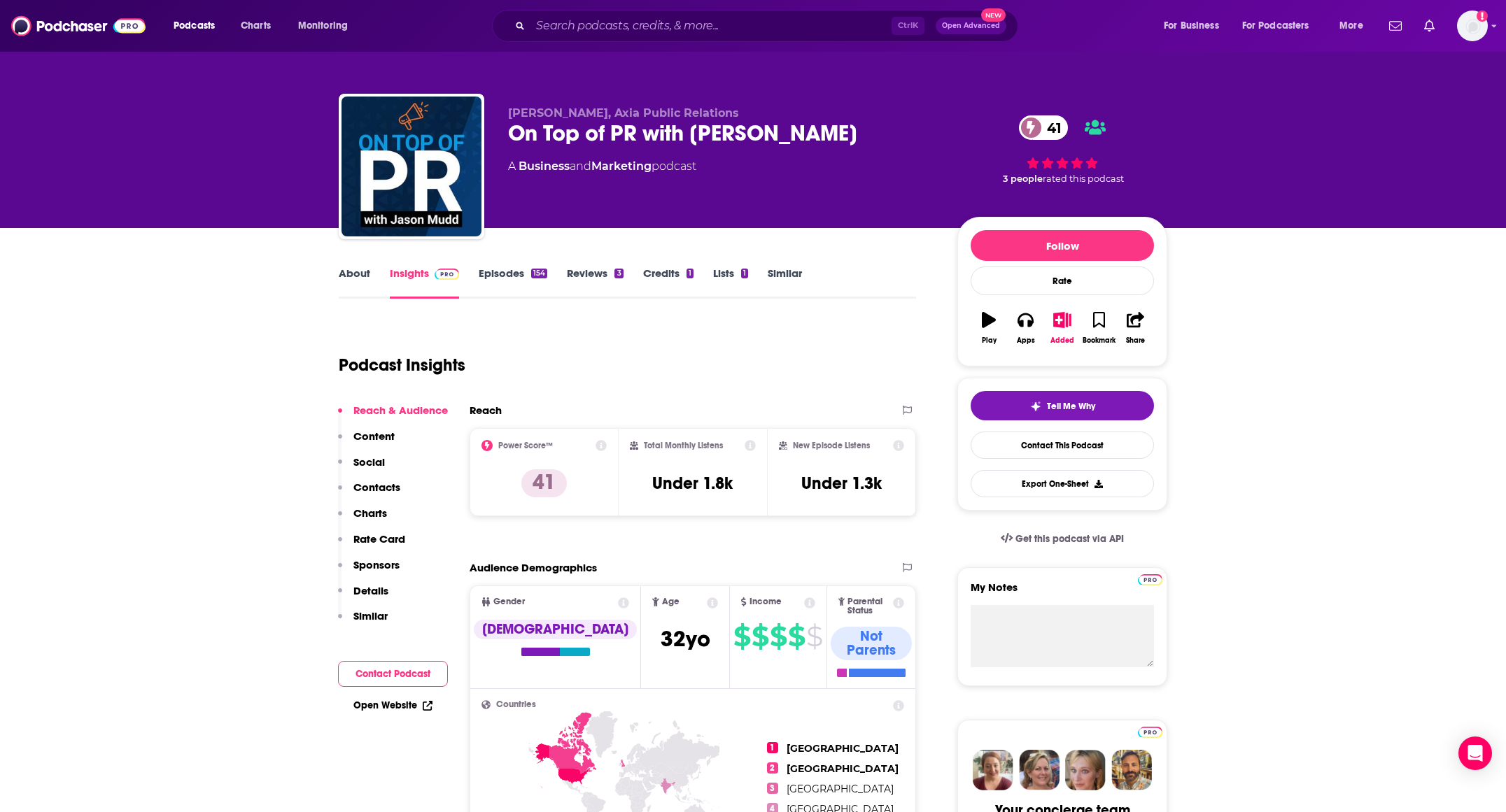
click at [510, 268] on link "Episodes 154" at bounding box center [513, 282] width 68 height 32
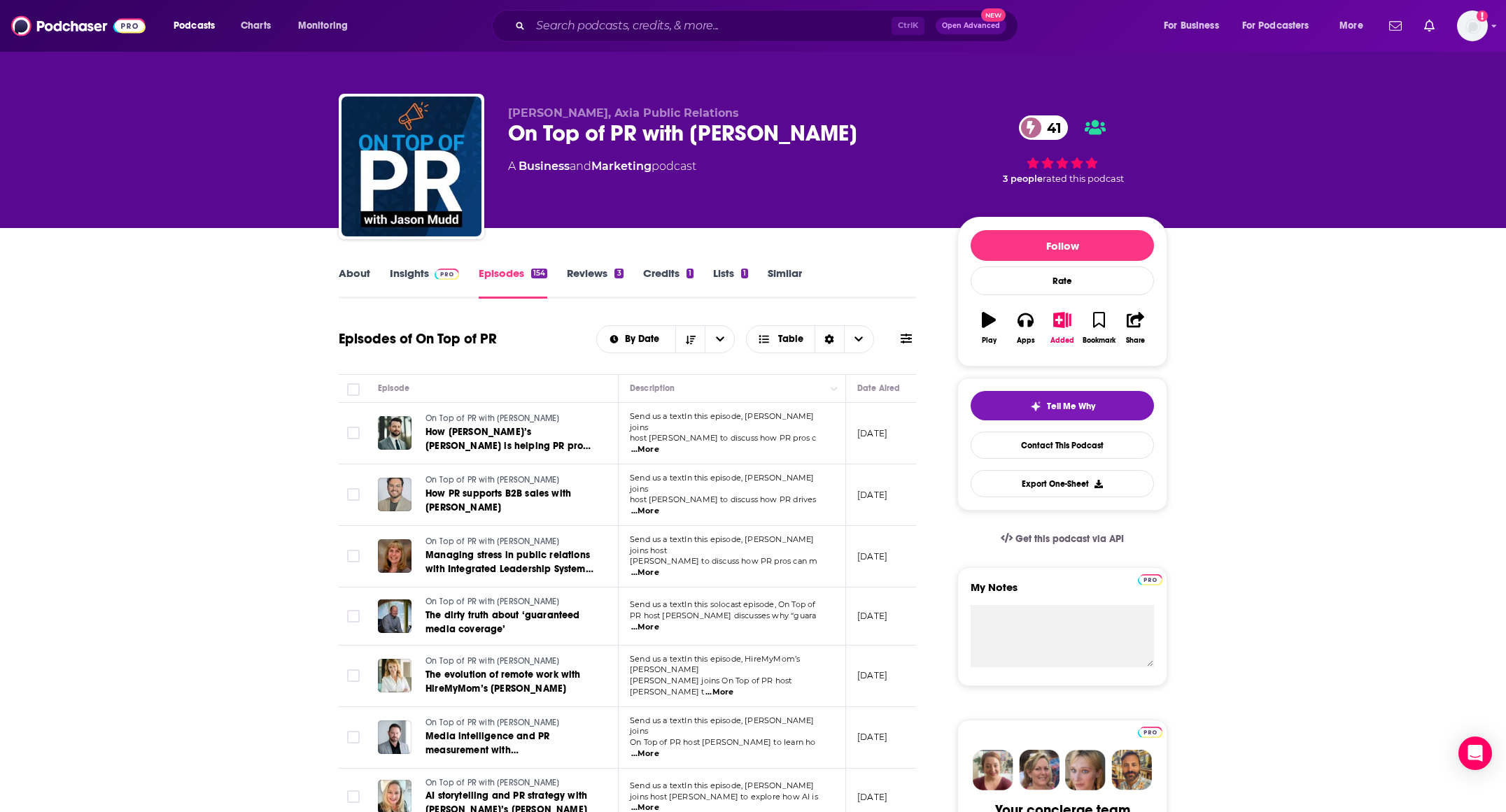
click at [361, 274] on link "About" at bounding box center [354, 282] width 32 height 32
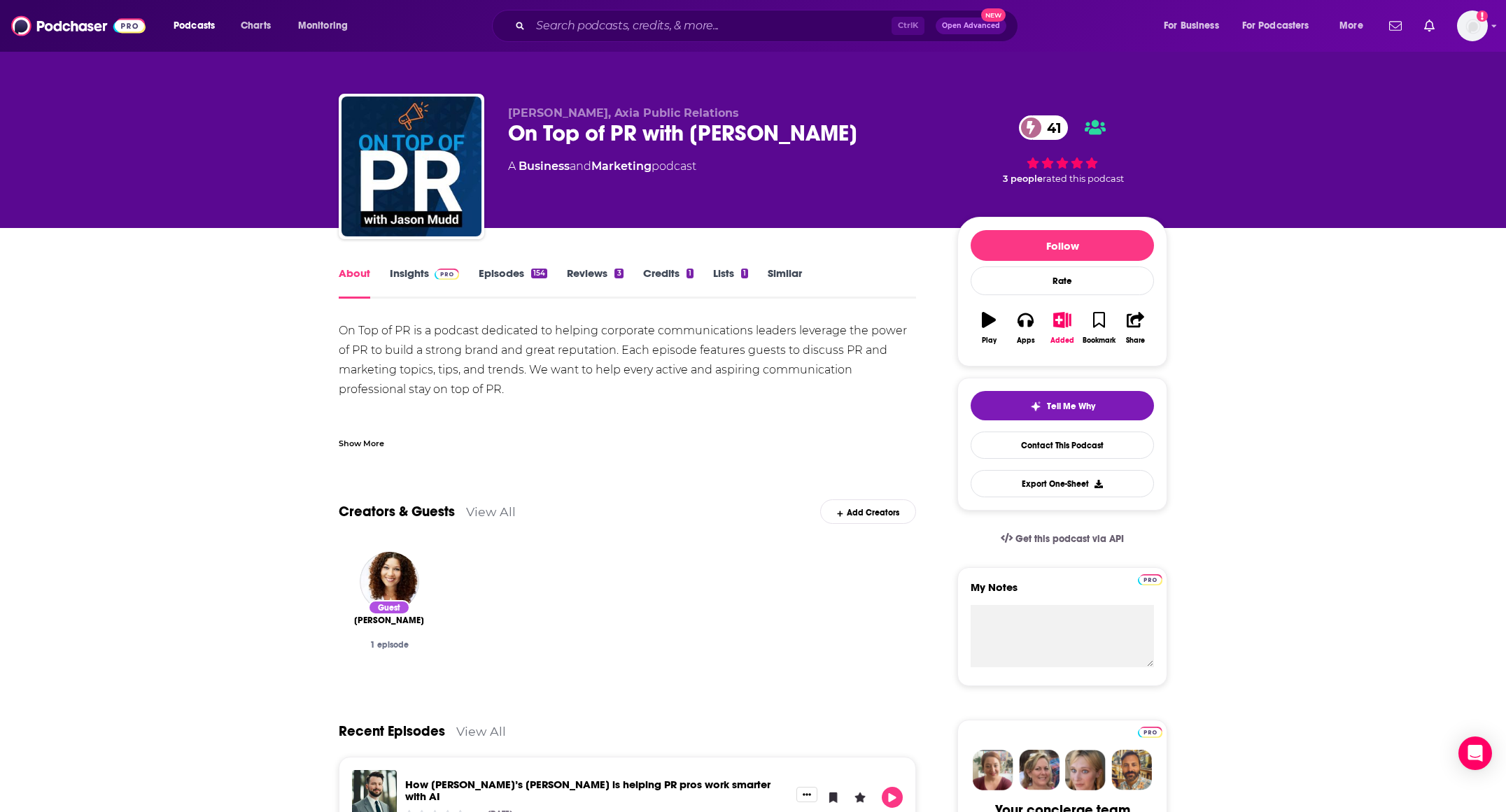
click at [407, 276] on link "Insights" at bounding box center [424, 282] width 69 height 32
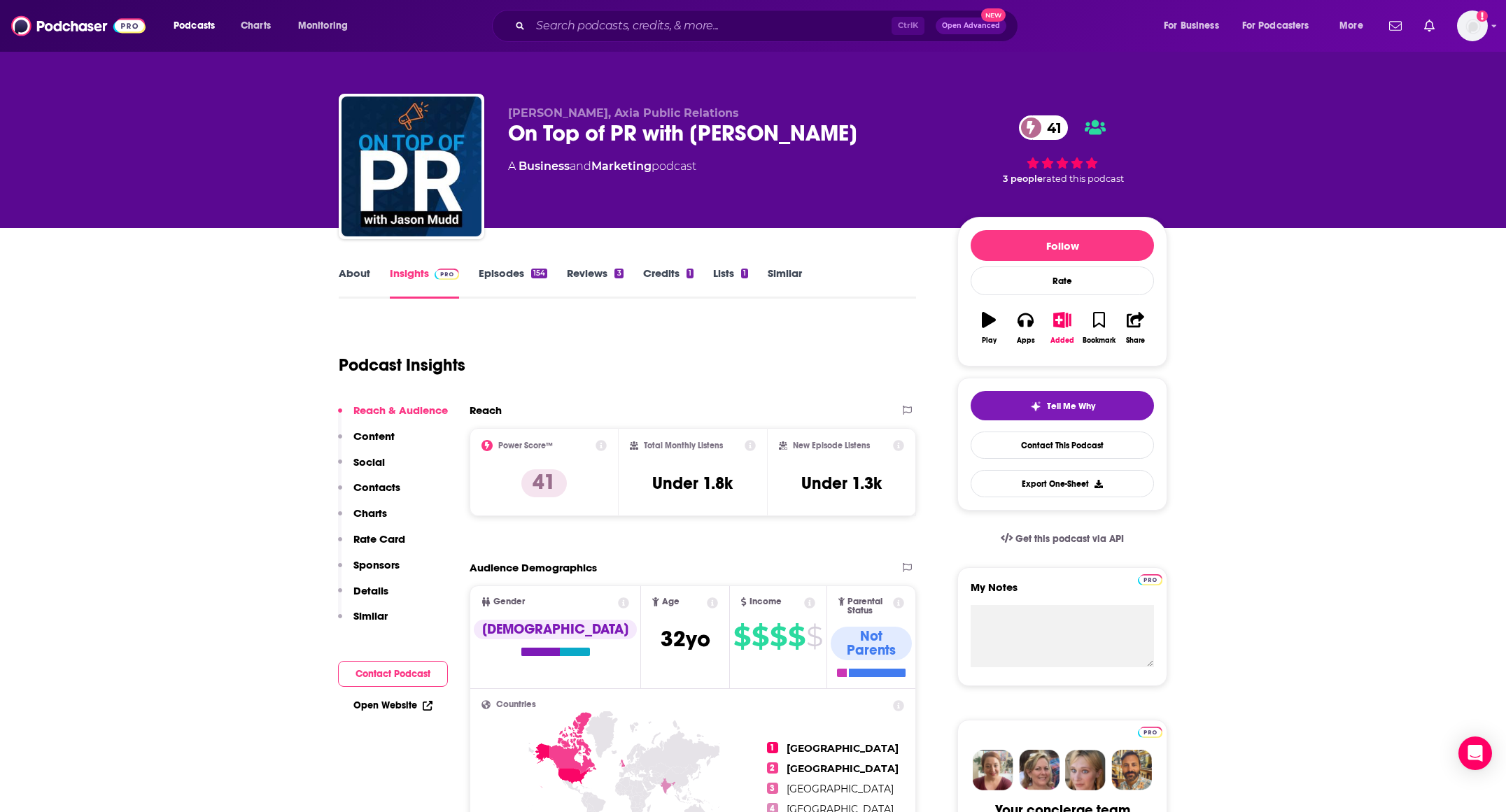
click at [380, 482] on p "Contacts" at bounding box center [376, 487] width 46 height 14
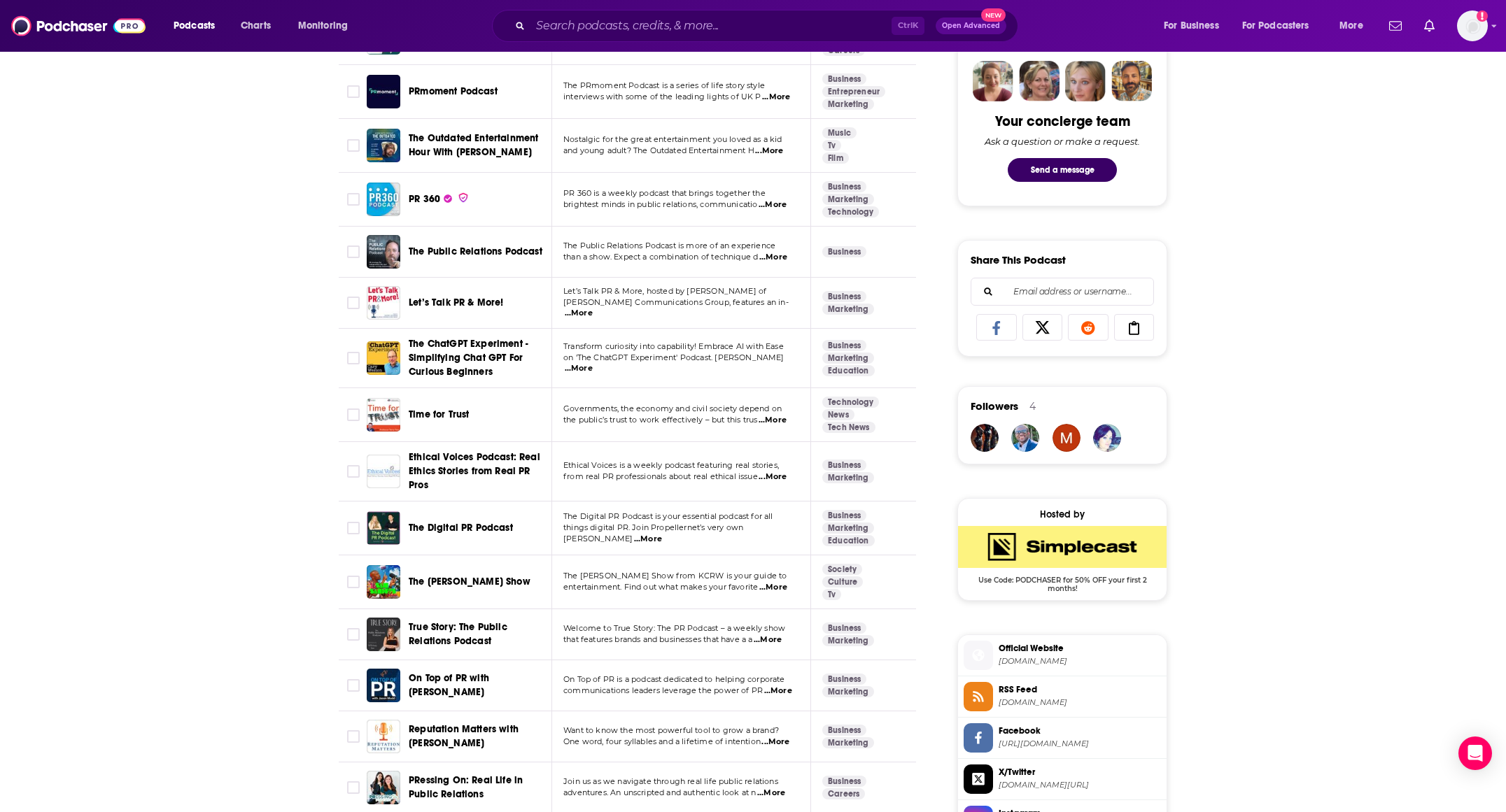
scroll to position [746, 0]
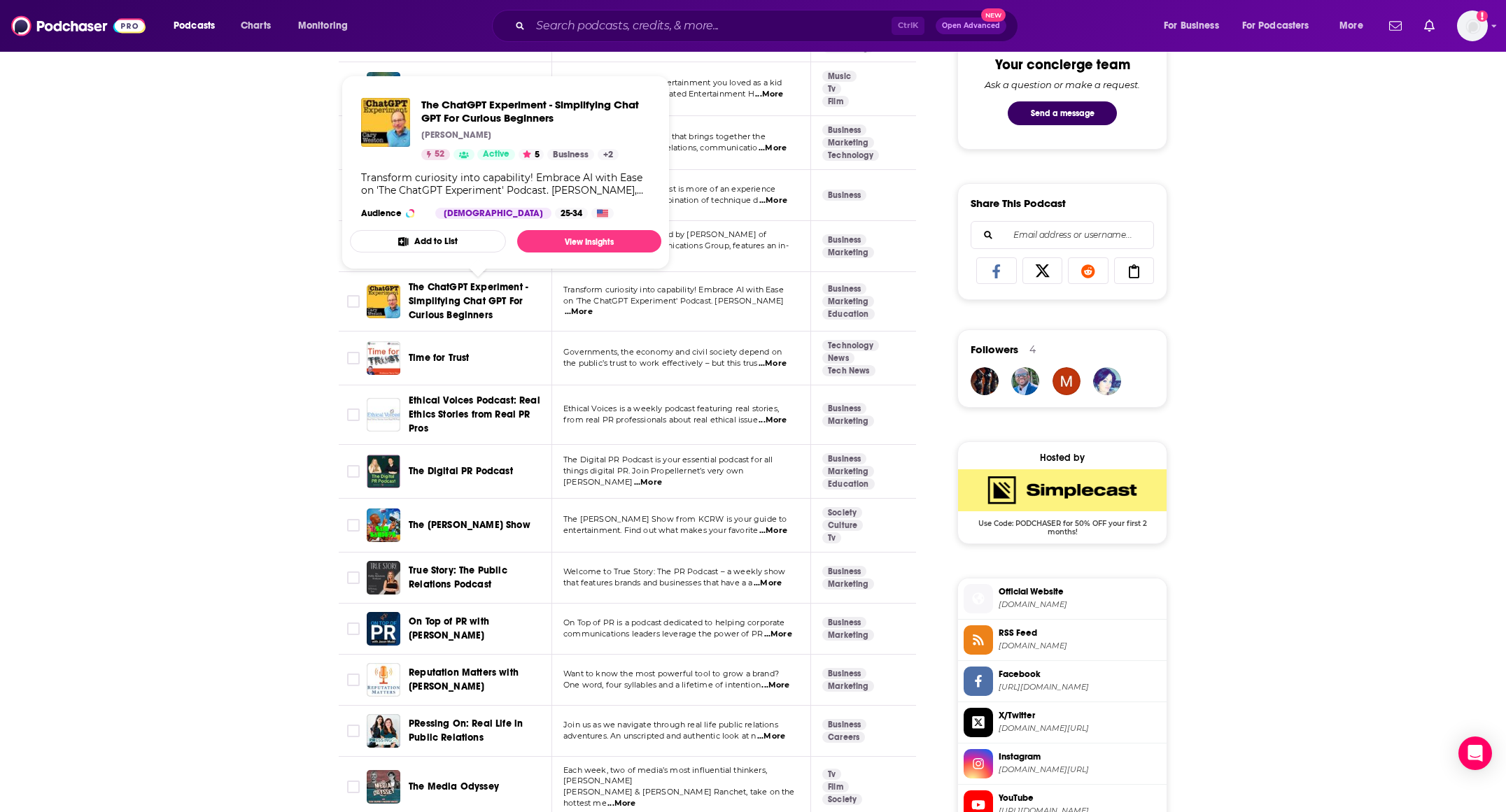
click at [477, 289] on span "The ChatGPT Experiment - Simplifying Chat GPT For Curious Beginners" at bounding box center [468, 301] width 119 height 40
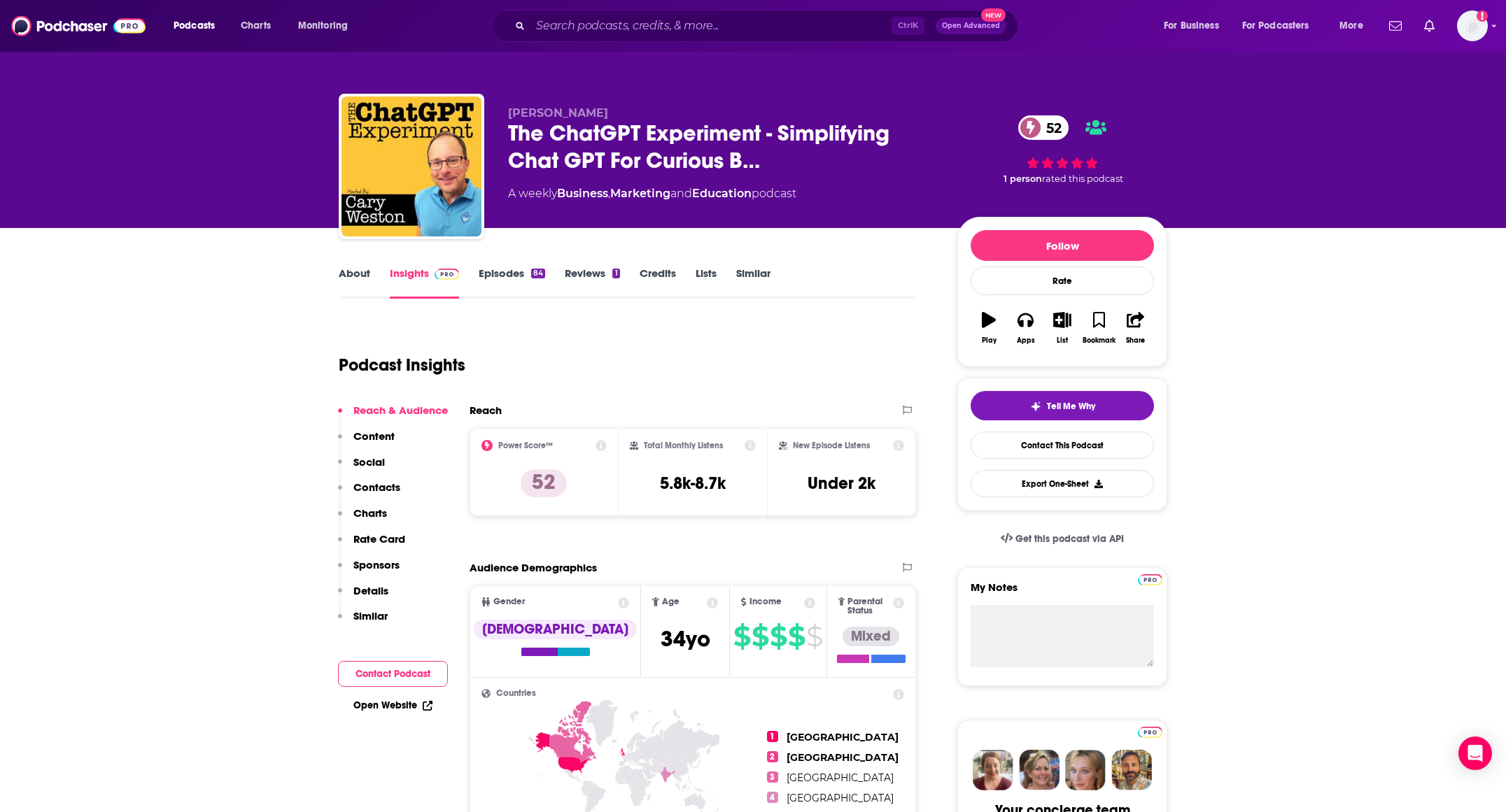
click at [514, 279] on link "Episodes 84" at bounding box center [512, 282] width 66 height 32
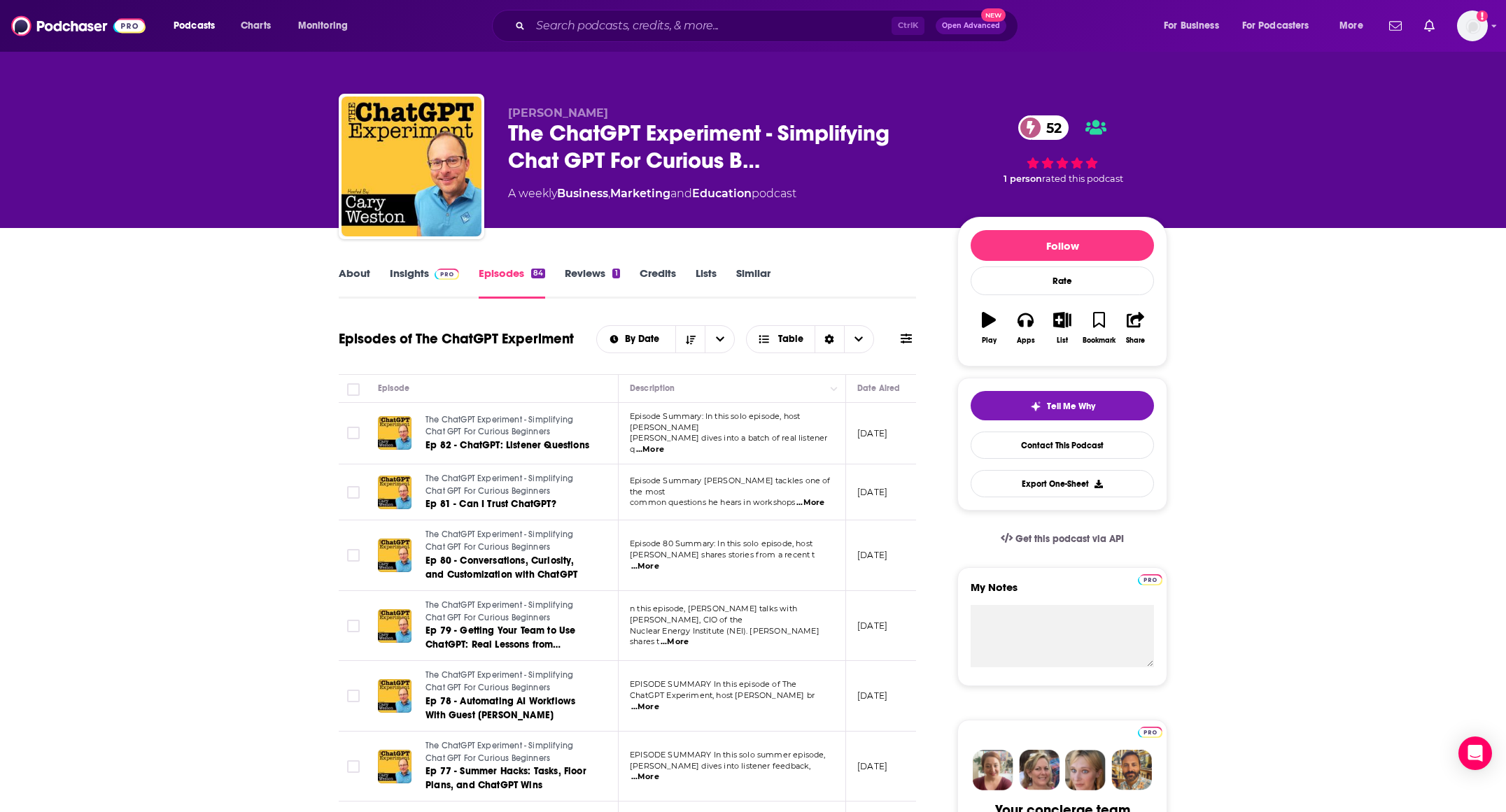
click at [349, 269] on link "About" at bounding box center [354, 282] width 32 height 32
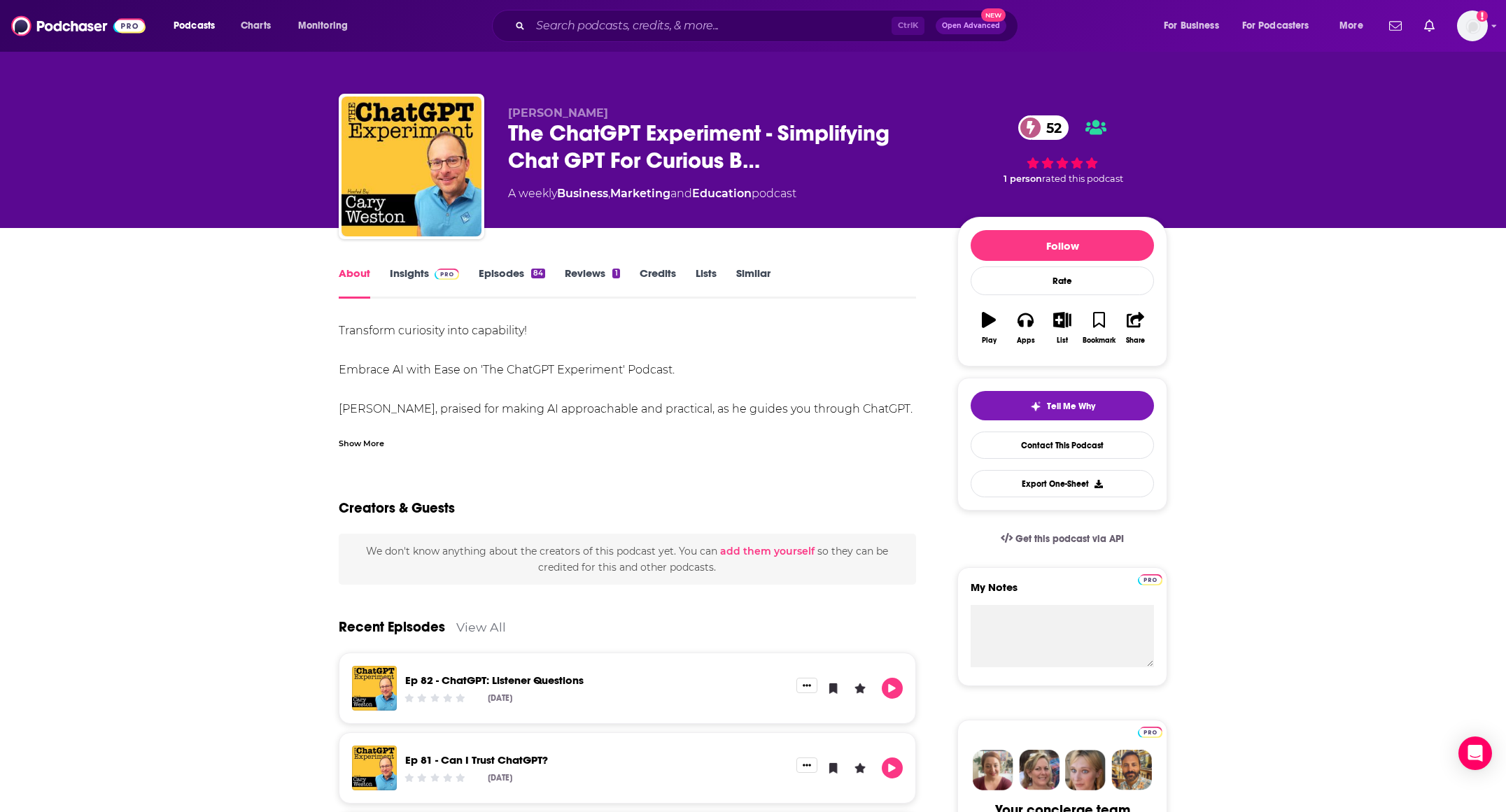
click at [391, 272] on link "Insights" at bounding box center [424, 282] width 69 height 32
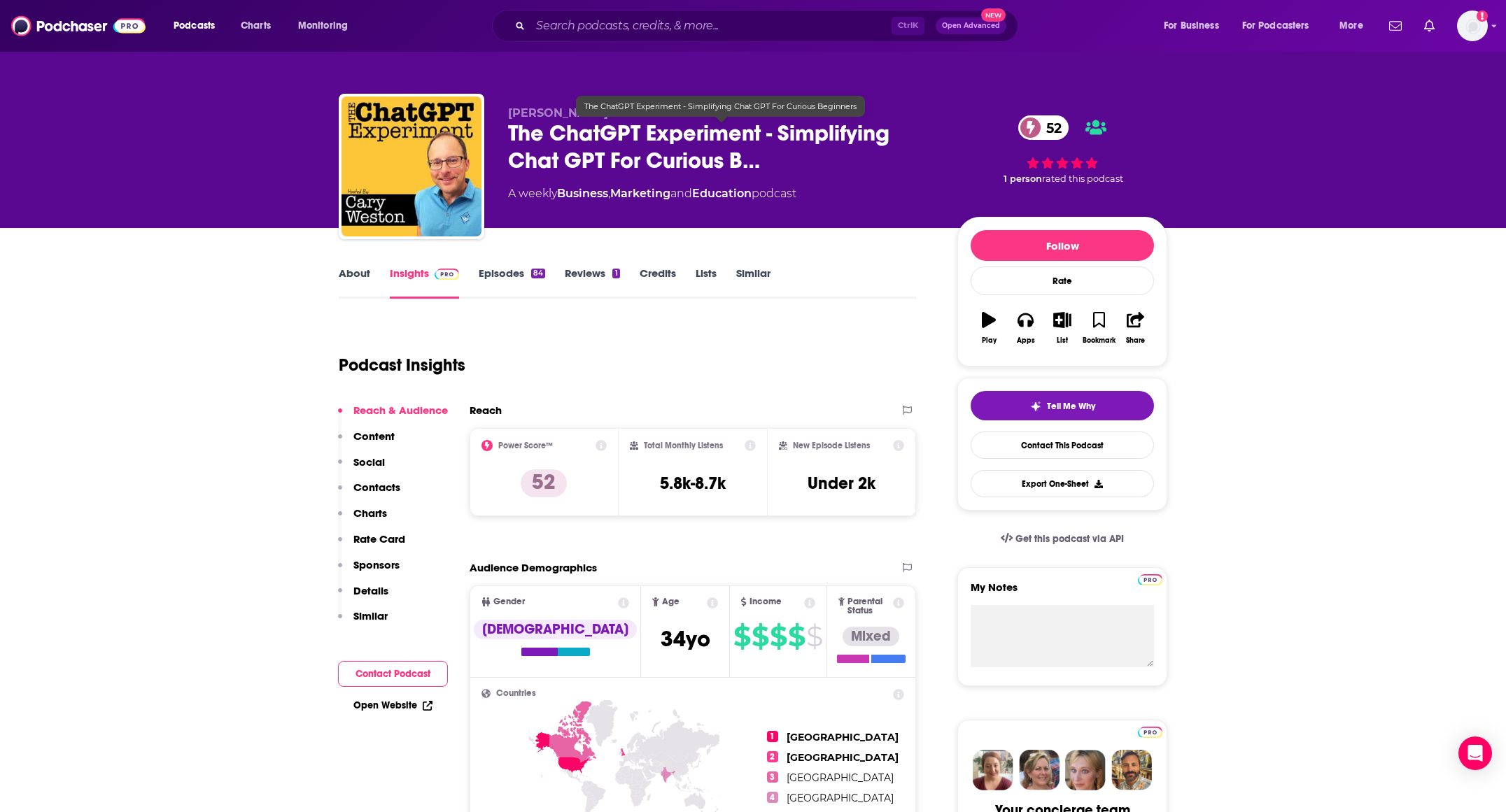
click at [617, 137] on span "The ChatGPT Experiment - Simplifying Chat GPT For Curious B…" at bounding box center [721, 147] width 427 height 55
click at [353, 275] on link "About" at bounding box center [354, 282] width 32 height 32
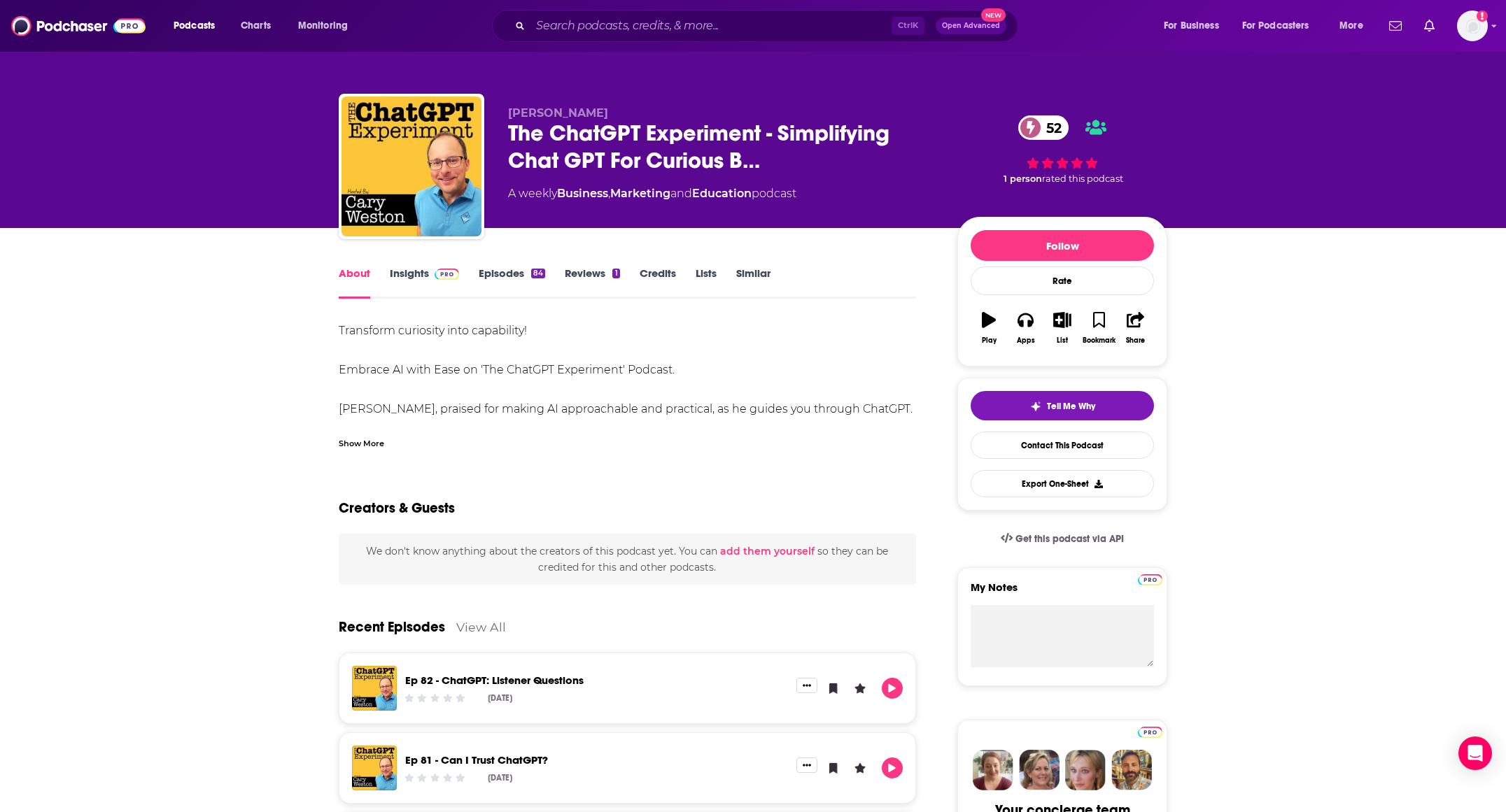
click at [356, 422] on div "Transform curiosity into capability! Embrace AI with Ease on 'The ChatGPT Exper…" at bounding box center [627, 385] width 577 height 128
click at [362, 432] on div "Show More" at bounding box center [627, 438] width 577 height 24
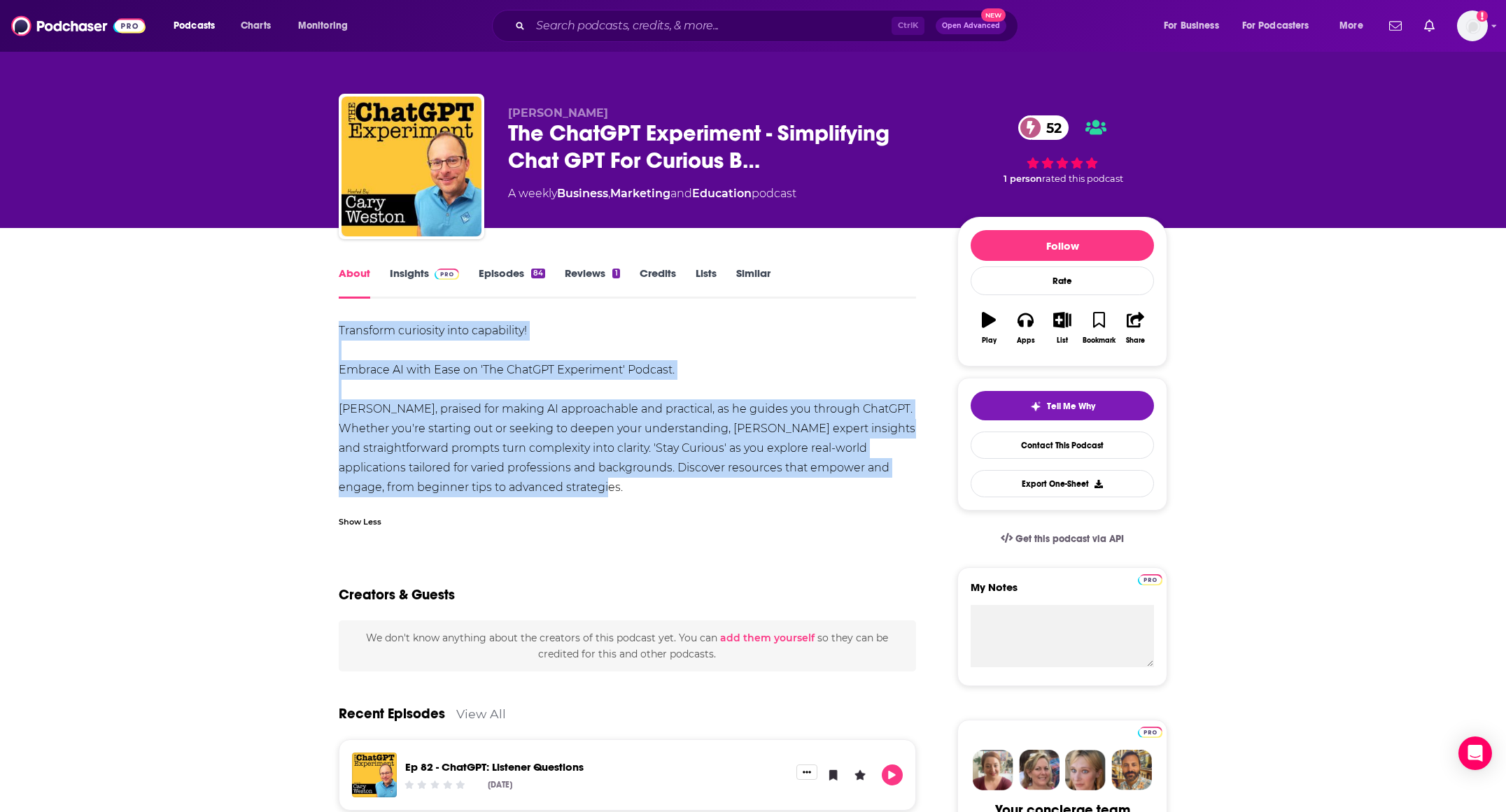
drag, startPoint x: 625, startPoint y: 484, endPoint x: 328, endPoint y: 325, distance: 336.9
copy div "Transform curiosity into capability! Embrace AI with Ease on 'The ChatGPT Exper…"
